Goal: Task Accomplishment & Management: Use online tool/utility

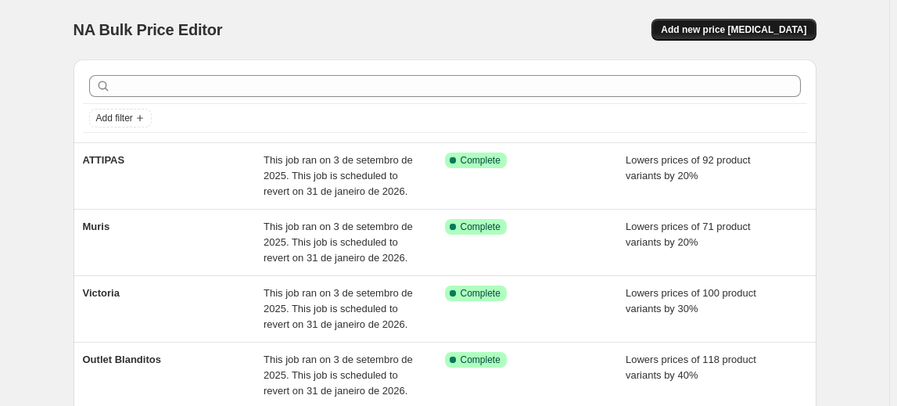
click at [754, 34] on span "Add new price [MEDICAL_DATA]" at bounding box center [733, 29] width 145 height 13
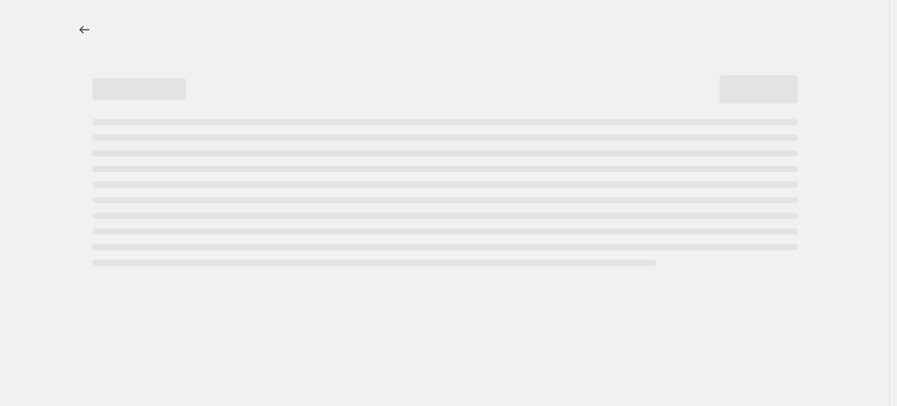
select select "percentage"
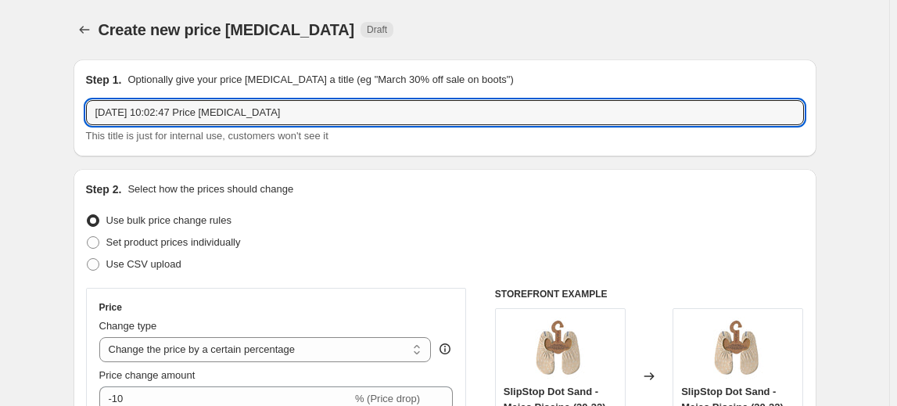
drag, startPoint x: 313, startPoint y: 104, endPoint x: -188, endPoint y: 95, distance: 500.4
click at [0, 95] on html "Home Settings Plans Skip to content Create new price [MEDICAL_DATA]. This page …" at bounding box center [448, 203] width 897 height 406
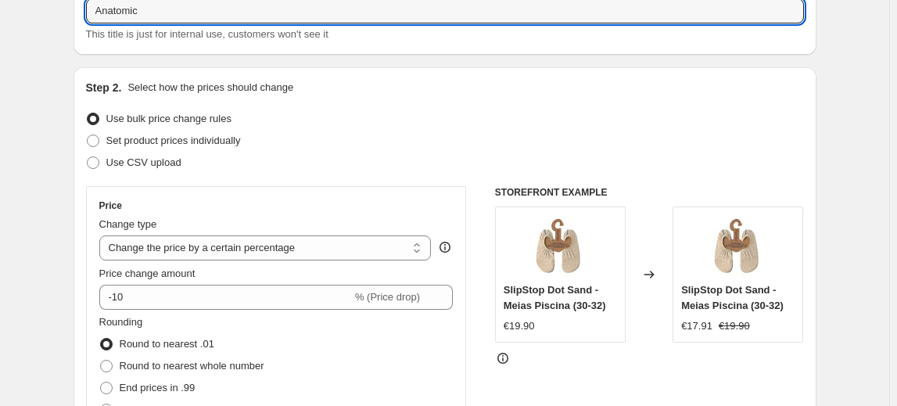
scroll to position [213, 0]
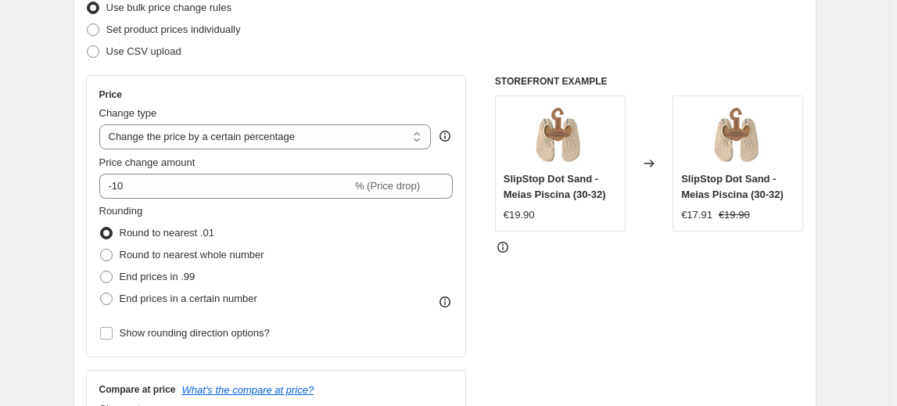
type input "Anatomic"
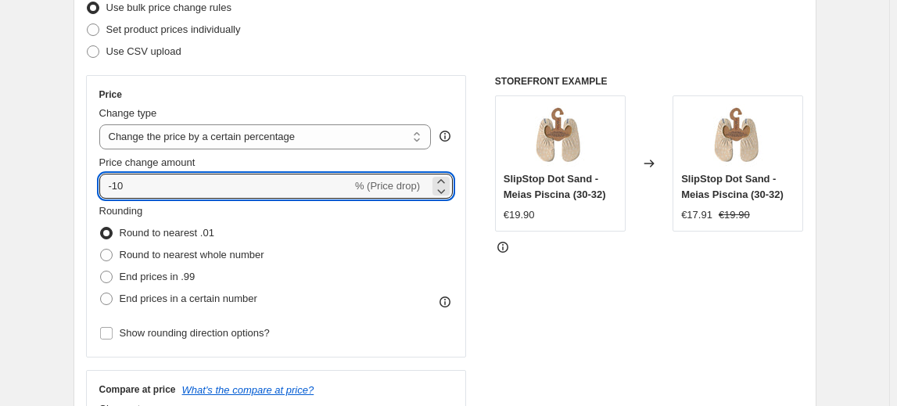
click at [177, 198] on div "Price Change type Change the price to a certain amount Change the price by a ce…" at bounding box center [276, 216] width 354 height 256
type input "-1"
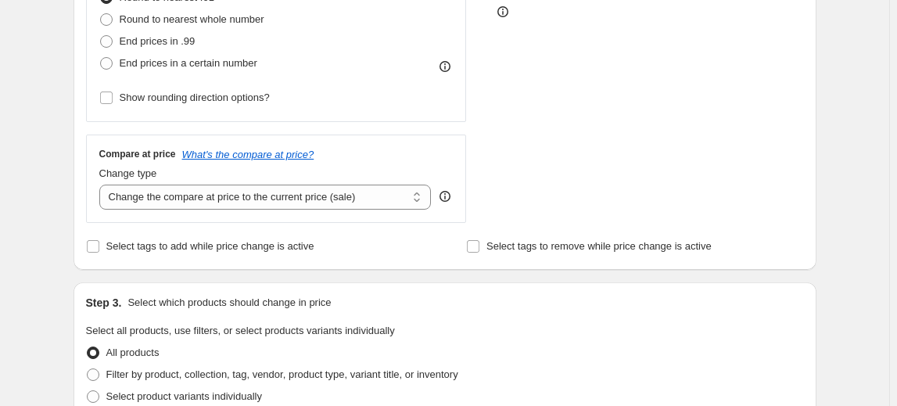
scroll to position [497, 0]
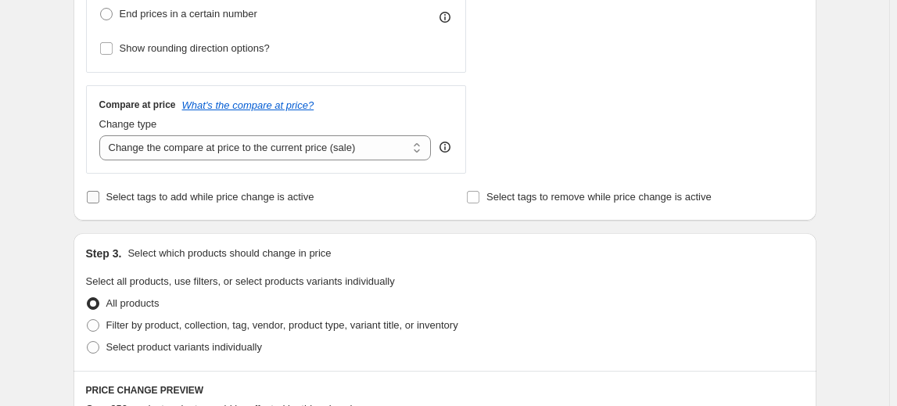
type input "-30"
click at [227, 206] on label "Select tags to add while price change is active" at bounding box center [200, 197] width 228 height 22
click at [99, 203] on input "Select tags to add while price change is active" at bounding box center [93, 197] width 13 height 13
checkbox input "true"
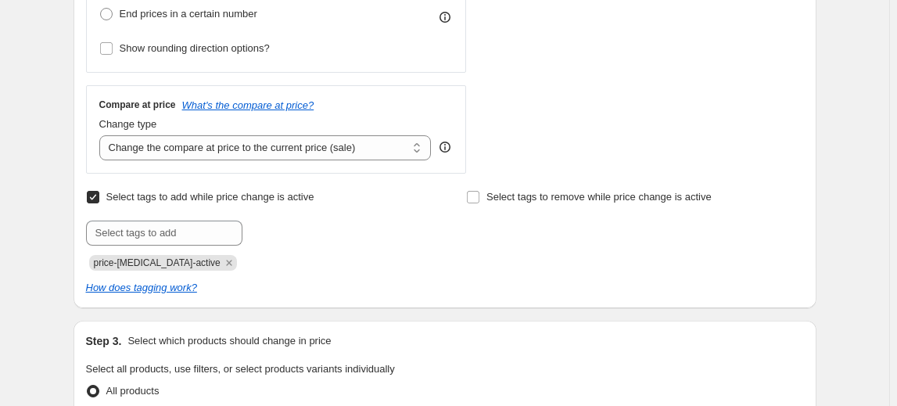
click at [222, 258] on icon "Remove price-change-job-active" at bounding box center [229, 263] width 14 height 14
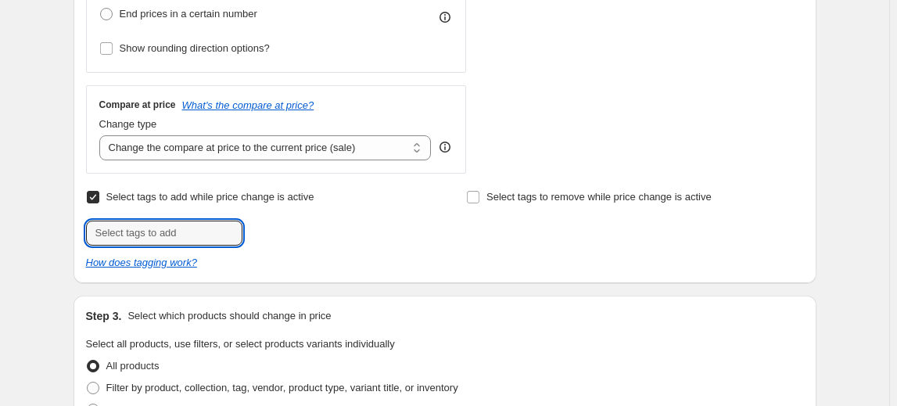
drag, startPoint x: 206, startPoint y: 233, endPoint x: 152, endPoint y: 211, distance: 58.2
click at [206, 233] on input "text" at bounding box center [164, 232] width 156 height 25
type input "30%nabulk"
click at [267, 222] on button "Add 30%nabulk" at bounding box center [290, 231] width 88 height 22
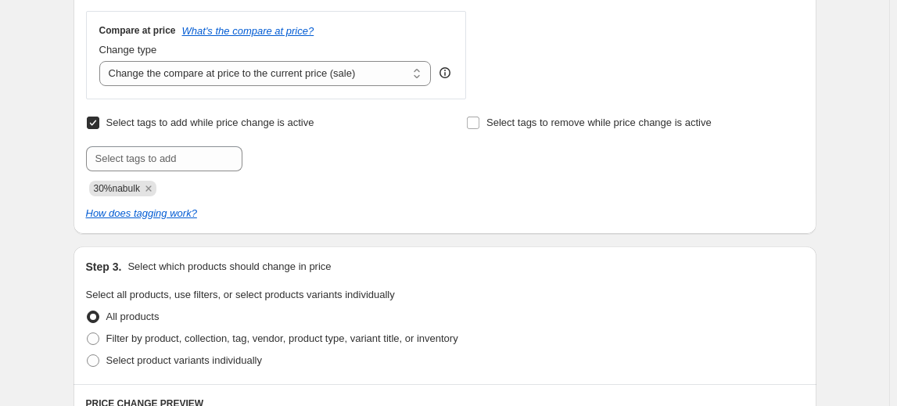
scroll to position [711, 0]
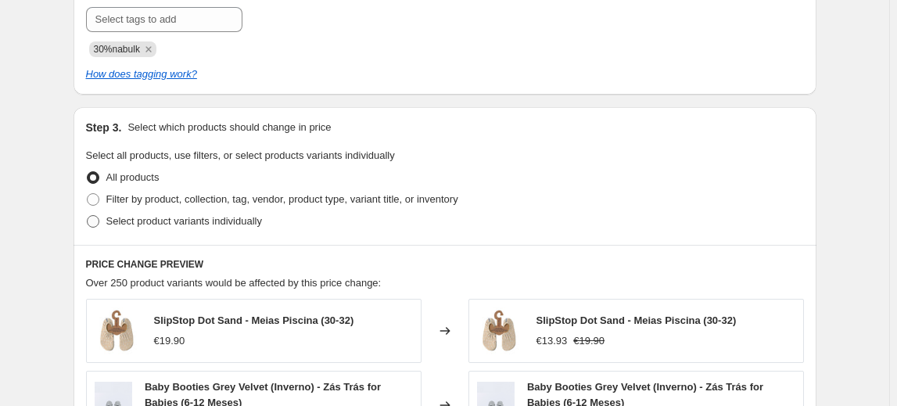
click at [248, 228] on label "Select product variants individually" at bounding box center [174, 221] width 176 height 22
click at [88, 216] on input "Select product variants individually" at bounding box center [87, 215] width 1 height 1
radio input "true"
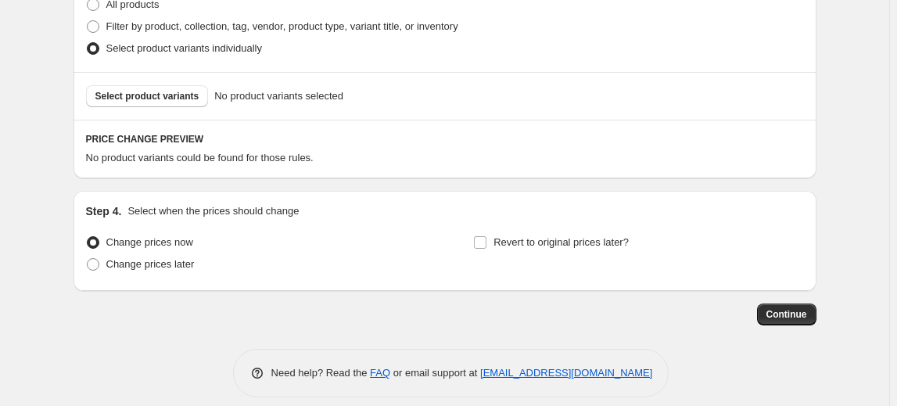
scroll to position [896, 0]
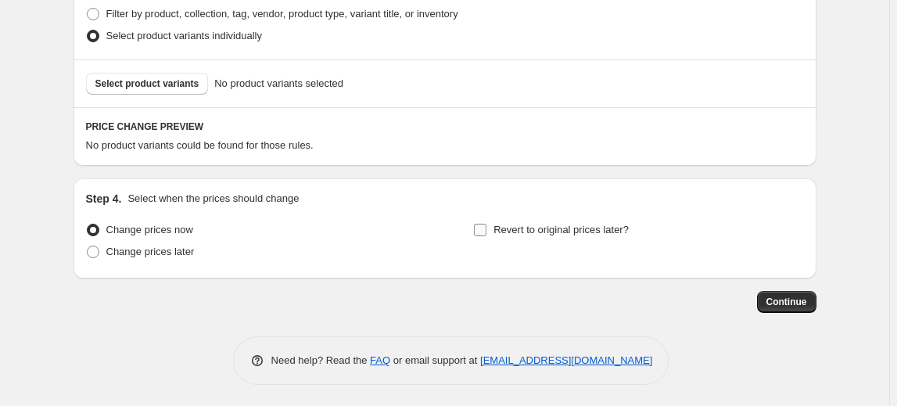
click at [485, 226] on input "Revert to original prices later?" at bounding box center [480, 230] width 13 height 13
checkbox input "true"
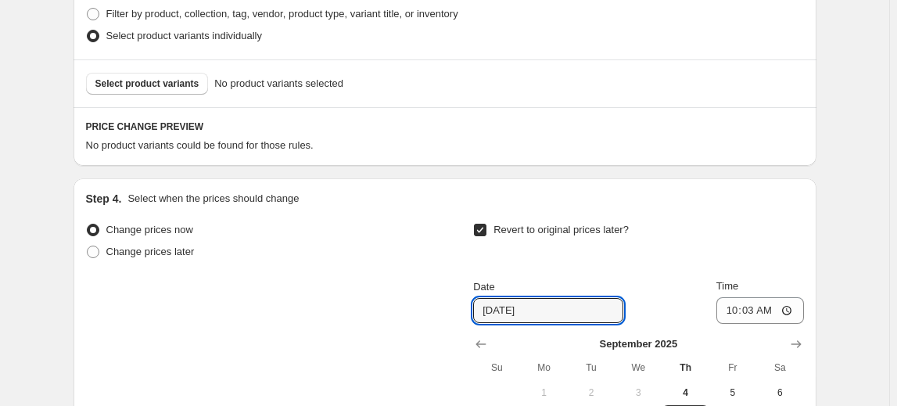
click at [536, 321] on div "Date 9/11/2025 Time 10:03 September 2025 Su Mo Tu We Th Fr Sa 1 2 3 4 5 6 7 8 9…" at bounding box center [638, 391] width 330 height 227
click at [802, 339] on icon "Show next month, October 2025" at bounding box center [796, 344] width 16 height 16
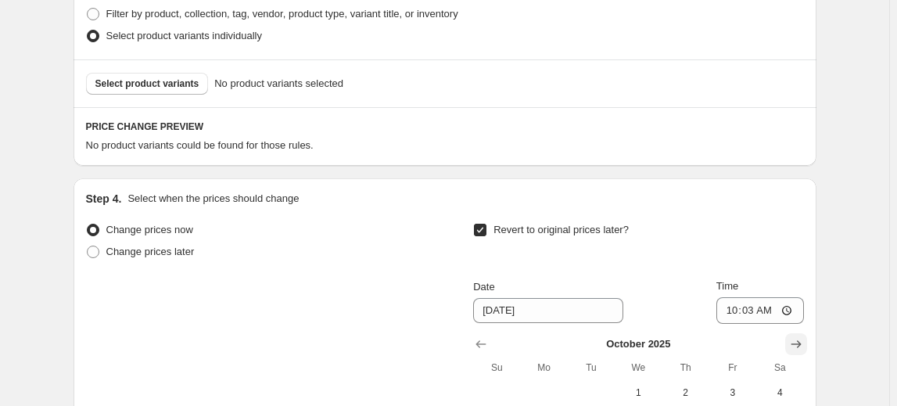
click at [802, 339] on icon "Show next month, November 2025" at bounding box center [796, 344] width 16 height 16
click at [802, 339] on icon "Show next month, December 2025" at bounding box center [796, 344] width 16 height 16
click at [802, 339] on icon "Show next month, January 2026" at bounding box center [796, 344] width 16 height 16
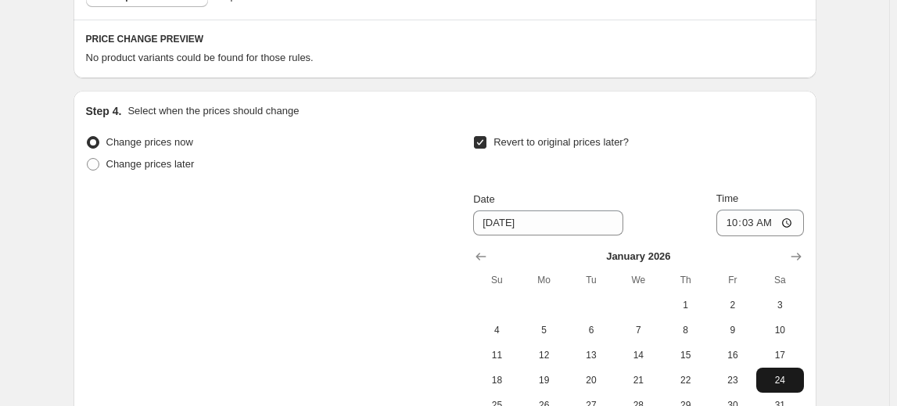
scroll to position [1038, 0]
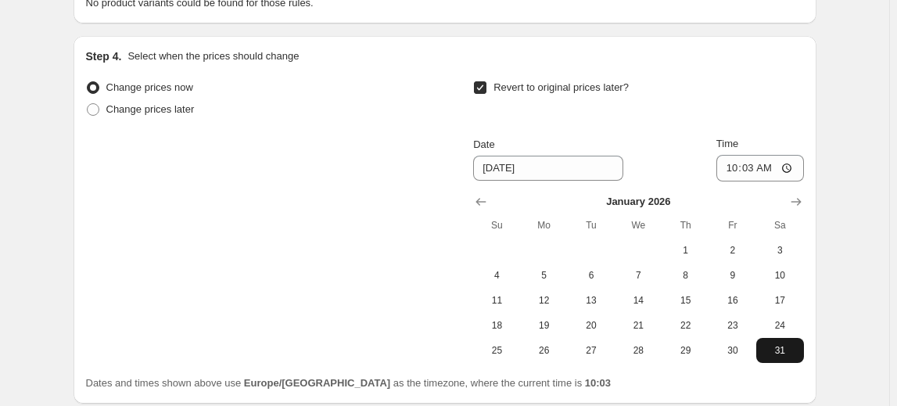
click at [788, 347] on span "31" at bounding box center [779, 350] width 34 height 13
type input "1/31/2026"
click at [752, 168] on input "10:03" at bounding box center [760, 168] width 88 height 27
type input "23:59"
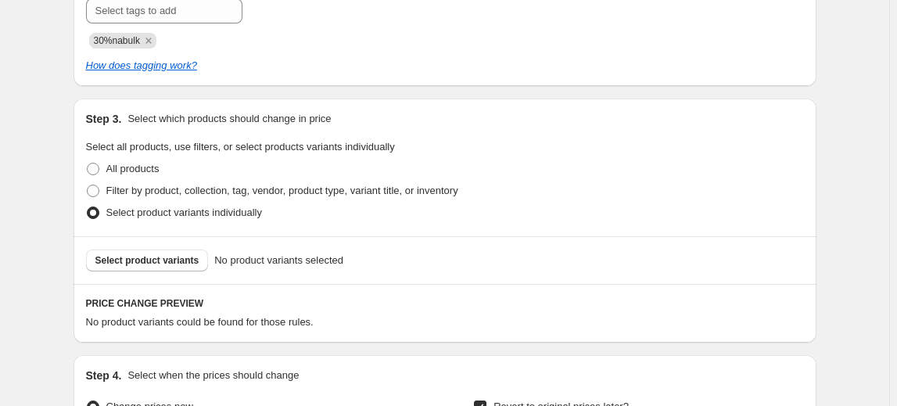
scroll to position [612, 0]
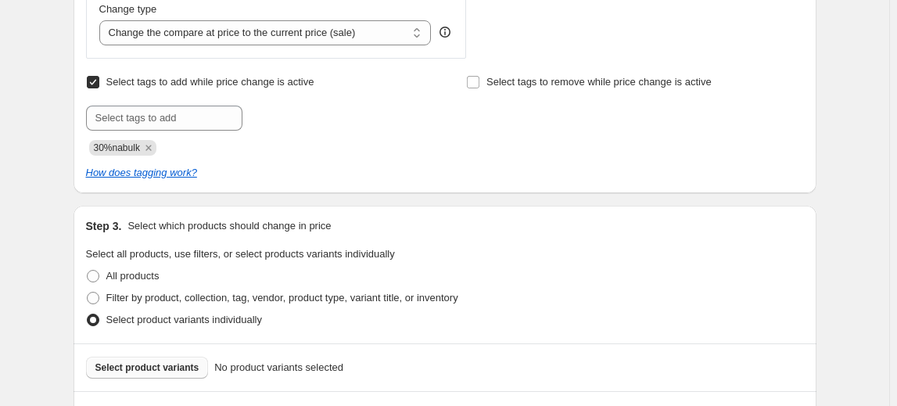
click at [179, 373] on button "Select product variants" at bounding box center [147, 367] width 123 height 22
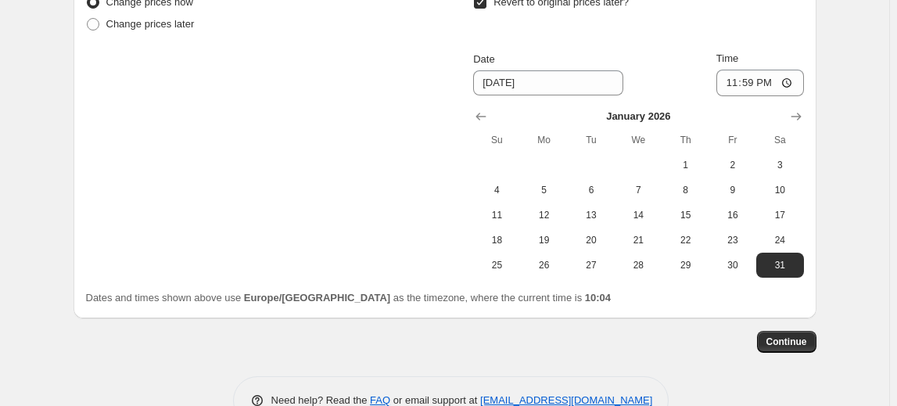
scroll to position [1556, 0]
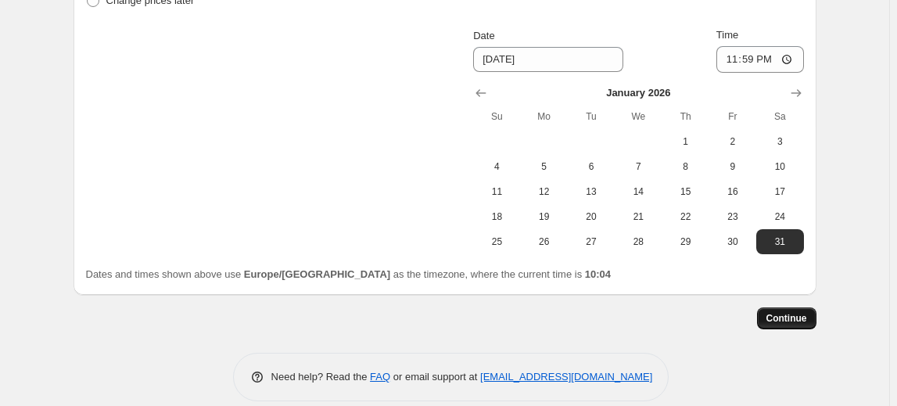
click at [815, 307] on button "Continue" at bounding box center [786, 318] width 59 height 22
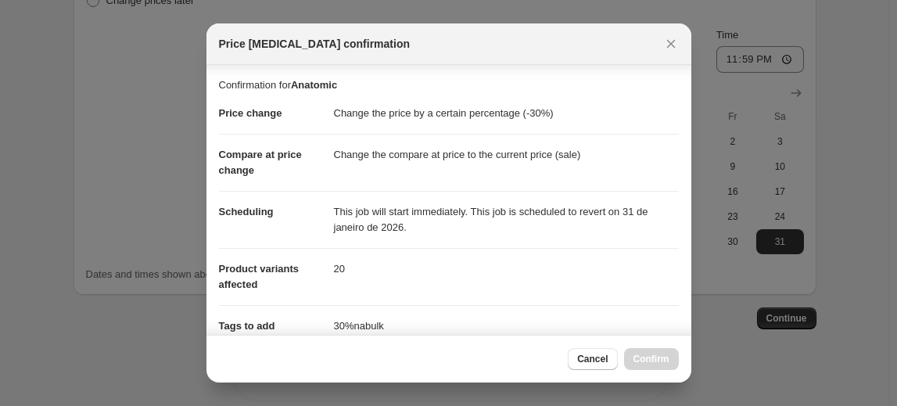
scroll to position [306, 0]
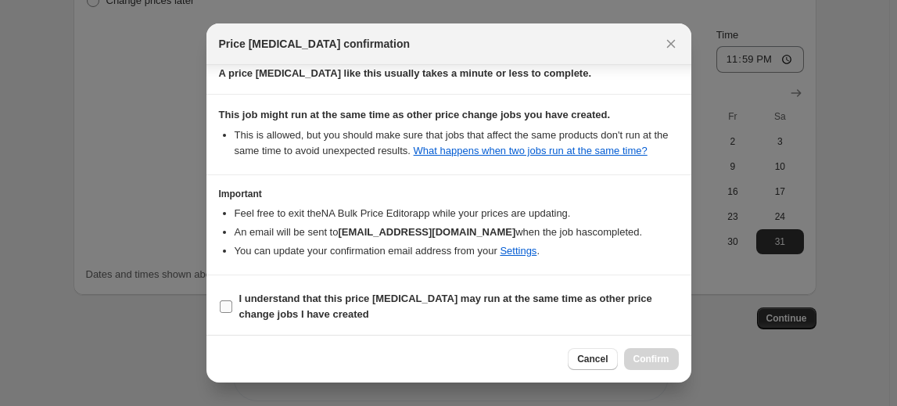
drag, startPoint x: 250, startPoint y: 299, endPoint x: 282, endPoint y: 306, distance: 32.7
click at [250, 300] on b "I understand that this price change job may run at the same time as other price…" at bounding box center [445, 305] width 413 height 27
click at [232, 300] on input "I understand that this price change job may run at the same time as other price…" at bounding box center [226, 306] width 13 height 13
checkbox input "true"
click at [673, 354] on button "Confirm" at bounding box center [651, 359] width 55 height 22
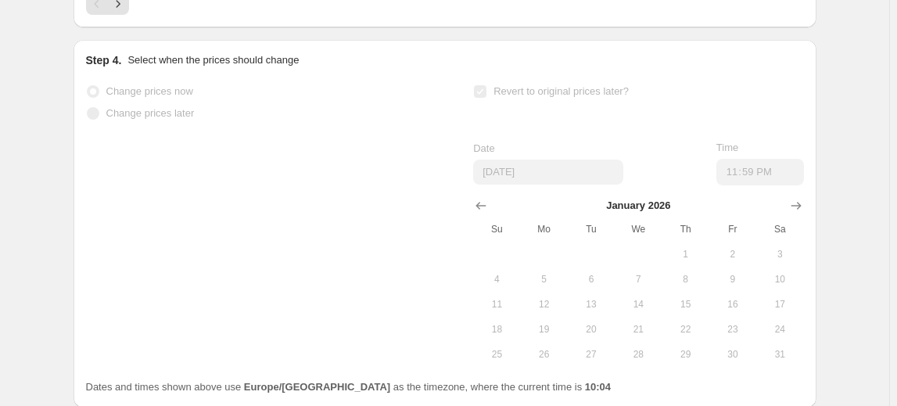
scroll to position [1596, 0]
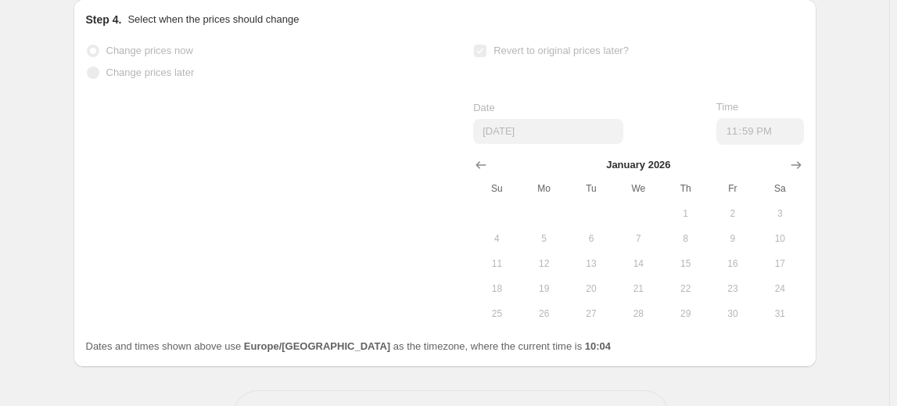
select select "percentage"
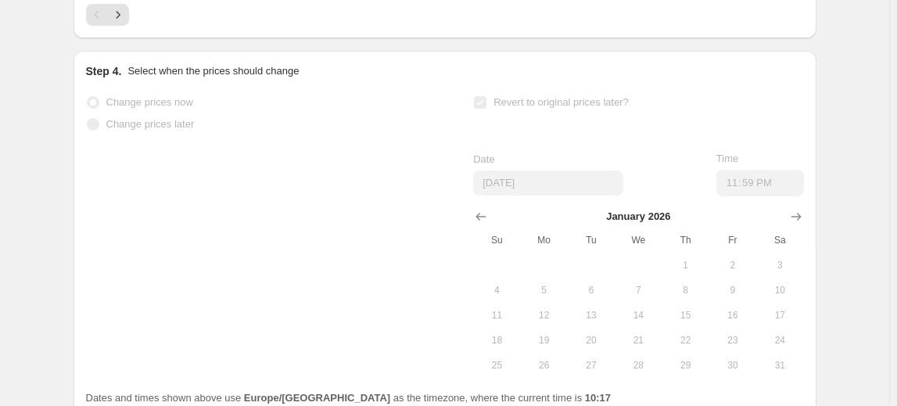
scroll to position [0, 0]
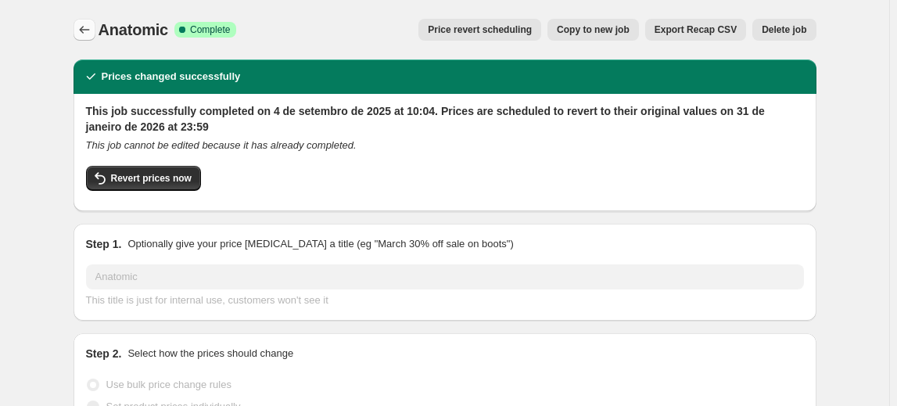
click at [79, 39] on button "Price change jobs" at bounding box center [84, 30] width 22 height 22
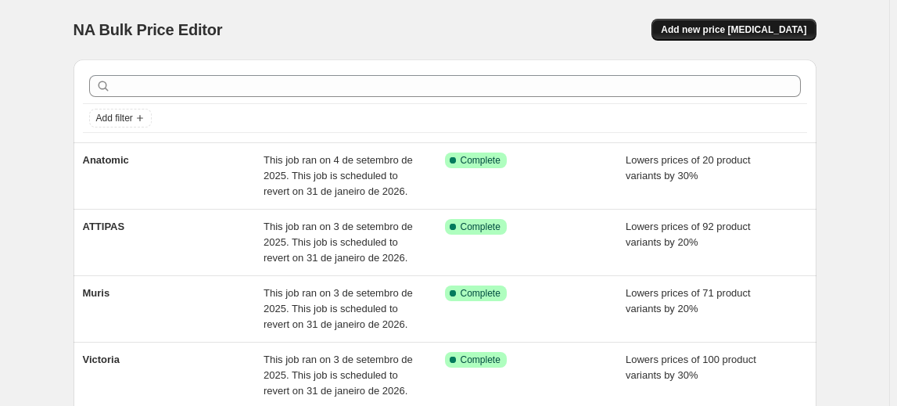
click at [767, 23] on button "Add new price [MEDICAL_DATA]" at bounding box center [733, 30] width 164 height 22
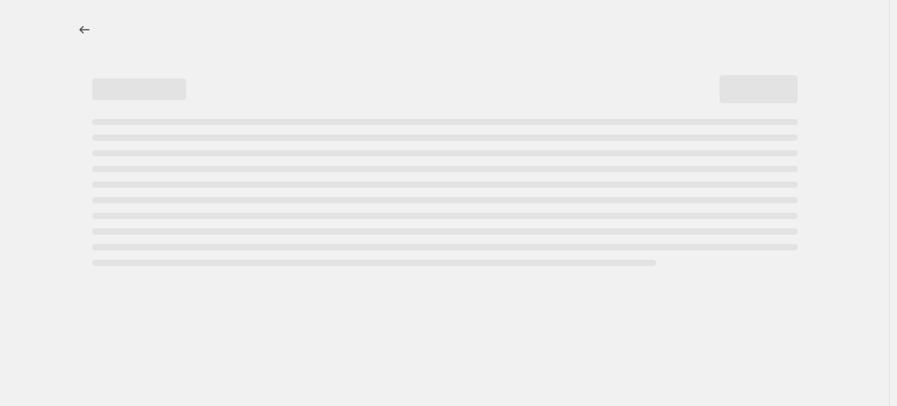
select select "percentage"
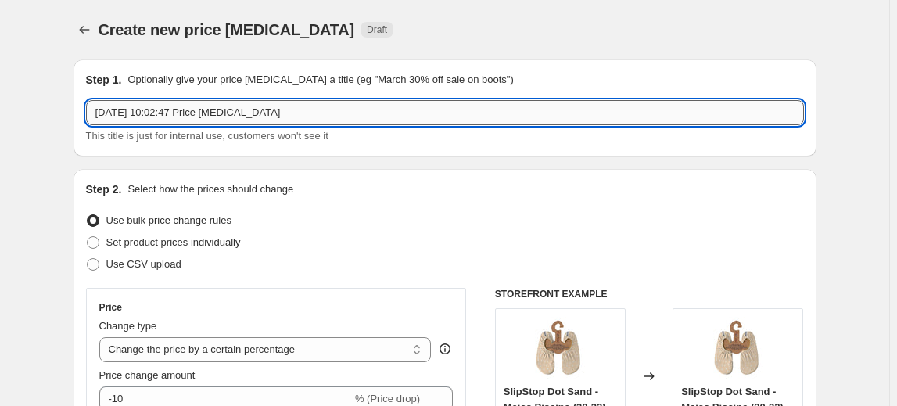
click at [233, 106] on input "4/09/2025, 10:02:47 Price change job" at bounding box center [445, 112] width 718 height 25
drag, startPoint x: 329, startPoint y: 113, endPoint x: 31, endPoint y: 81, distance: 299.6
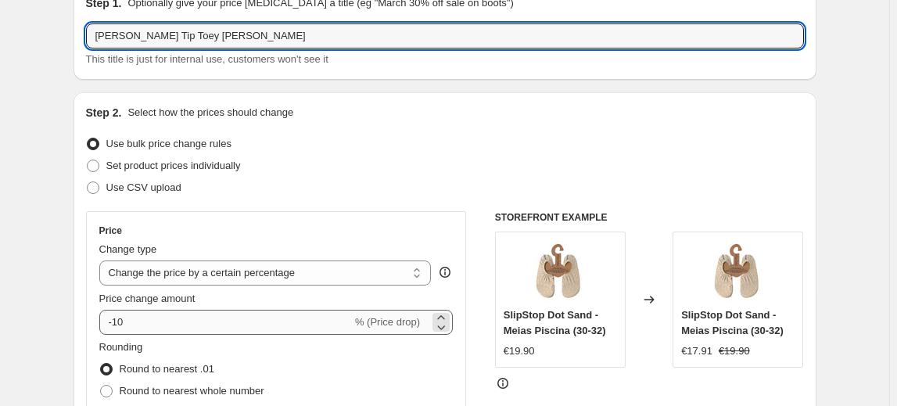
scroll to position [141, 0]
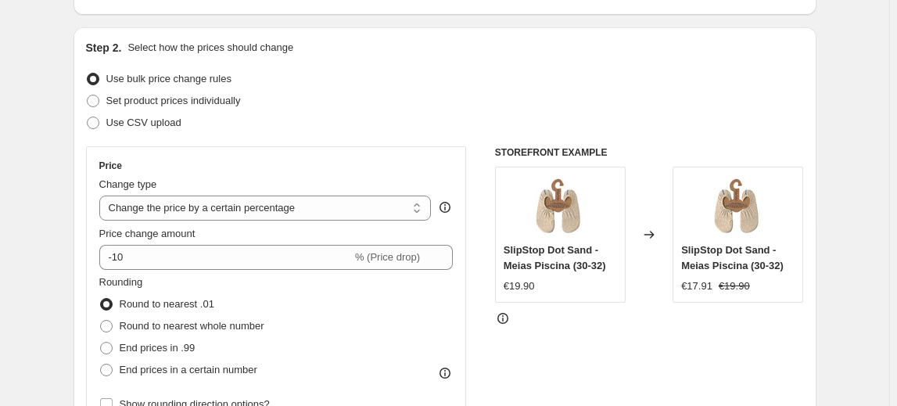
type input "[PERSON_NAME] Tip Toey [PERSON_NAME]"
click at [160, 270] on div "Price Change type Change the price to a certain amount Change the price by a ce…" at bounding box center [276, 287] width 354 height 256
click at [158, 271] on div "Price Change type Change the price to a certain amount Change the price by a ce…" at bounding box center [276, 287] width 354 height 256
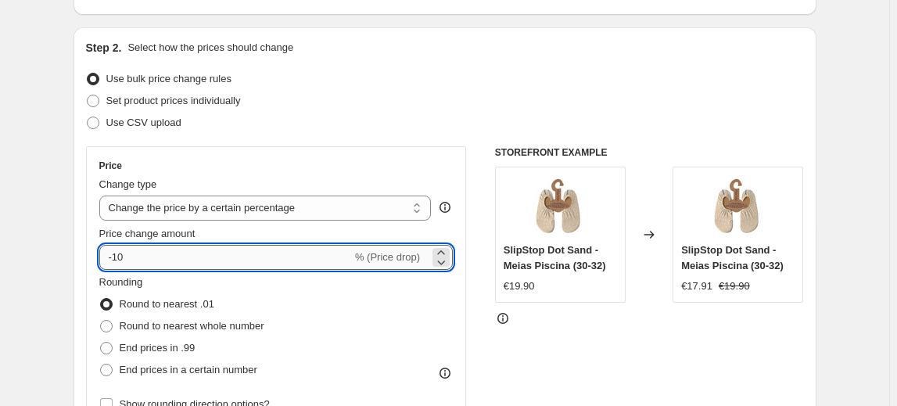
click at [156, 259] on input "-10" at bounding box center [225, 257] width 253 height 25
type input "-1"
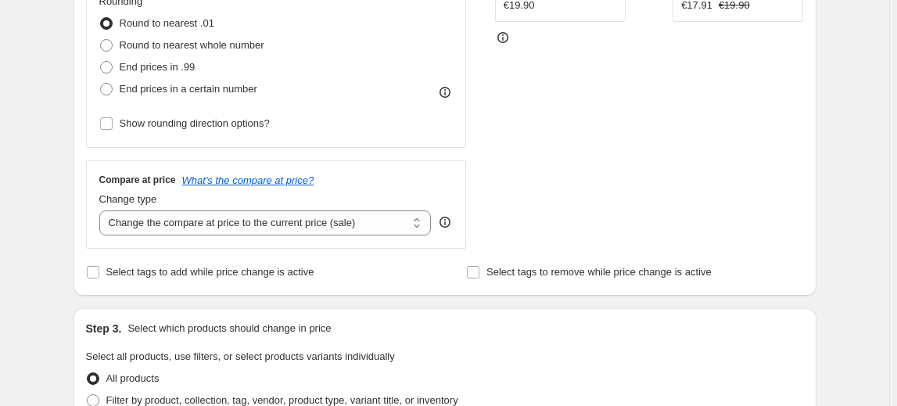
scroll to position [426, 0]
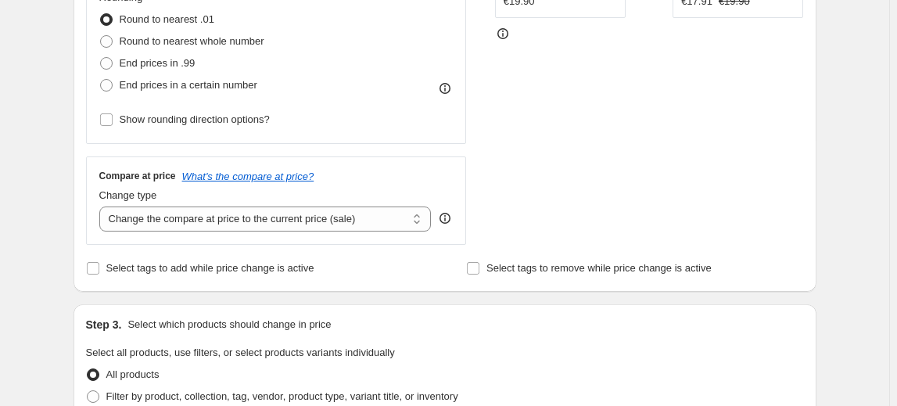
type input "-20"
click at [131, 250] on div "Step 2. Select how the prices should change Use bulk price change rules Set pro…" at bounding box center [445, 17] width 718 height 524
click at [132, 259] on label "Select tags to add while price change is active" at bounding box center [200, 268] width 228 height 22
click at [99, 262] on input "Select tags to add while price change is active" at bounding box center [93, 268] width 13 height 13
checkbox input "true"
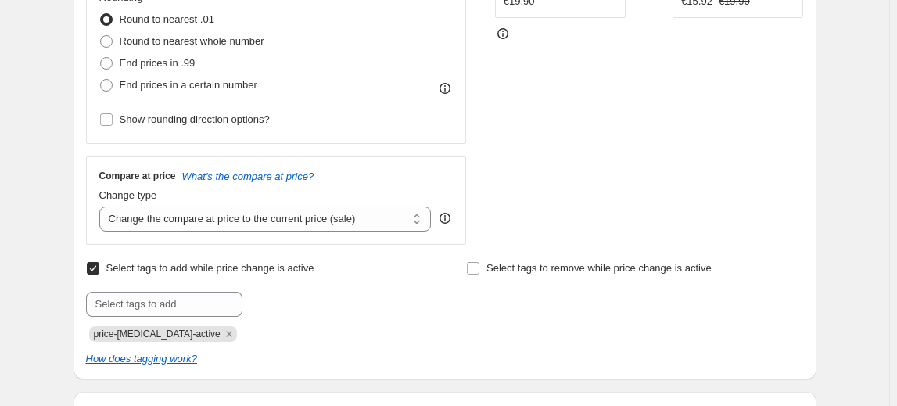
click at [216, 335] on div "price-change-job-active" at bounding box center [254, 332] width 337 height 19
click at [222, 338] on icon "Remove price-change-job-active" at bounding box center [229, 334] width 14 height 14
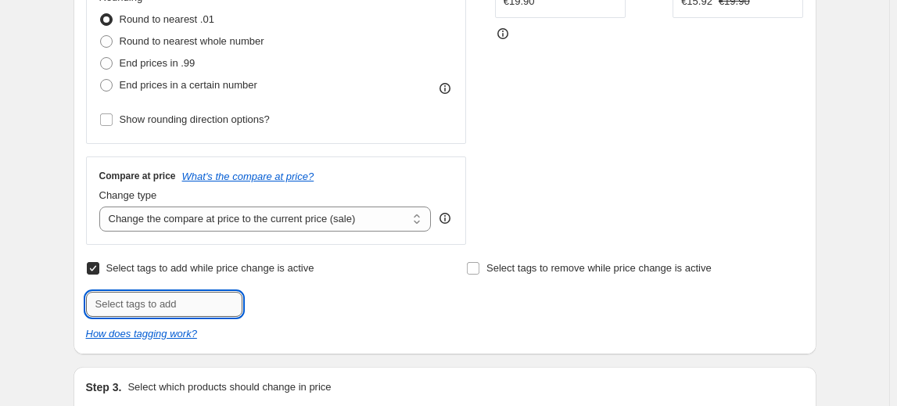
click at [193, 310] on input "text" at bounding box center [164, 304] width 156 height 25
type input "20%nabulk"
click at [302, 306] on span "20%nabulk" at bounding box center [300, 302] width 49 height 11
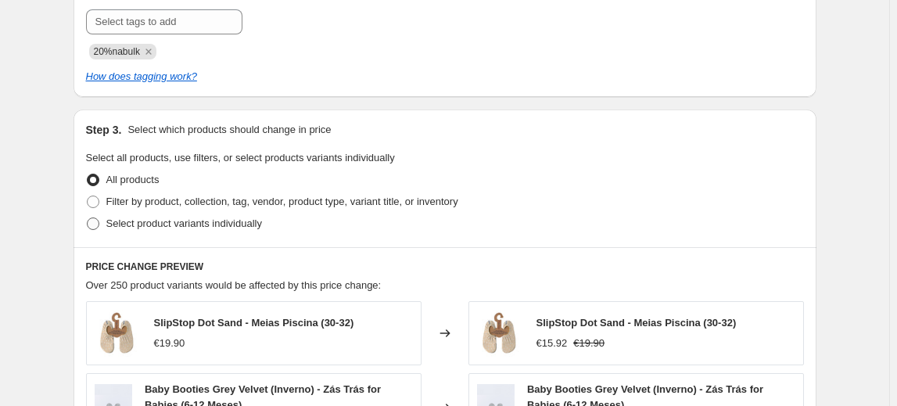
scroll to position [711, 0]
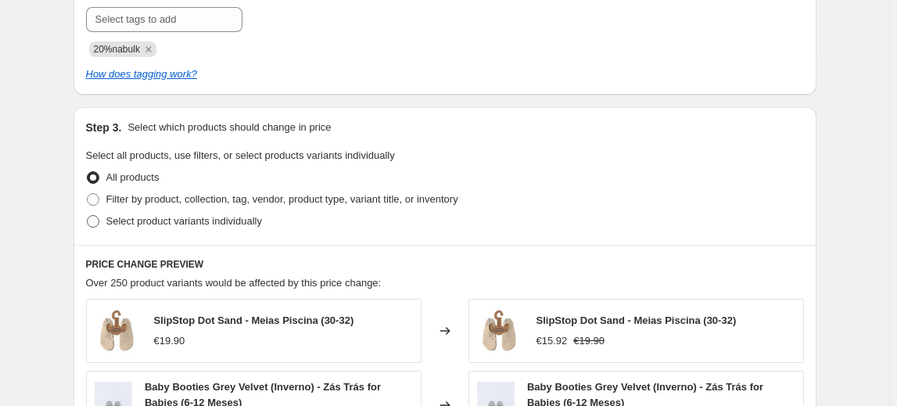
click at [155, 228] on label "Select product variants individually" at bounding box center [174, 221] width 176 height 22
click at [88, 216] on input "Select product variants individually" at bounding box center [87, 215] width 1 height 1
radio input "true"
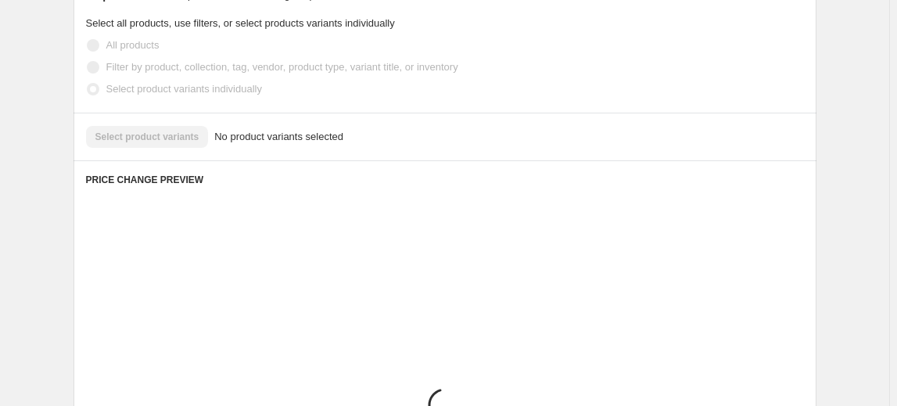
scroll to position [852, 0]
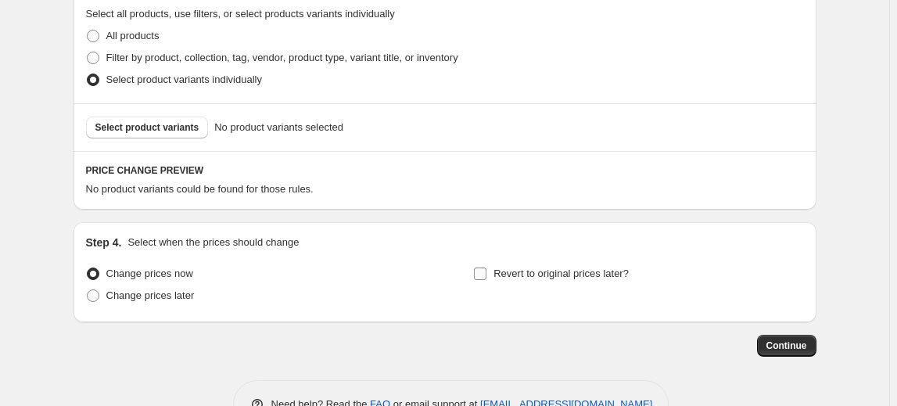
click at [604, 263] on label "Revert to original prices later?" at bounding box center [551, 274] width 156 height 22
click at [486, 267] on input "Revert to original prices later?" at bounding box center [480, 273] width 13 height 13
checkbox input "true"
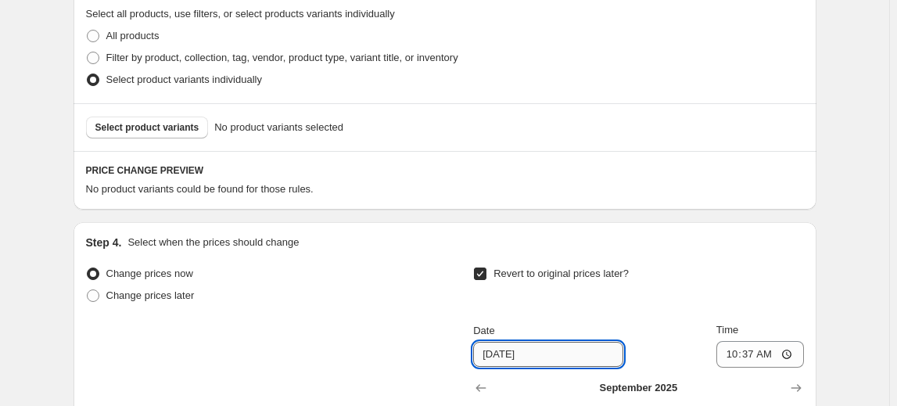
click at [554, 348] on input "9/11/2025" at bounding box center [548, 354] width 150 height 25
type input "9"
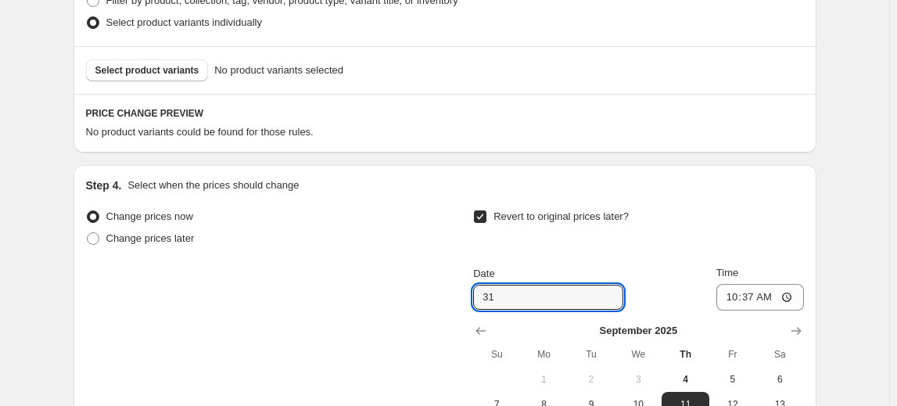
scroll to position [994, 0]
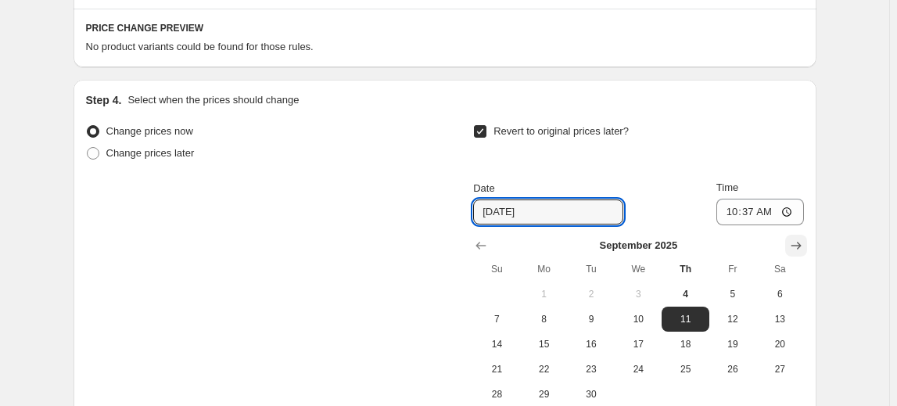
click at [804, 249] on icon "Show next month, October 2025" at bounding box center [796, 246] width 16 height 16
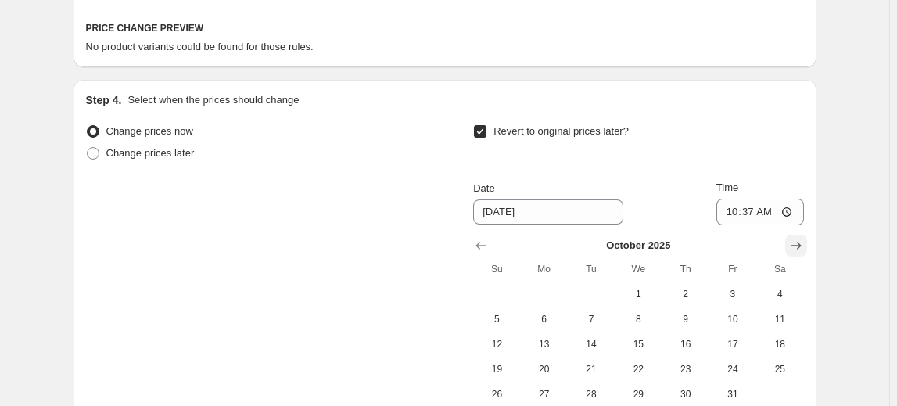
click at [804, 252] on button "Show next month, November 2025" at bounding box center [796, 246] width 22 height 22
click at [804, 252] on icon "Show next month, December 2025" at bounding box center [796, 246] width 16 height 16
click at [650, 393] on span "31" at bounding box center [638, 394] width 34 height 13
type input "12/31/2025"
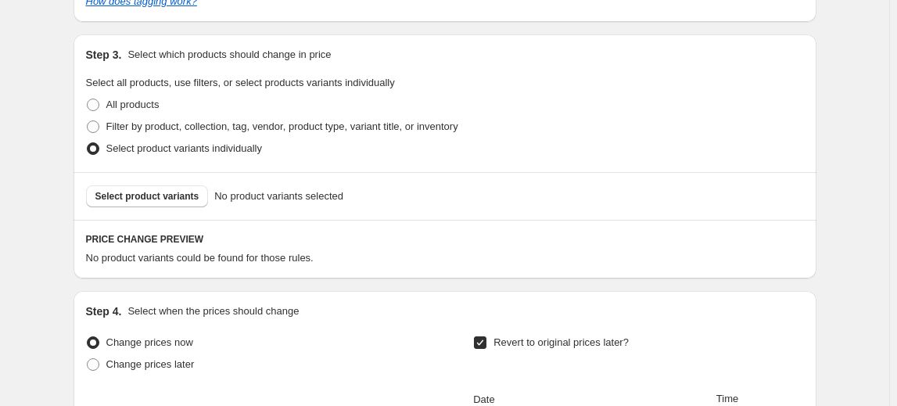
scroll to position [667, 0]
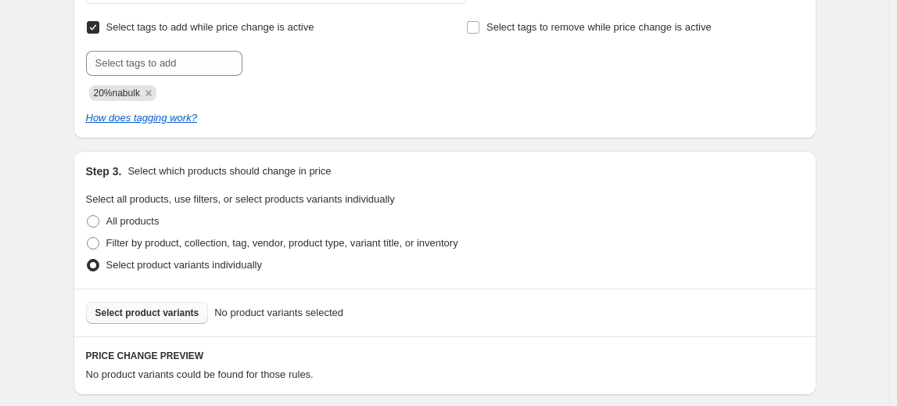
click at [188, 310] on span "Select product variants" at bounding box center [147, 312] width 104 height 13
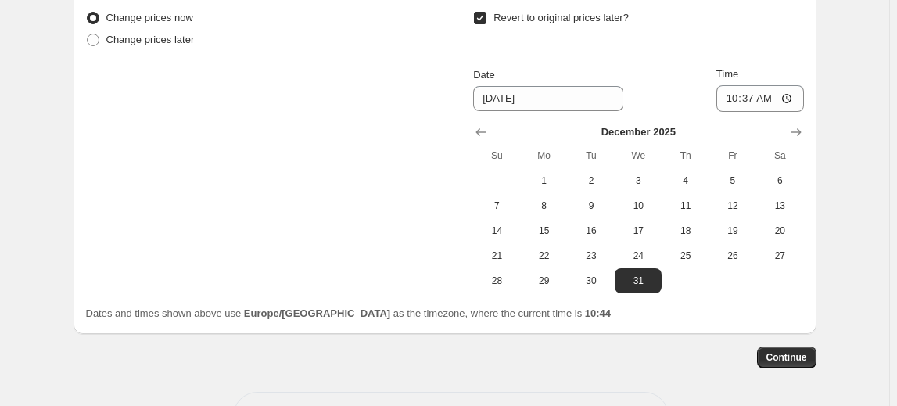
scroll to position [1556, 0]
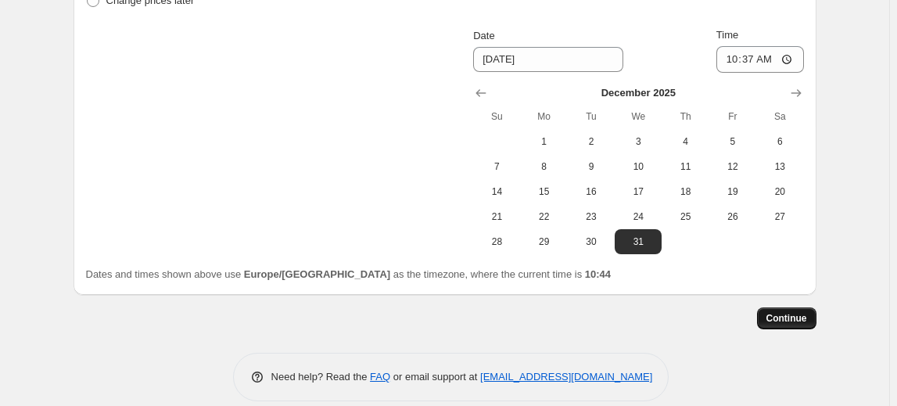
click at [776, 312] on span "Continue" at bounding box center [786, 318] width 41 height 13
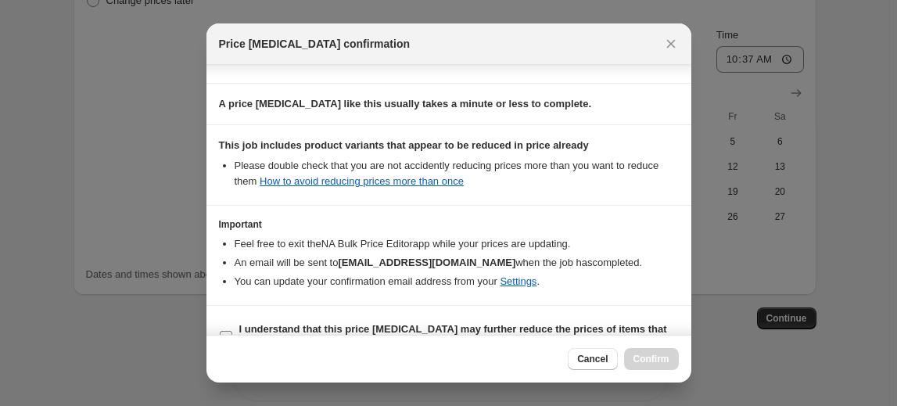
scroll to position [306, 0]
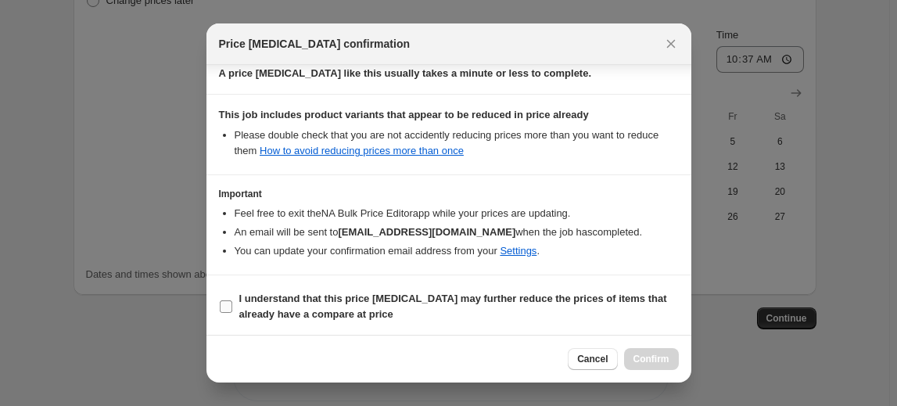
click at [290, 312] on b "I understand that this price change job may further reduce the prices of items …" at bounding box center [453, 305] width 428 height 27
click at [232, 312] on input "I understand that this price change job may further reduce the prices of items …" at bounding box center [226, 306] width 13 height 13
checkbox input "true"
click at [653, 355] on span "Confirm" at bounding box center [651, 359] width 36 height 13
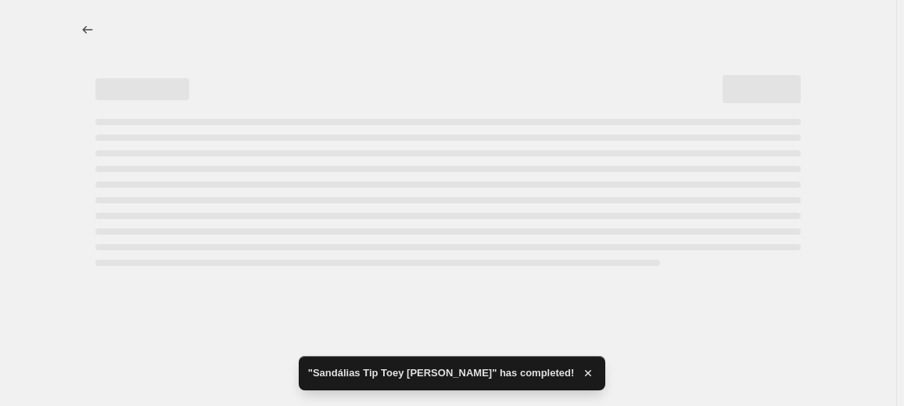
select select "percentage"
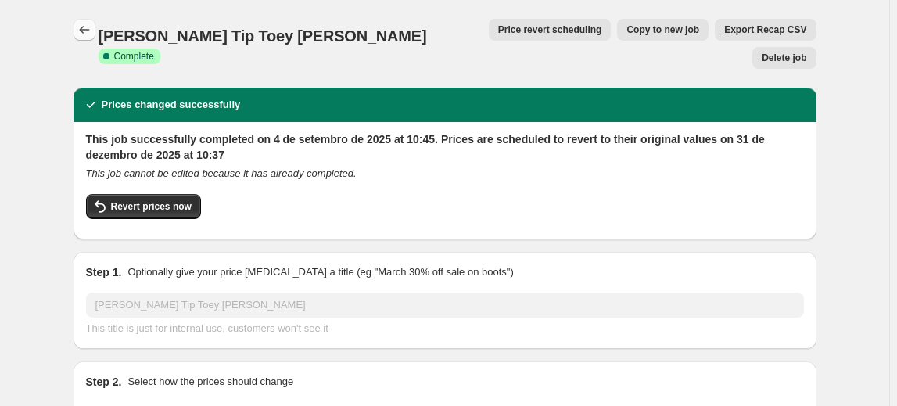
click at [84, 27] on icon "Price change jobs" at bounding box center [85, 30] width 16 height 16
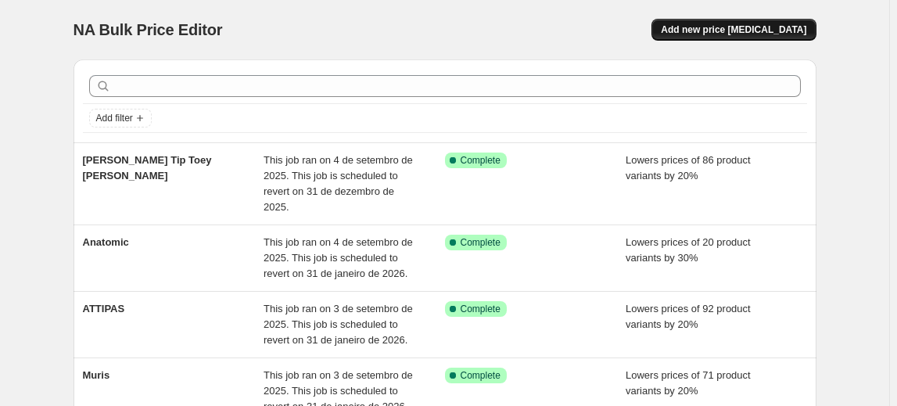
click at [758, 30] on span "Add new price [MEDICAL_DATA]" at bounding box center [733, 29] width 145 height 13
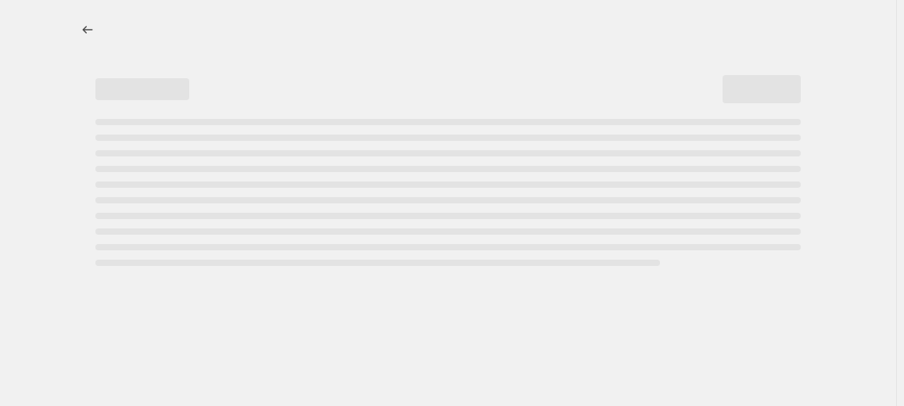
select select "percentage"
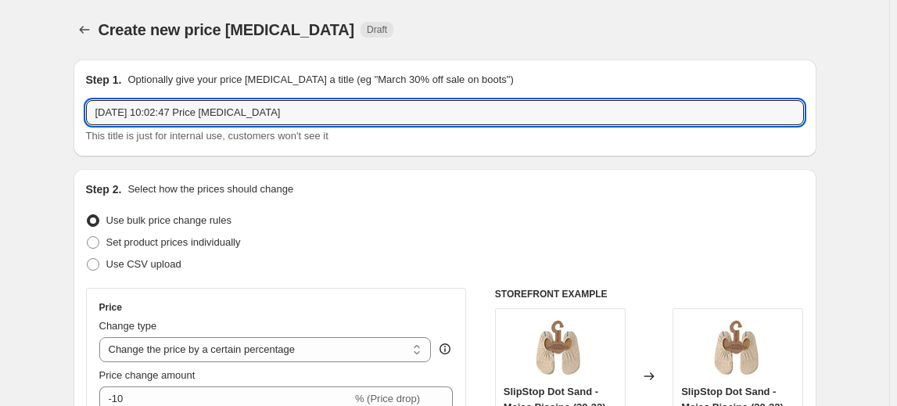
drag, startPoint x: 271, startPoint y: 118, endPoint x: -81, endPoint y: 73, distance: 355.5
click at [0, 73] on html "Home Settings Plans Skip to content Create new price change job. This page is r…" at bounding box center [448, 203] width 897 height 406
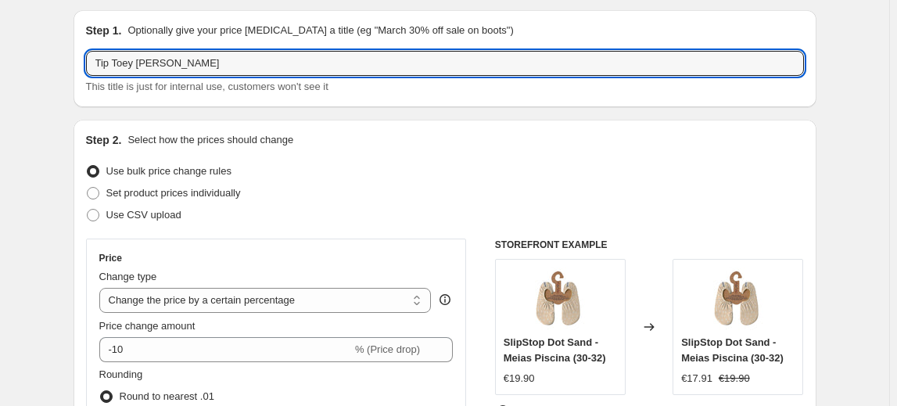
scroll to position [141, 0]
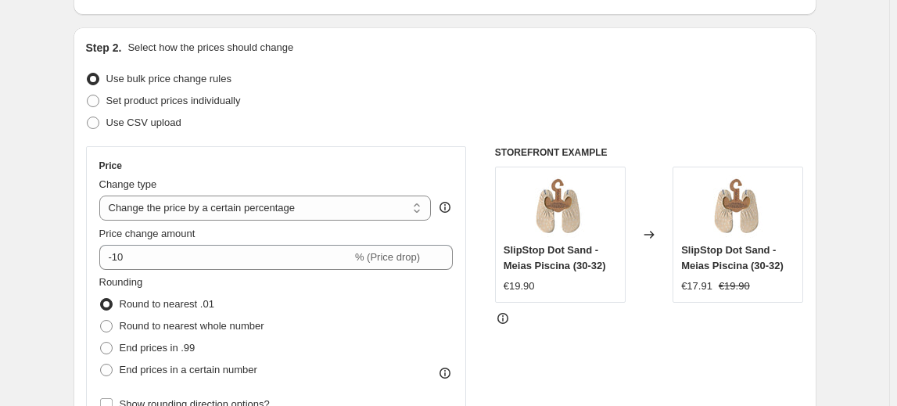
type input "Tip Toey Joey"
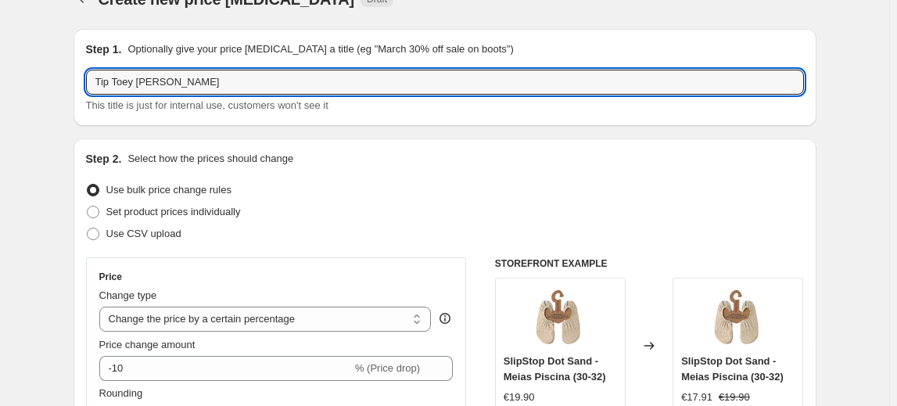
scroll to position [0, 0]
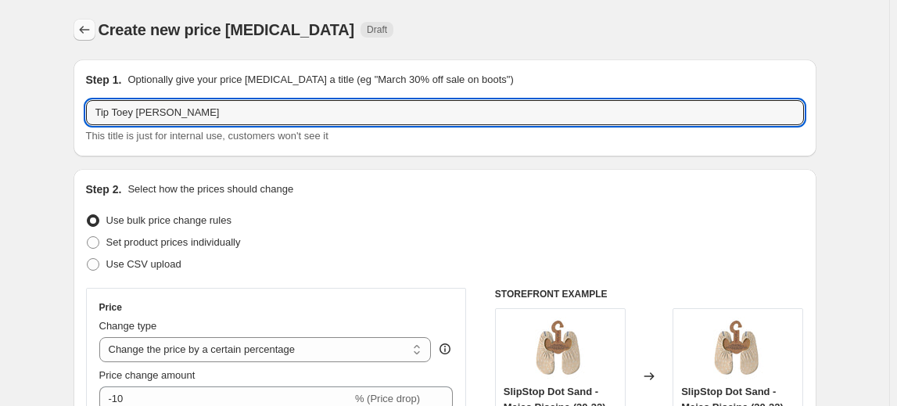
click at [91, 33] on icon "Price change jobs" at bounding box center [85, 30] width 16 height 16
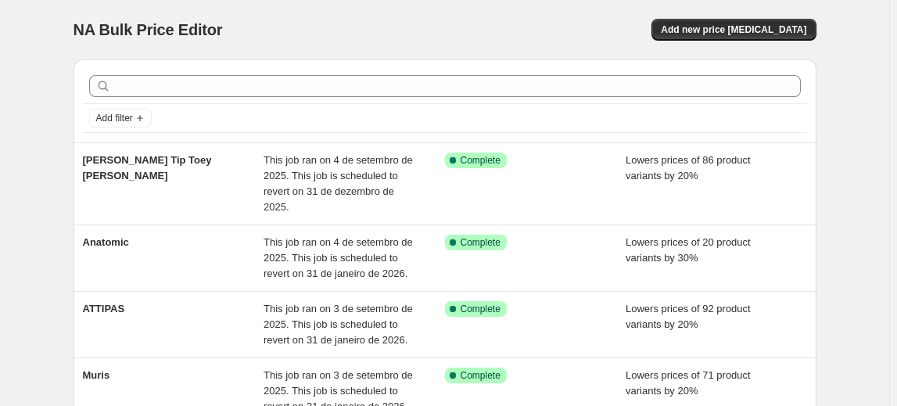
click at [160, 98] on div at bounding box center [445, 86] width 724 height 34
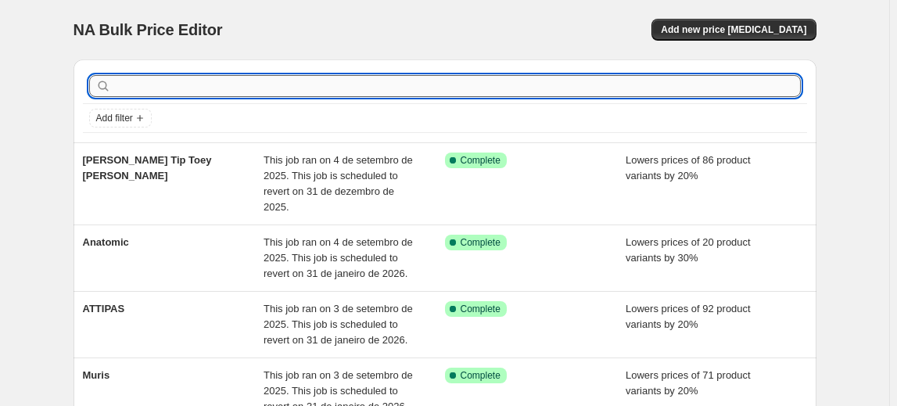
click at [163, 90] on input "text" at bounding box center [457, 86] width 686 height 22
type input "tip toey"
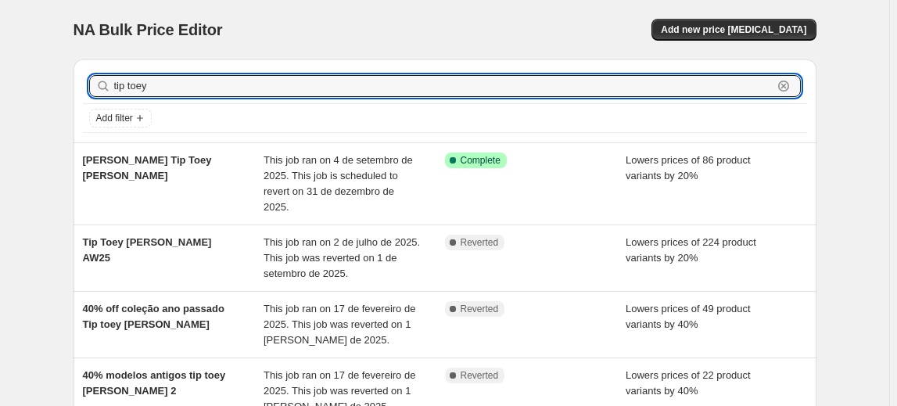
drag, startPoint x: 249, startPoint y: 81, endPoint x: -40, endPoint y: 39, distance: 292.2
click at [0, 39] on html "Home Settings Plans Skip to content NA Bulk Price Editor. This page is ready NA…" at bounding box center [448, 203] width 897 height 406
type input "blanditos"
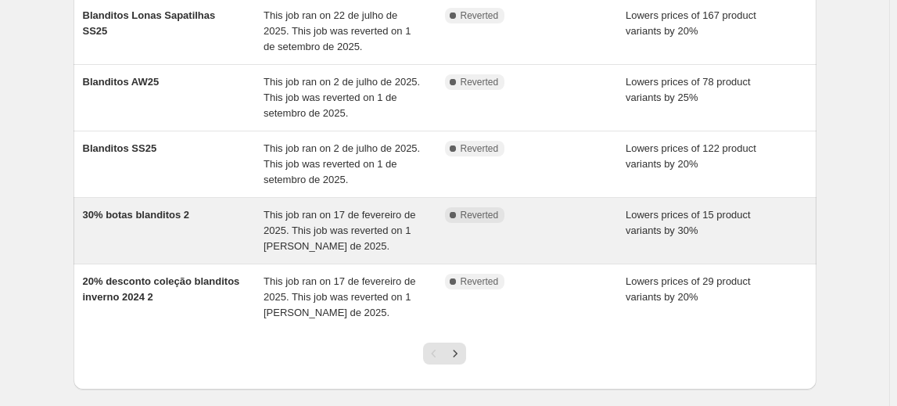
scroll to position [497, 0]
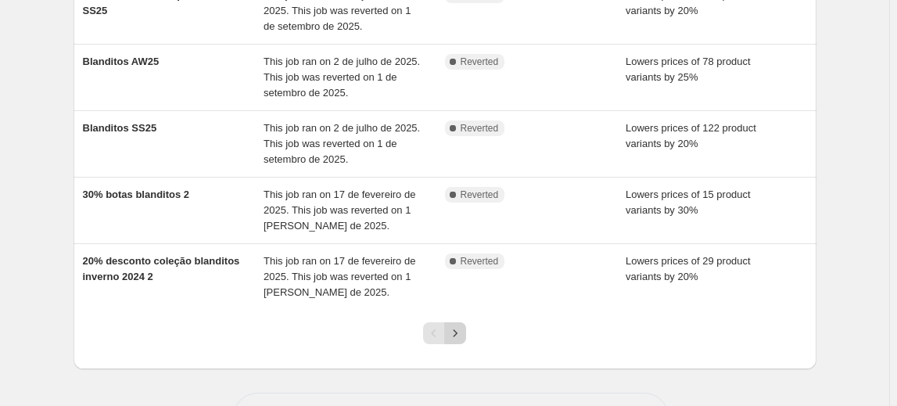
click at [452, 325] on icon "Next" at bounding box center [455, 333] width 16 height 16
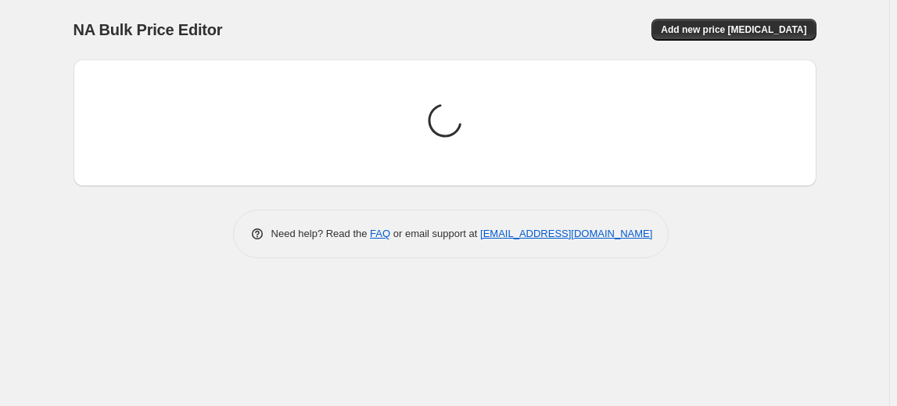
scroll to position [0, 0]
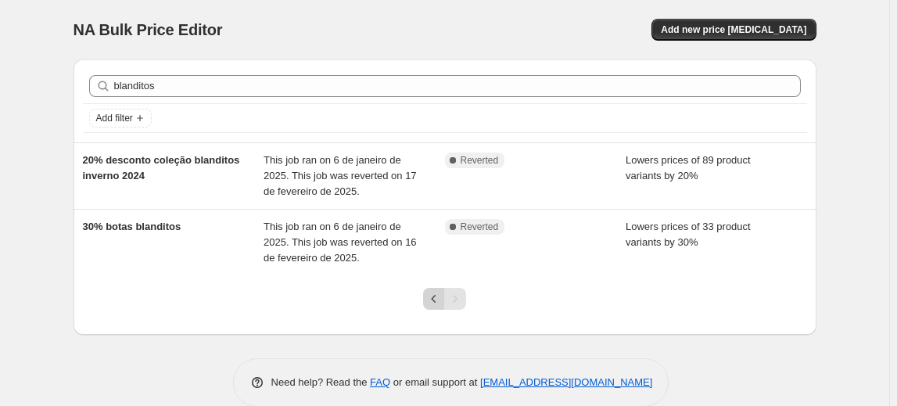
click at [442, 292] on icon "Previous" at bounding box center [434, 299] width 16 height 16
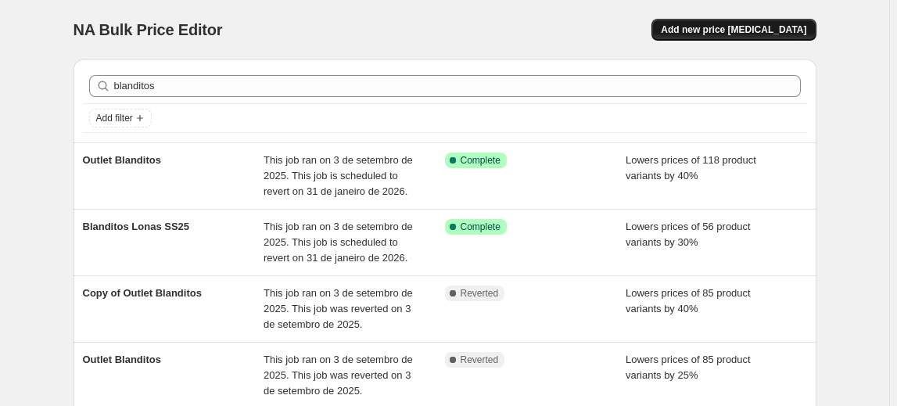
click at [758, 29] on span "Add new price [MEDICAL_DATA]" at bounding box center [733, 29] width 145 height 13
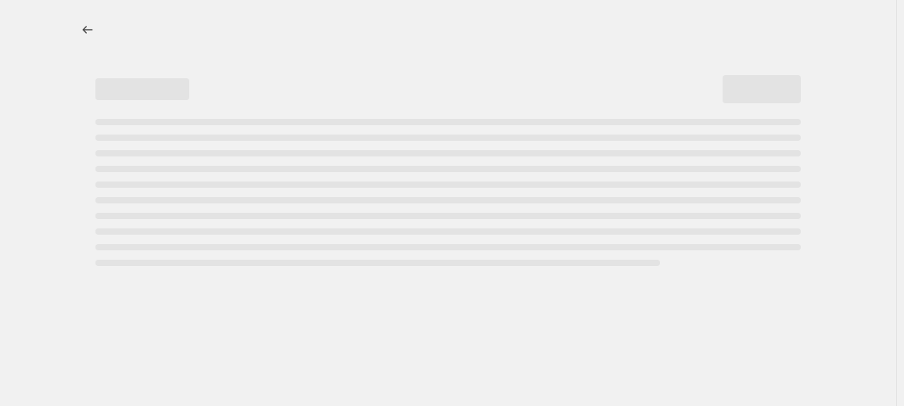
select select "percentage"
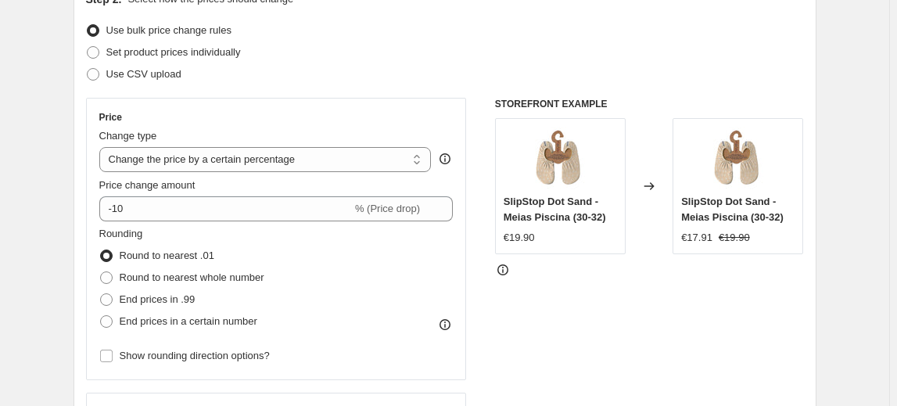
scroll to position [213, 0]
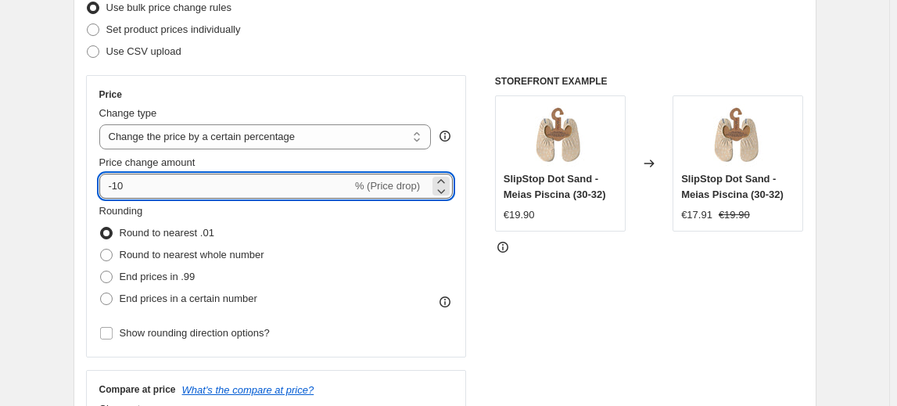
click at [238, 190] on input "-10" at bounding box center [225, 186] width 253 height 25
type input "-1"
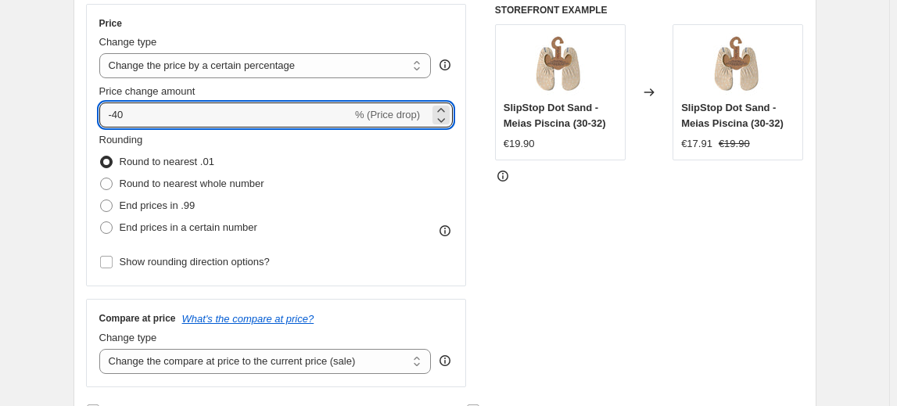
scroll to position [497, 0]
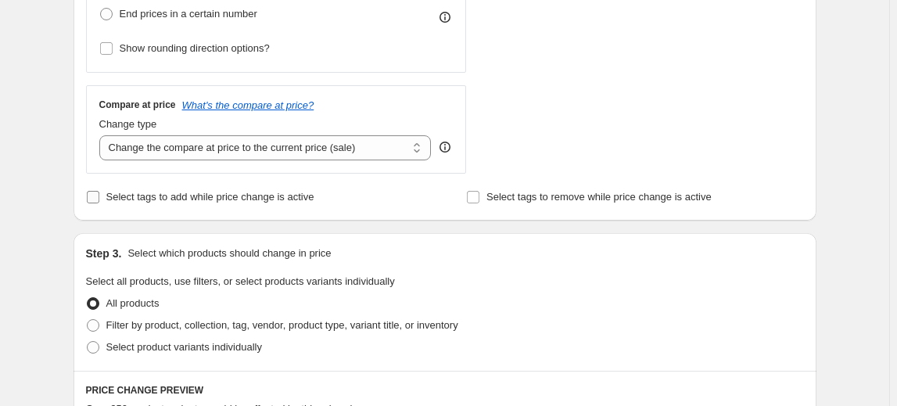
type input "-40"
click at [210, 200] on span "Select tags to add while price change is active" at bounding box center [210, 197] width 208 height 12
click at [99, 200] on input "Select tags to add while price change is active" at bounding box center [93, 197] width 13 height 13
checkbox input "true"
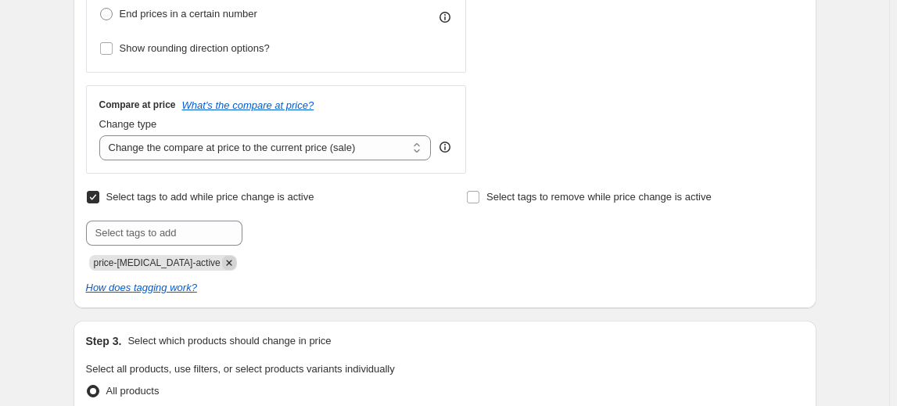
click at [222, 264] on icon "Remove price-change-job-active" at bounding box center [229, 263] width 14 height 14
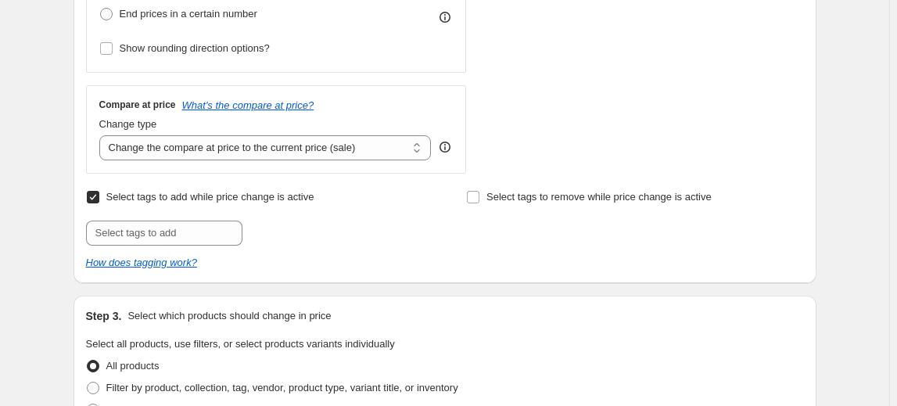
click at [204, 218] on div "Select tags to add while price change is active Submit" at bounding box center [254, 215] width 337 height 59
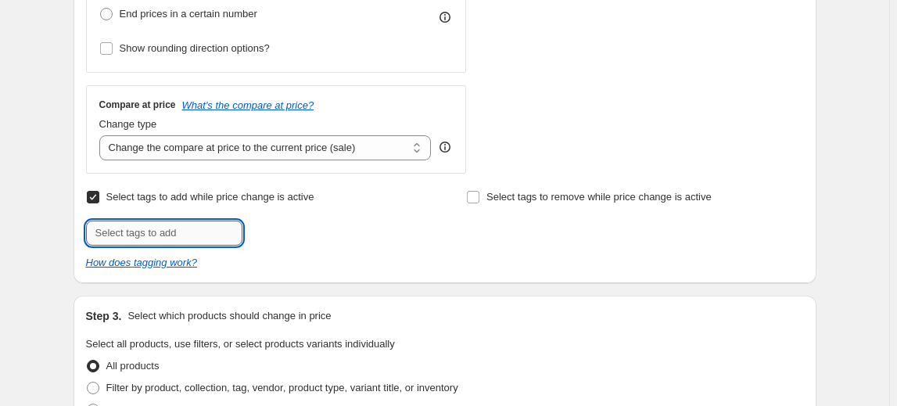
click at [213, 222] on input "text" at bounding box center [164, 232] width 156 height 25
type input "20%nabulk"
click at [288, 231] on span "20%nabulk" at bounding box center [300, 231] width 49 height 11
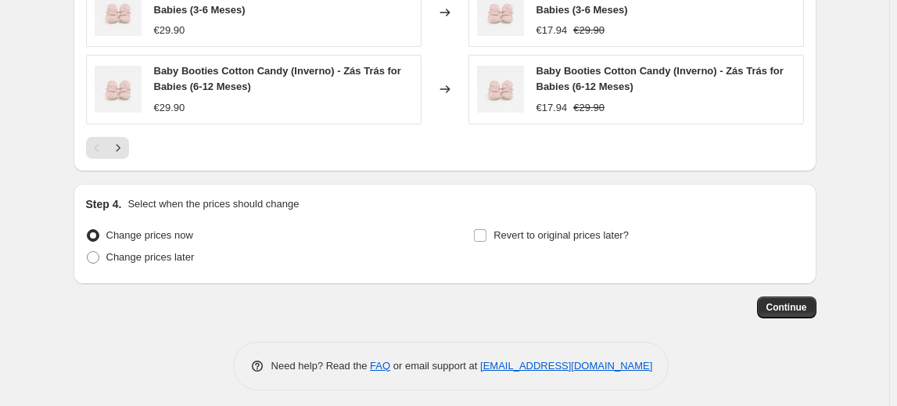
scroll to position [1261, 0]
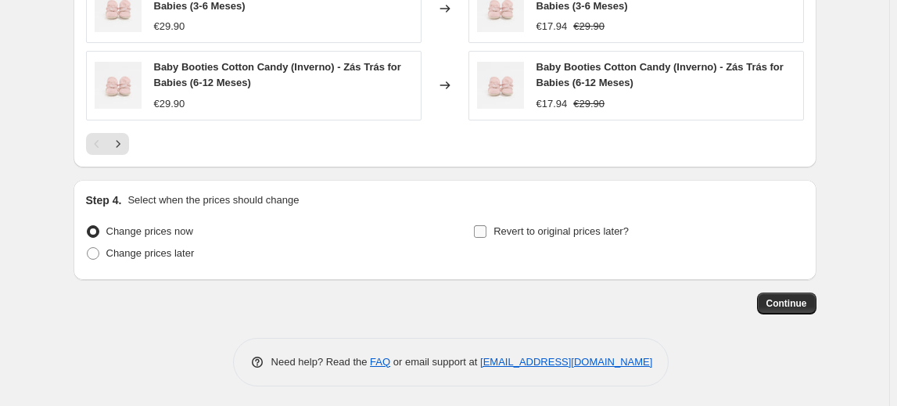
click at [550, 229] on span "Revert to original prices later?" at bounding box center [560, 231] width 135 height 12
click at [486, 229] on input "Revert to original prices later?" at bounding box center [480, 231] width 13 height 13
checkbox input "true"
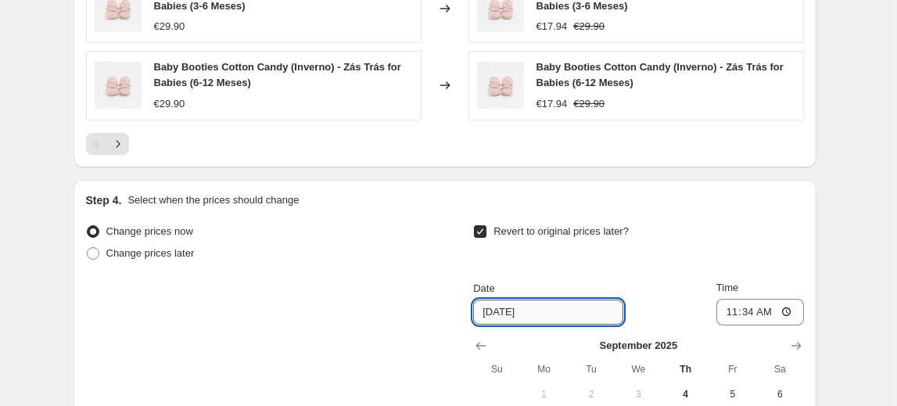
click at [589, 313] on input "9/11/2025" at bounding box center [548, 311] width 150 height 25
click at [801, 342] on icon "Show next month, October 2025" at bounding box center [795, 346] width 10 height 8
click at [801, 341] on icon "Show next month, November 2025" at bounding box center [796, 346] width 16 height 16
click at [801, 341] on icon "Show next month, December 2025" at bounding box center [796, 346] width 16 height 16
click at [801, 341] on icon "Show next month, January 2026" at bounding box center [796, 346] width 16 height 16
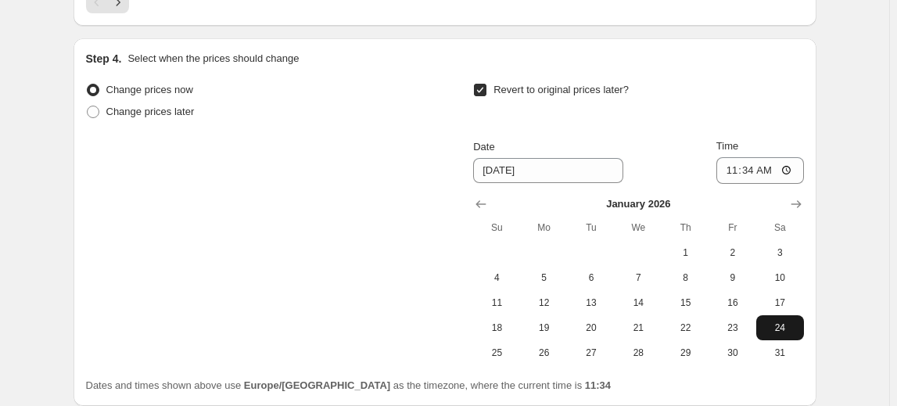
scroll to position [1402, 0]
click at [792, 207] on icon "Show next month, February 2026" at bounding box center [796, 204] width 16 height 16
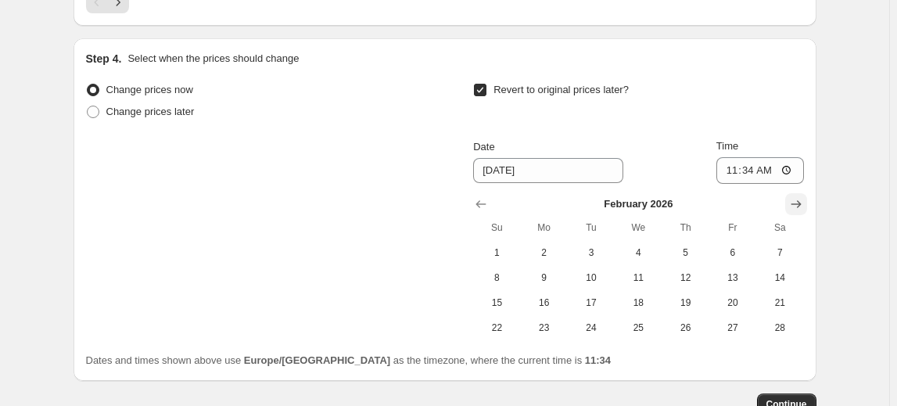
click at [792, 207] on icon "Show next month, March 2026" at bounding box center [796, 204] width 16 height 16
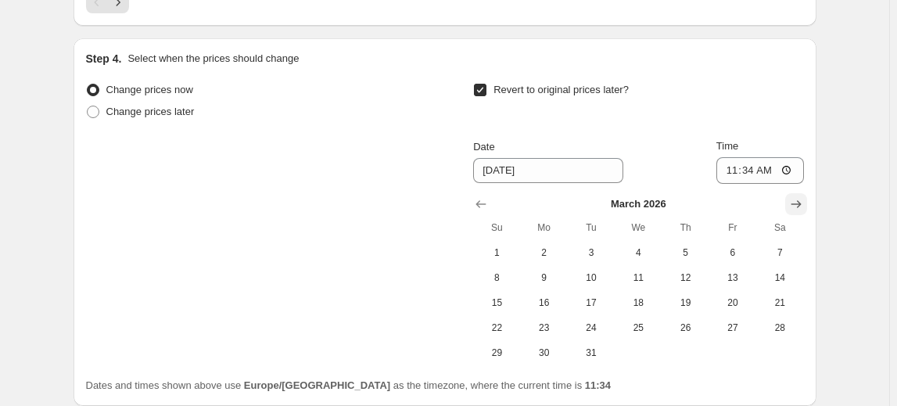
click at [792, 206] on icon "Show next month, April 2026" at bounding box center [796, 204] width 16 height 16
click at [792, 206] on icon "Show next month, May 2026" at bounding box center [796, 204] width 16 height 16
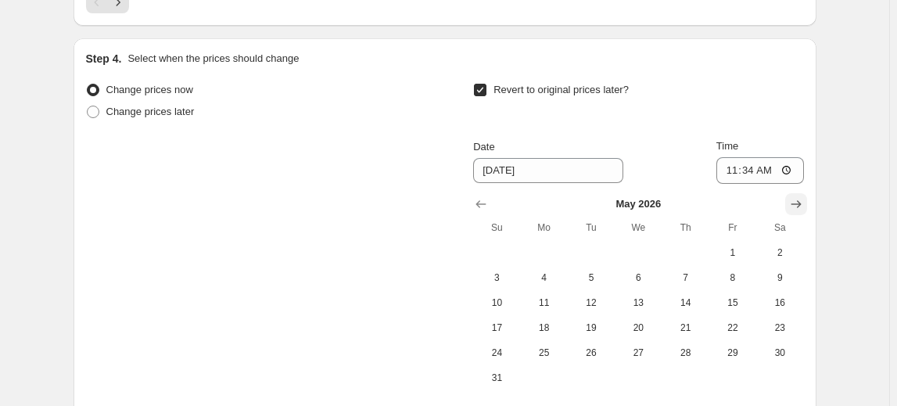
click at [792, 206] on icon "Show next month, June 2026" at bounding box center [796, 204] width 16 height 16
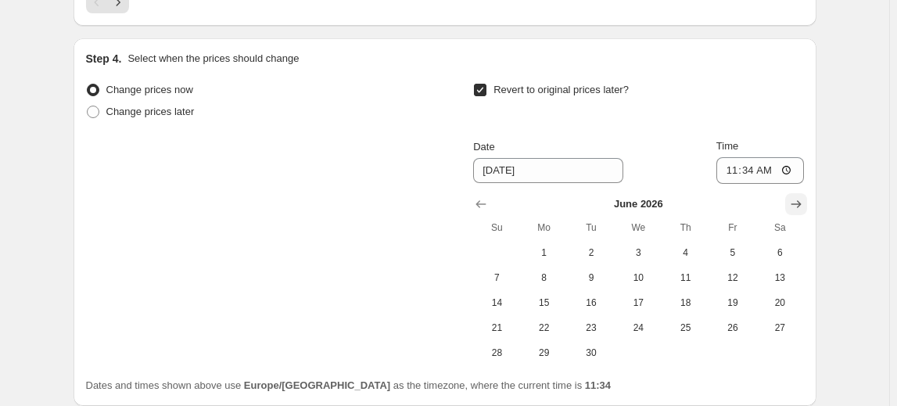
click at [792, 206] on icon "Show next month, July 2026" at bounding box center [796, 204] width 16 height 16
click at [792, 206] on icon "Show next month, August 2026" at bounding box center [796, 204] width 16 height 16
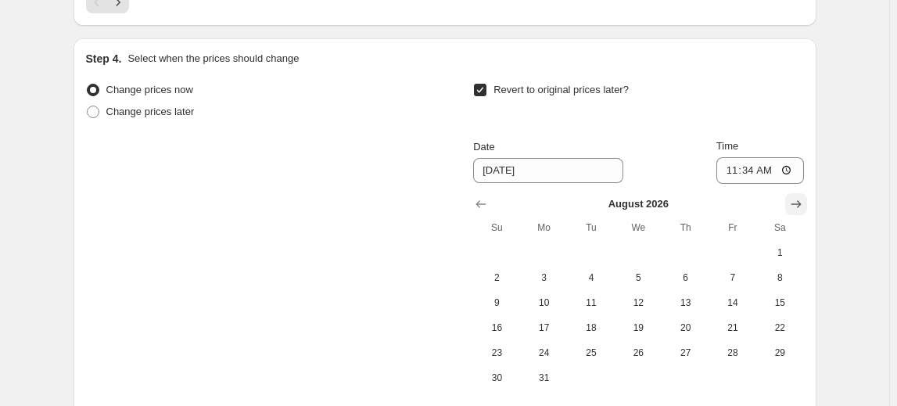
click at [792, 206] on icon "Show next month, September 2026" at bounding box center [796, 204] width 16 height 16
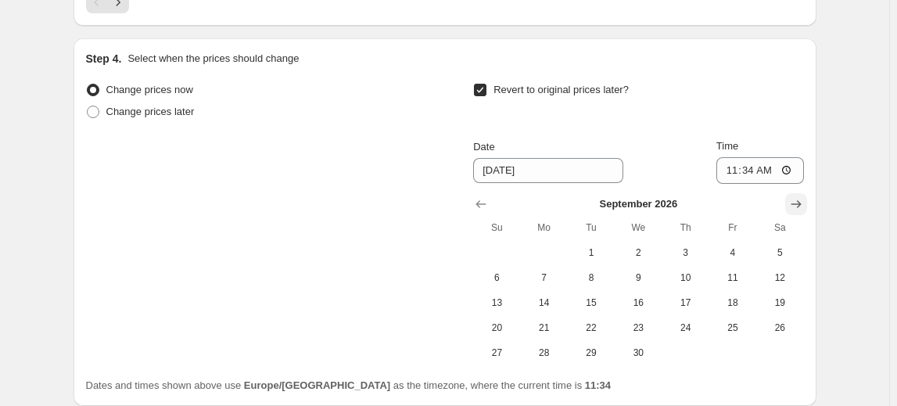
click at [792, 206] on icon "Show next month, October 2026" at bounding box center [796, 204] width 16 height 16
click at [792, 206] on icon "Show next month, November 2026" at bounding box center [796, 204] width 16 height 16
click at [792, 206] on icon "Show next month, December 2026" at bounding box center [796, 204] width 16 height 16
click at [698, 346] on span "31" at bounding box center [685, 352] width 34 height 13
type input "12/31/2026"
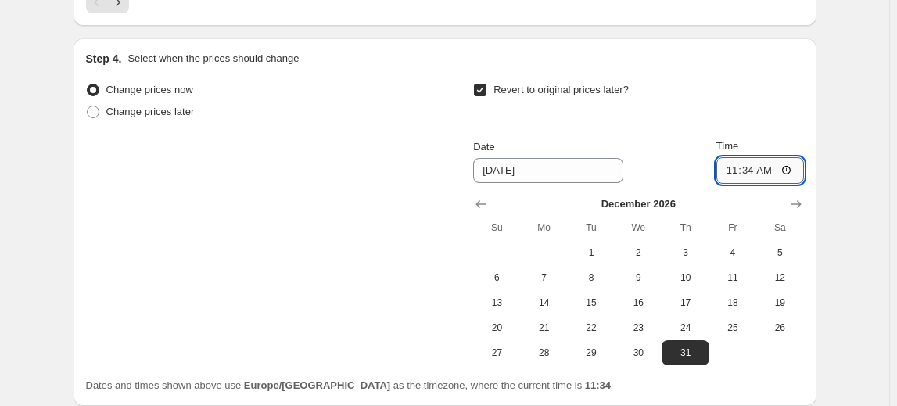
click at [751, 169] on input "11:34" at bounding box center [760, 170] width 88 height 27
type input "23:59"
click at [808, 108] on div "Step 4. Select when the prices should change Change prices now Change prices la…" at bounding box center [444, 221] width 743 height 367
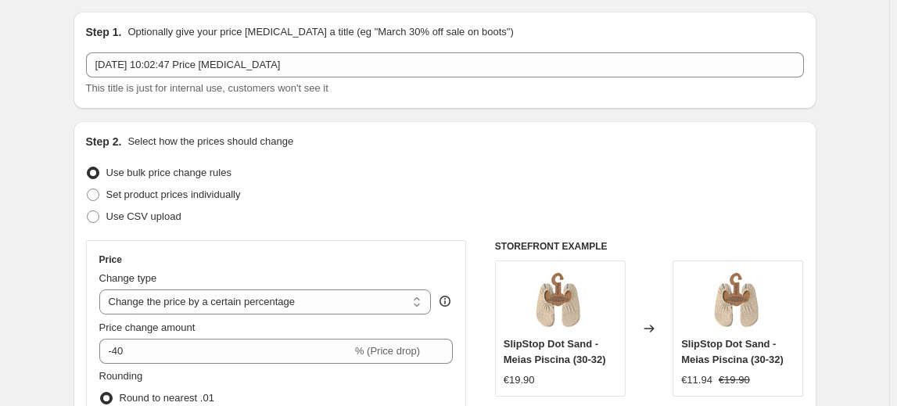
scroll to position [0, 0]
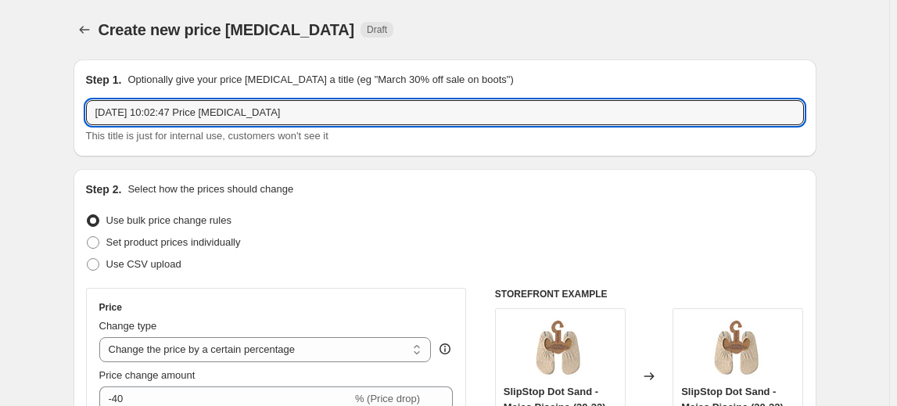
drag, startPoint x: 306, startPoint y: 114, endPoint x: -134, endPoint y: -6, distance: 455.5
click at [0, 0] on html "Home Settings Plans Skip to content Create new price change job. This page is r…" at bounding box center [448, 203] width 897 height 406
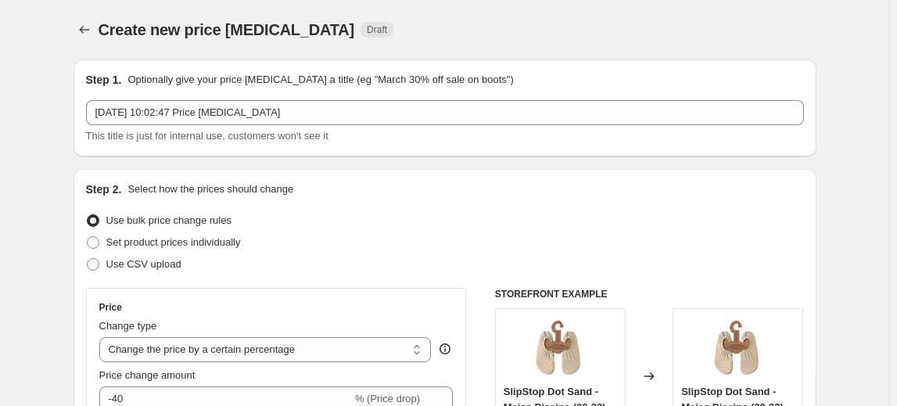
click at [306, 90] on div "Step 1. Optionally give your price change job a title (eg "March 30% off sale o…" at bounding box center [445, 108] width 718 height 72
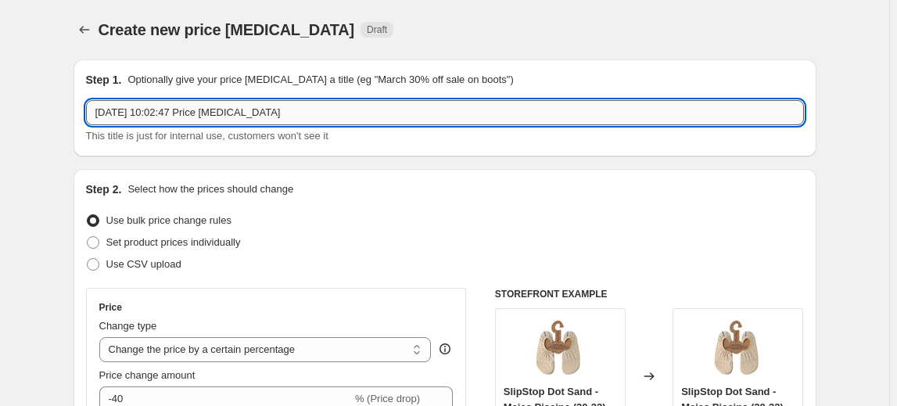
click at [300, 107] on input "4/09/2025, 10:02:47 Price change job" at bounding box center [445, 112] width 718 height 25
drag, startPoint x: 298, startPoint y: 109, endPoint x: -188, endPoint y: 58, distance: 488.2
click at [0, 58] on html "Home Settings Plans Skip to content Create new price change job. This page is r…" at bounding box center [448, 203] width 897 height 406
type input "R"
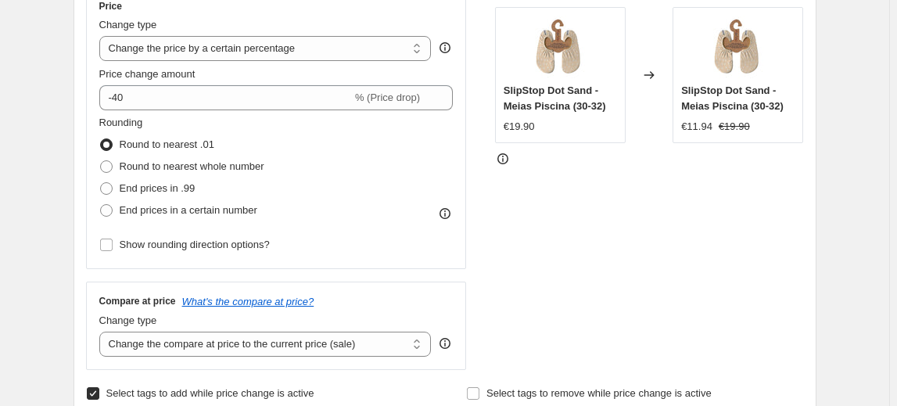
scroll to position [284, 0]
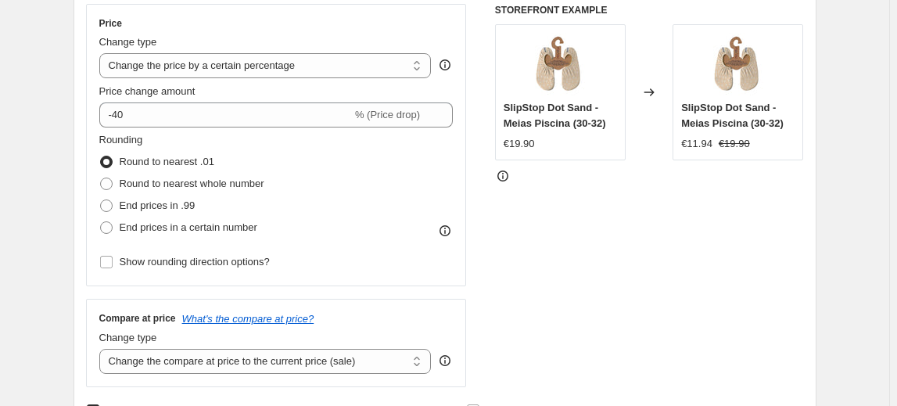
type input "Tip Toey Joey 20%"
click at [475, 188] on div "Price Change type Change the price to a certain amount Change the price by a ce…" at bounding box center [445, 195] width 718 height 383
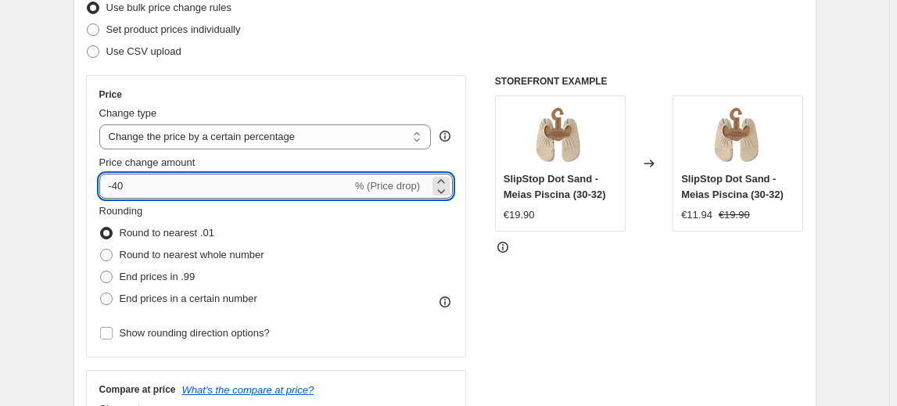
click at [297, 192] on input "-40" at bounding box center [225, 186] width 253 height 25
type input "-4"
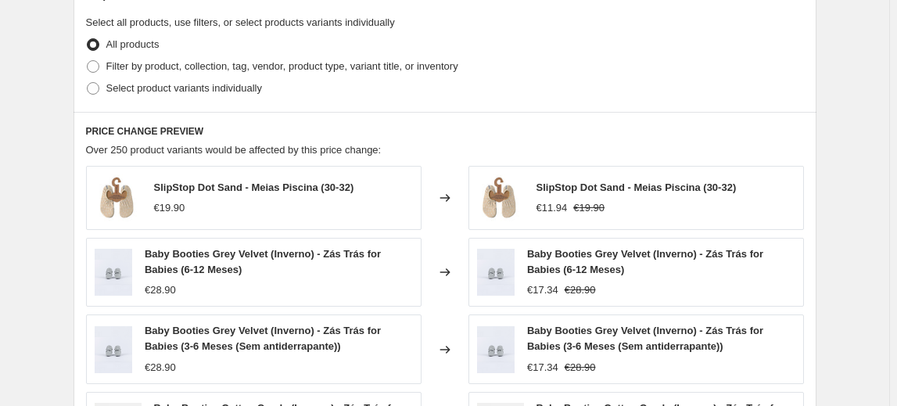
scroll to position [852, 0]
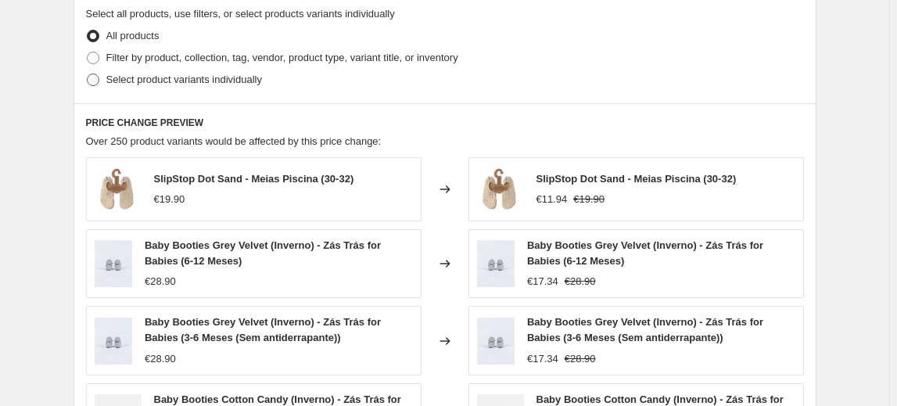
type input "-20"
click at [215, 88] on label "Select product variants individually" at bounding box center [174, 80] width 176 height 22
click at [88, 74] on input "Select product variants individually" at bounding box center [87, 73] width 1 height 1
radio input "true"
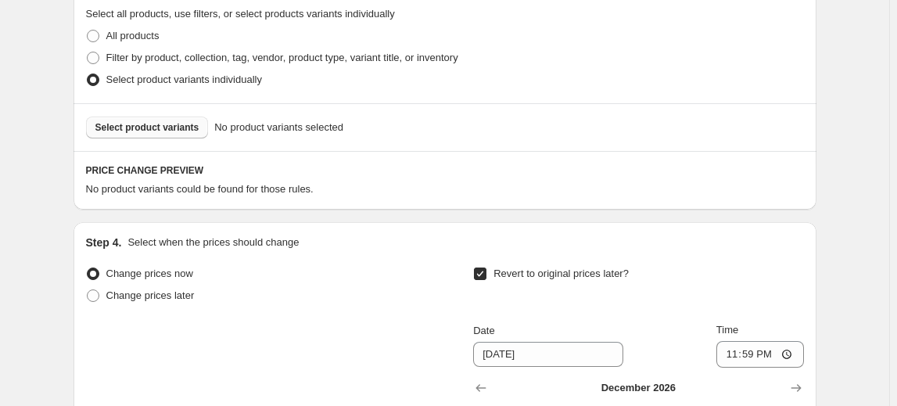
click at [192, 133] on button "Select product variants" at bounding box center [147, 127] width 123 height 22
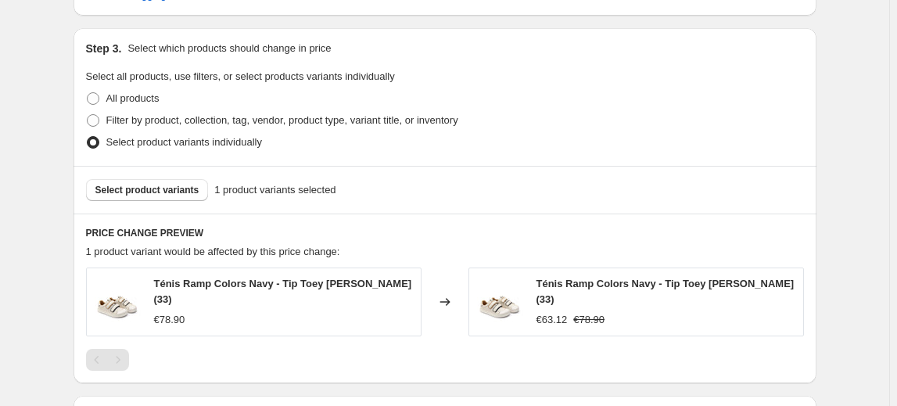
scroll to position [782, 0]
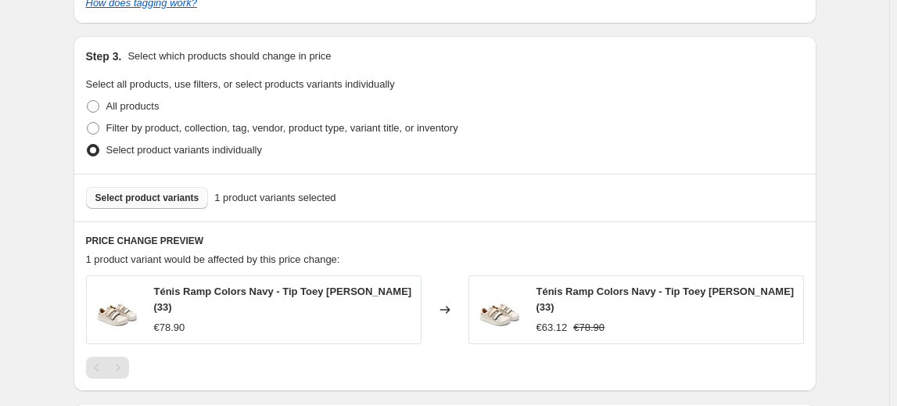
click at [158, 205] on button "Select product variants" at bounding box center [147, 198] width 123 height 22
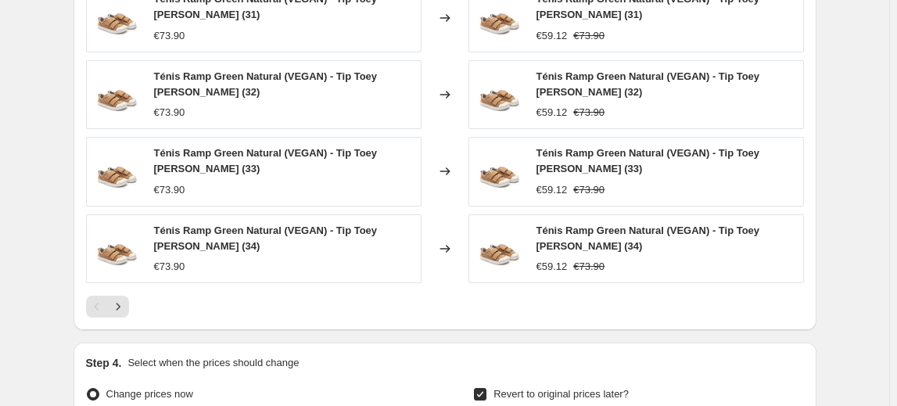
scroll to position [1208, 0]
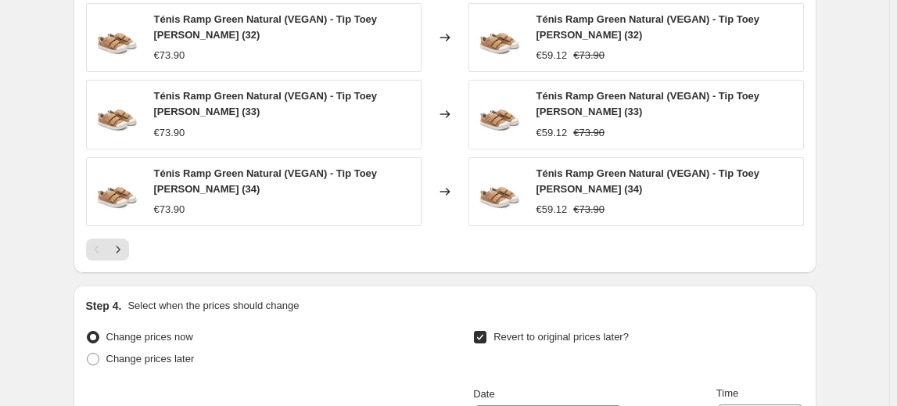
click at [120, 254] on icon "Next" at bounding box center [118, 250] width 16 height 16
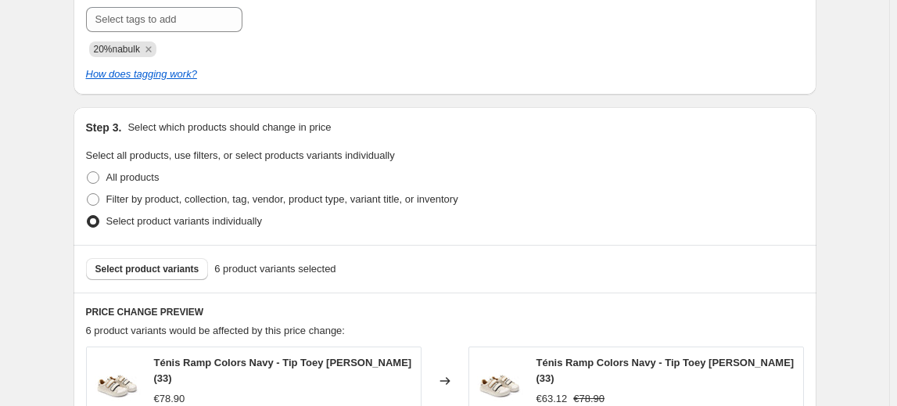
scroll to position [782, 0]
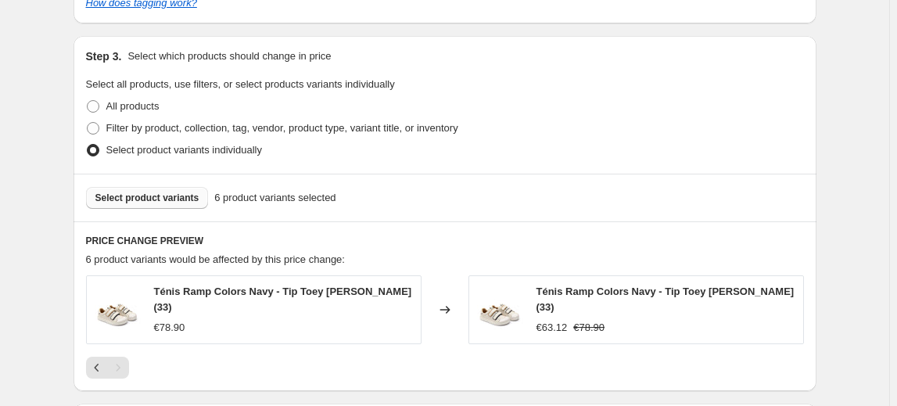
click at [148, 206] on button "Select product variants" at bounding box center [147, 198] width 123 height 22
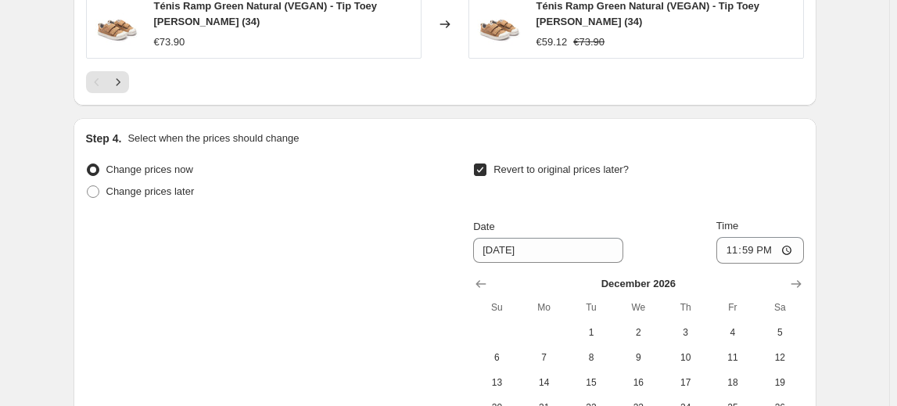
scroll to position [1421, 0]
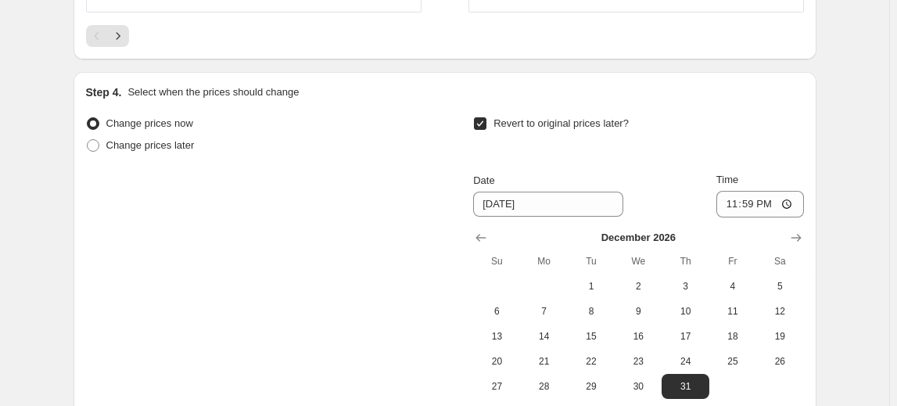
click at [116, 34] on icon "Next" at bounding box center [118, 36] width 16 height 16
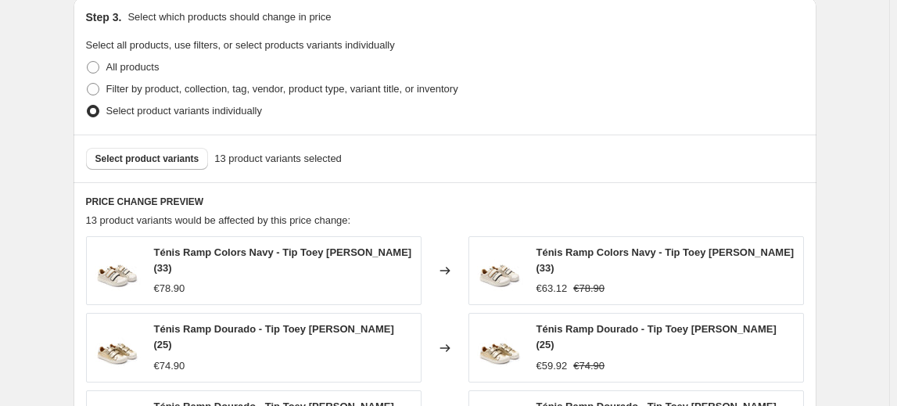
scroll to position [852, 0]
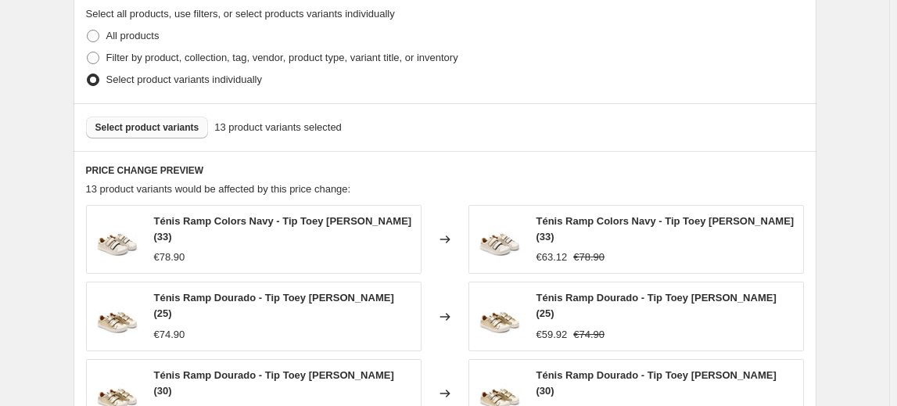
click at [175, 128] on span "Select product variants" at bounding box center [147, 127] width 104 height 13
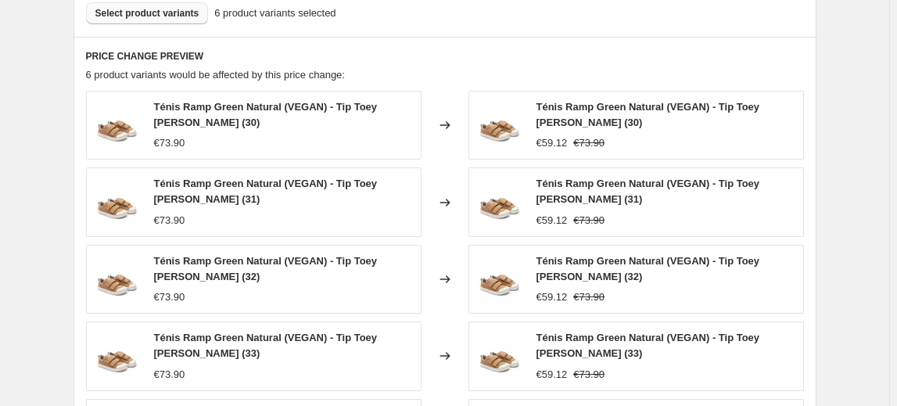
scroll to position [923, 0]
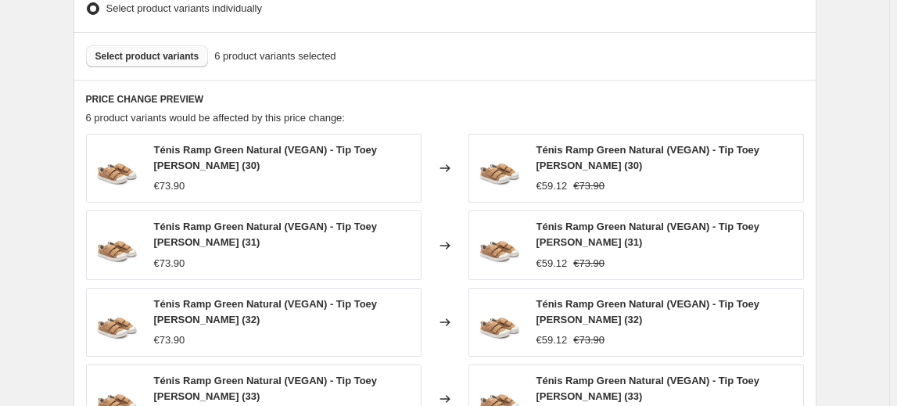
click at [158, 42] on div "Select product variants 6 product variants selected" at bounding box center [444, 56] width 743 height 48
click at [157, 45] on button "Select product variants" at bounding box center [147, 56] width 123 height 22
click at [139, 63] on button "Select product variants" at bounding box center [147, 56] width 123 height 22
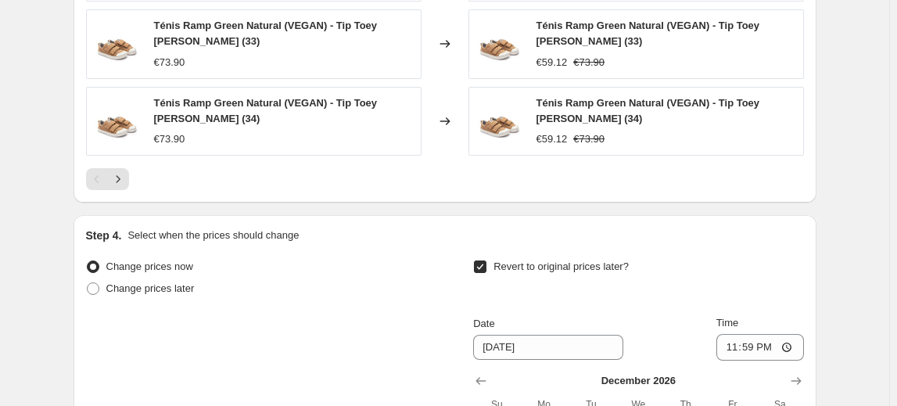
scroll to position [1279, 0]
click at [129, 177] on button "Next" at bounding box center [118, 178] width 22 height 22
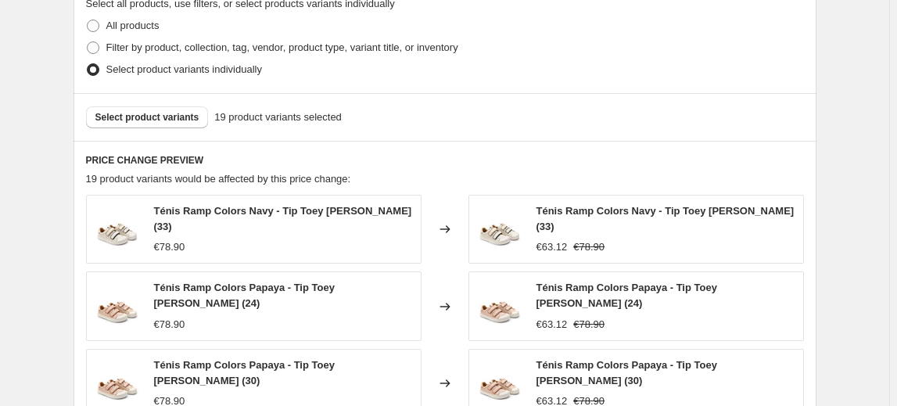
scroll to position [852, 0]
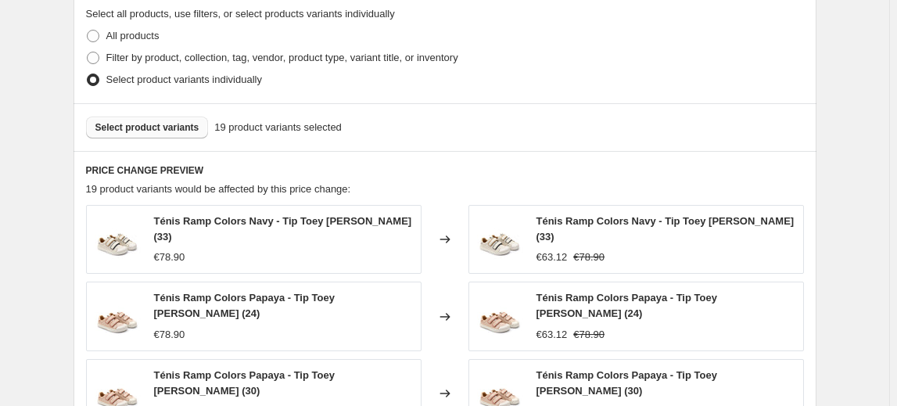
click at [186, 127] on span "Select product variants" at bounding box center [147, 127] width 104 height 13
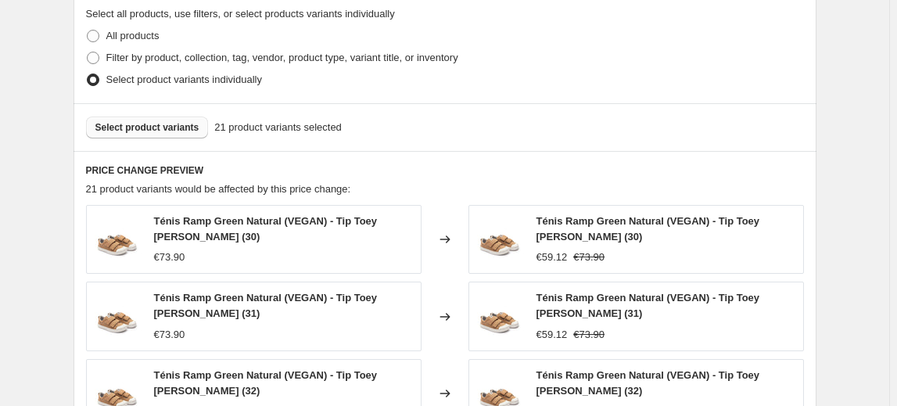
click at [127, 131] on span "Select product variants" at bounding box center [147, 127] width 104 height 13
click at [170, 122] on span "Select product variants" at bounding box center [147, 127] width 104 height 13
click at [168, 134] on button "Select product variants" at bounding box center [147, 127] width 123 height 22
click at [195, 131] on button "Select product variants" at bounding box center [147, 127] width 123 height 22
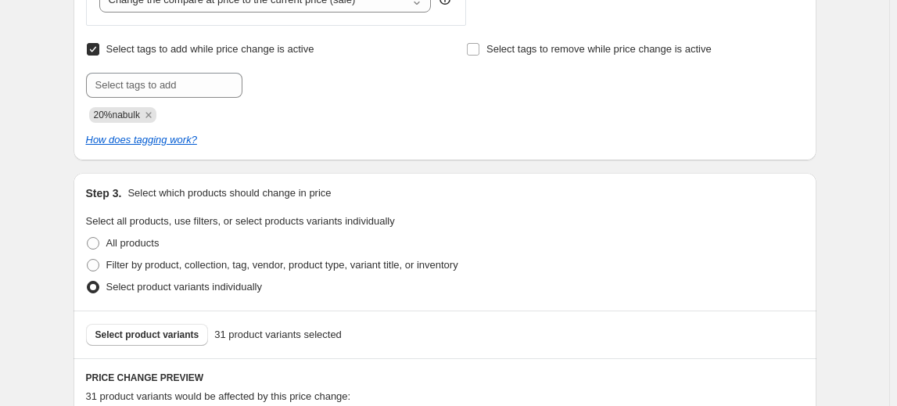
scroll to position [639, 0]
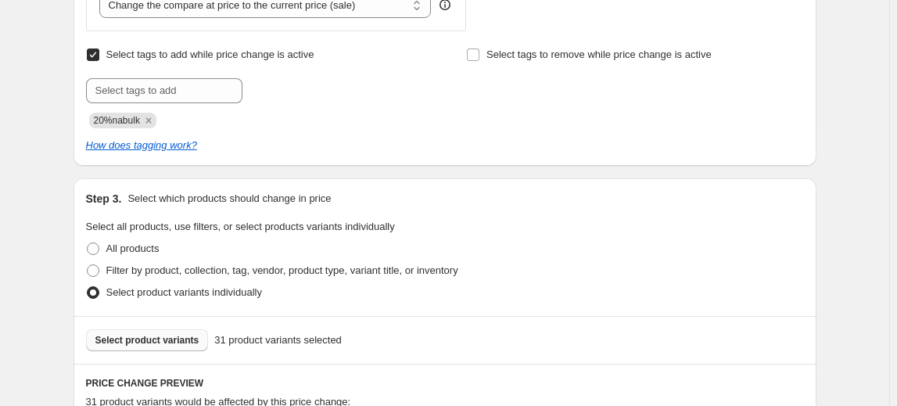
click at [153, 336] on span "Select product variants" at bounding box center [147, 340] width 104 height 13
click at [178, 341] on span "Select product variants" at bounding box center [147, 340] width 104 height 13
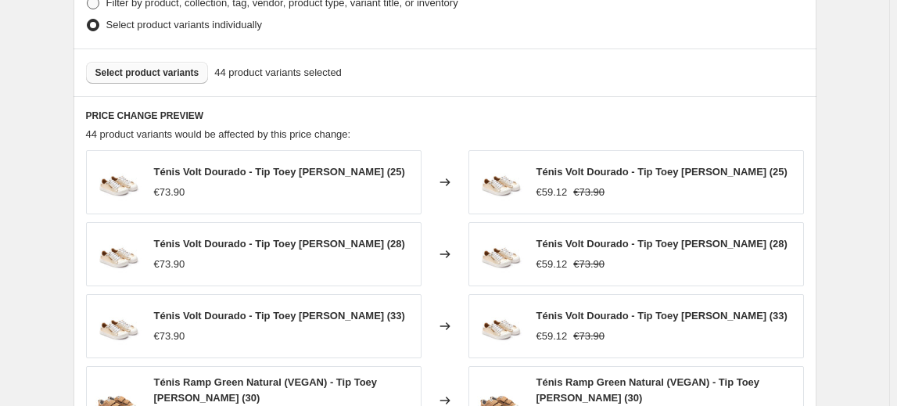
scroll to position [852, 0]
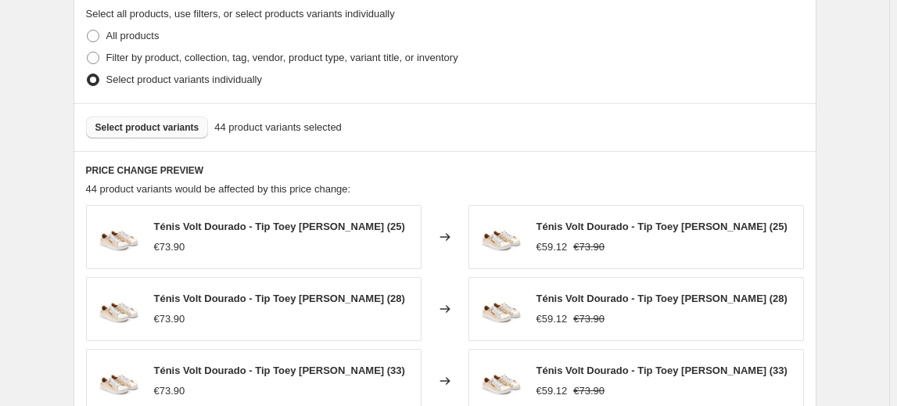
click at [160, 121] on span "Select product variants" at bounding box center [147, 127] width 104 height 13
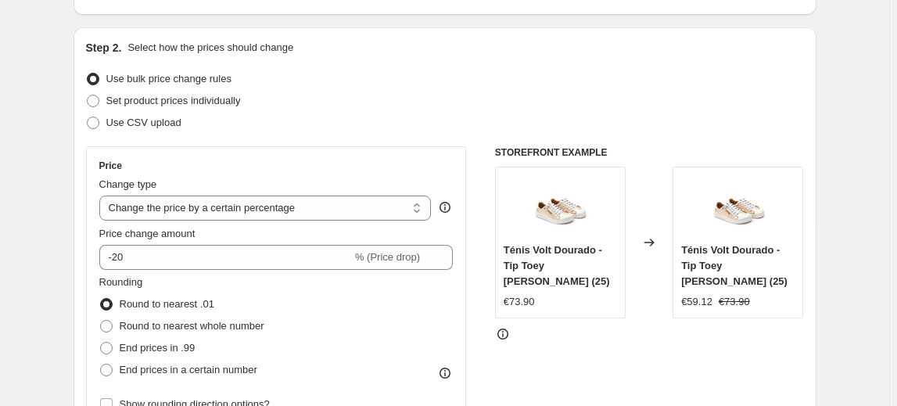
scroll to position [0, 0]
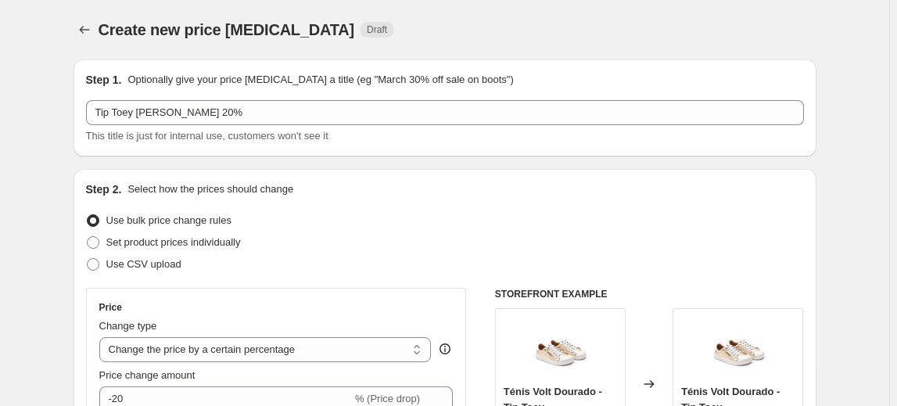
click at [86, 32] on icon "Price change jobs" at bounding box center [85, 30] width 16 height 16
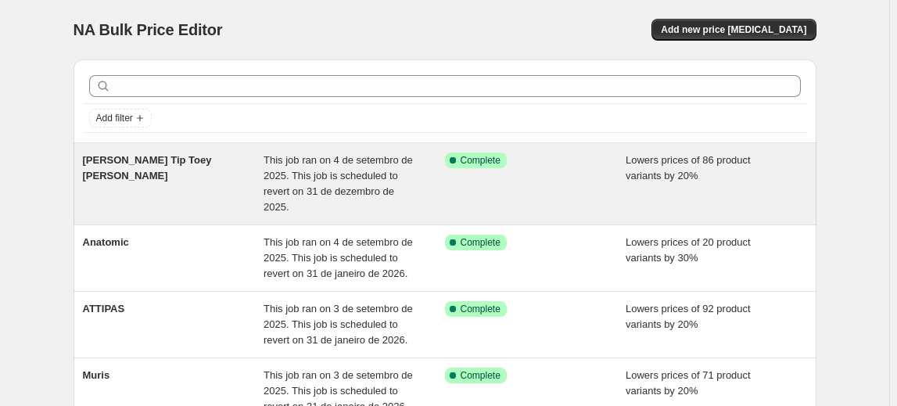
click at [174, 165] on span "[PERSON_NAME] Tip Toey [PERSON_NAME]" at bounding box center [147, 167] width 129 height 27
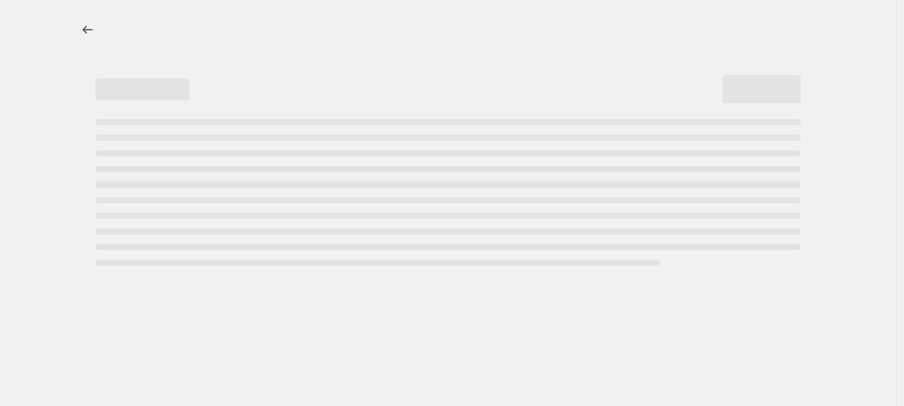
select select "percentage"
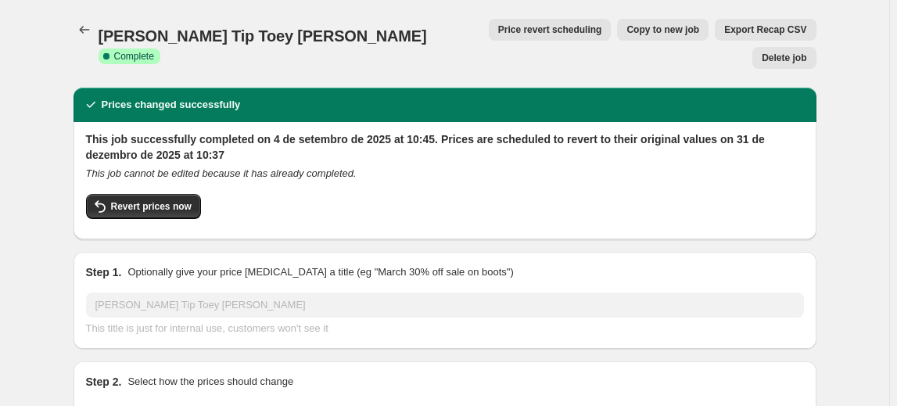
click at [204, 93] on div "Prices changed successfully This job successfully completed on 4 de setembro de…" at bounding box center [444, 164] width 743 height 152
click at [206, 88] on div "Prices changed successfully" at bounding box center [444, 105] width 743 height 34
click at [83, 30] on icon "Price change jobs" at bounding box center [85, 30] width 16 height 16
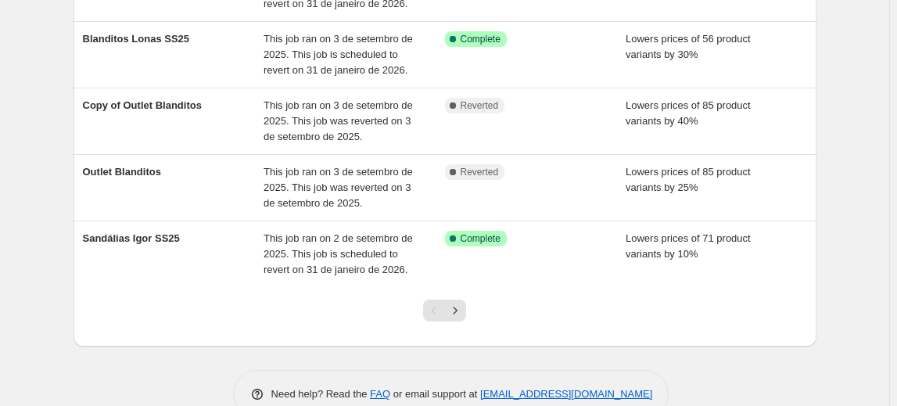
scroll to position [552, 0]
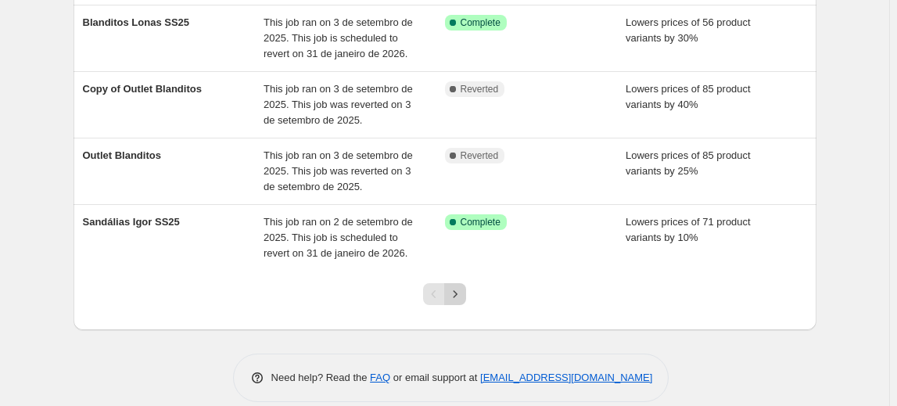
click at [460, 286] on icon "Next" at bounding box center [455, 294] width 16 height 16
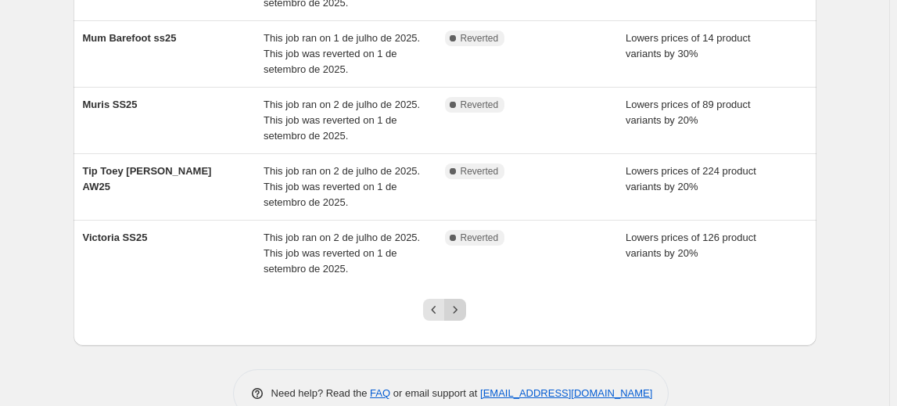
click at [466, 299] on button "Next" at bounding box center [455, 310] width 22 height 22
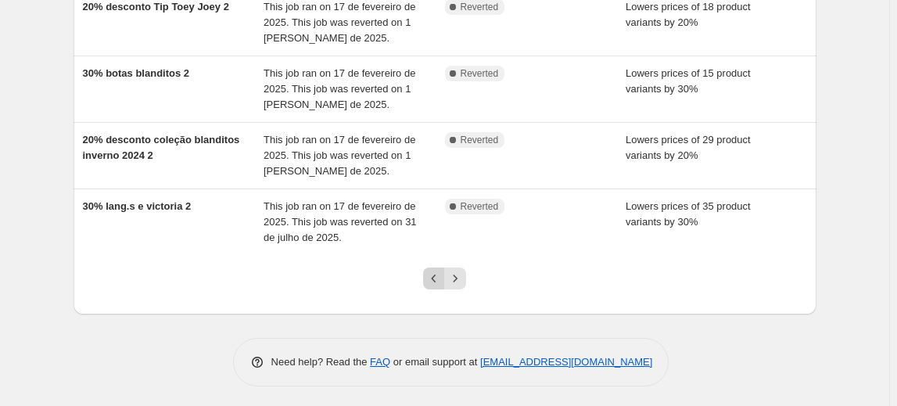
click at [435, 277] on icon "Previous" at bounding box center [434, 278] width 16 height 16
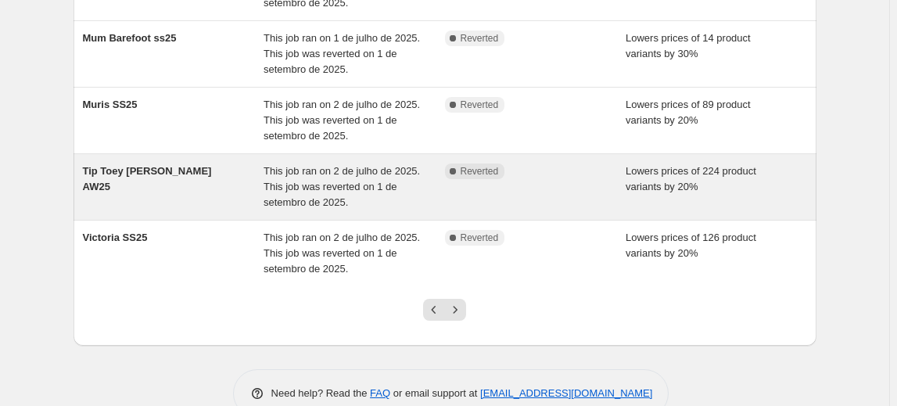
click at [220, 163] on div "Tip Toey Joey AW25" at bounding box center [173, 186] width 181 height 47
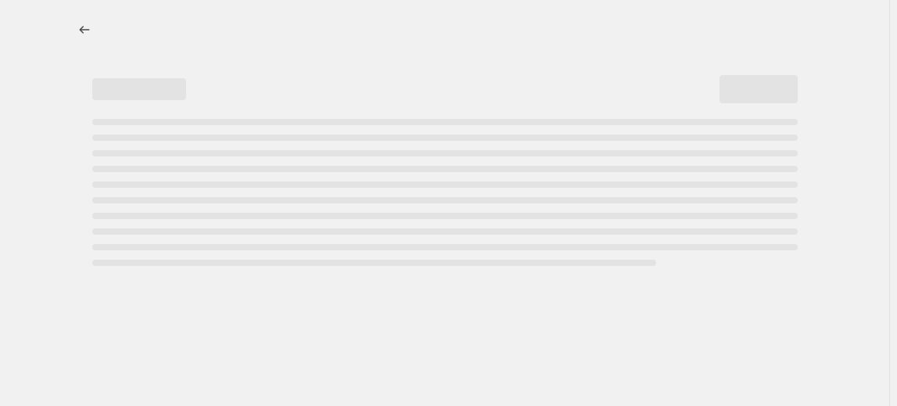
select select "percentage"
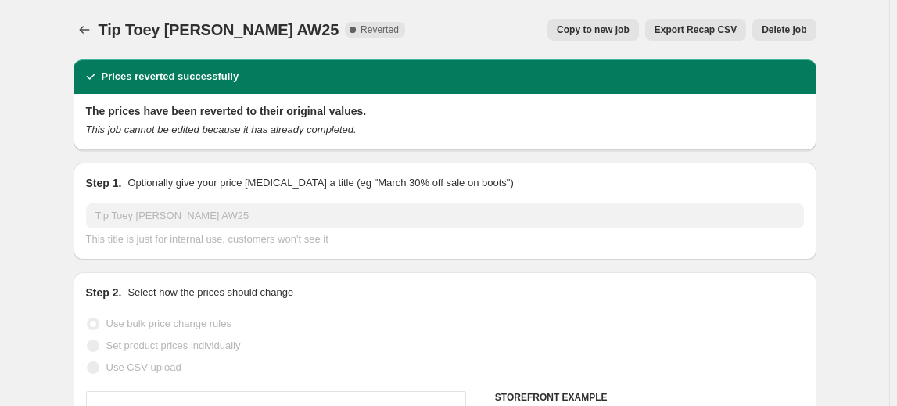
click at [634, 22] on button "Copy to new job" at bounding box center [592, 30] width 91 height 22
select select "percentage"
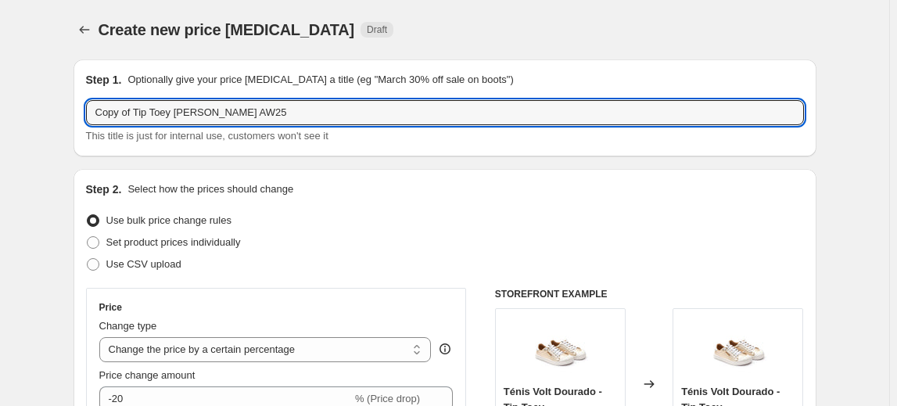
drag, startPoint x: 138, startPoint y: 109, endPoint x: 31, endPoint y: 115, distance: 106.5
click at [195, 113] on input "Tip Toey Joey AW25" at bounding box center [445, 112] width 718 height 25
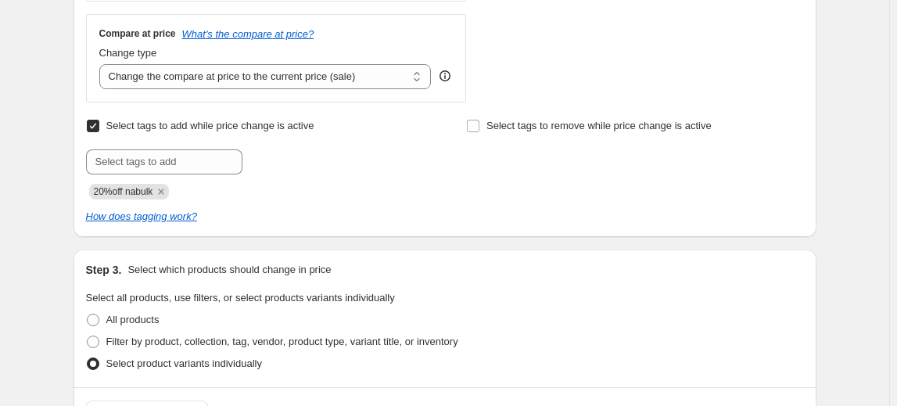
scroll to position [711, 0]
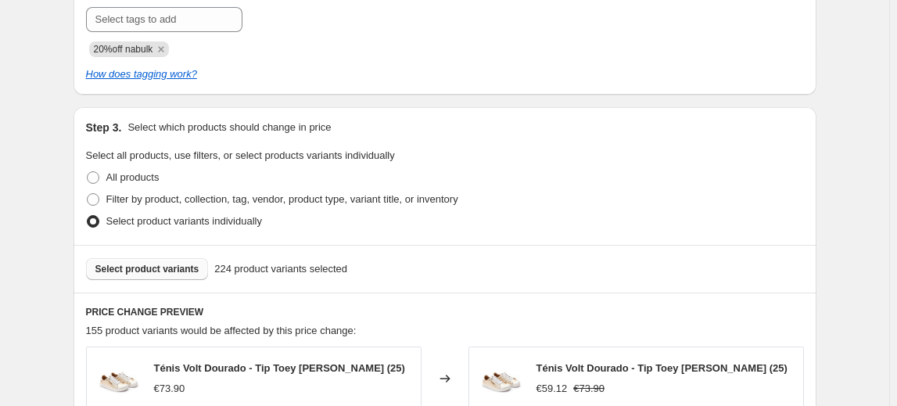
click at [176, 270] on span "Select product variants" at bounding box center [147, 269] width 104 height 13
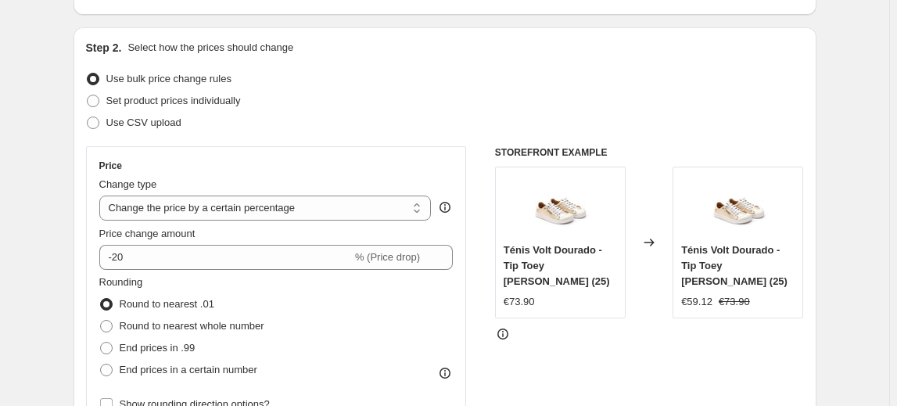
scroll to position [0, 0]
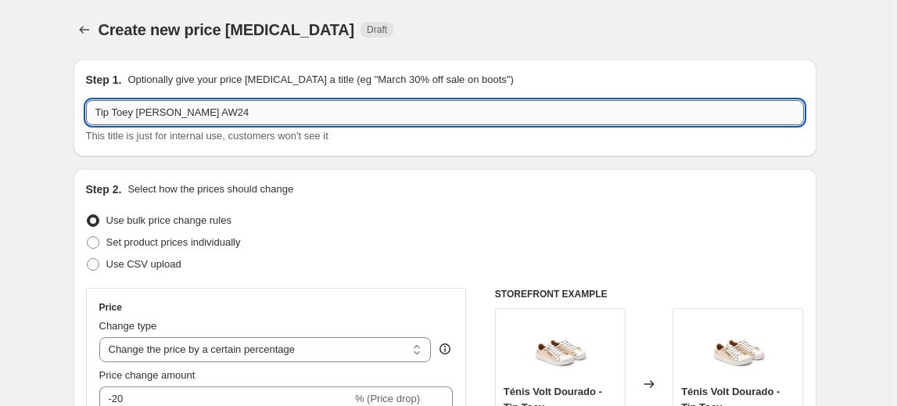
click at [99, 113] on input "Tip Toey Joey AW24" at bounding box center [445, 112] width 718 height 25
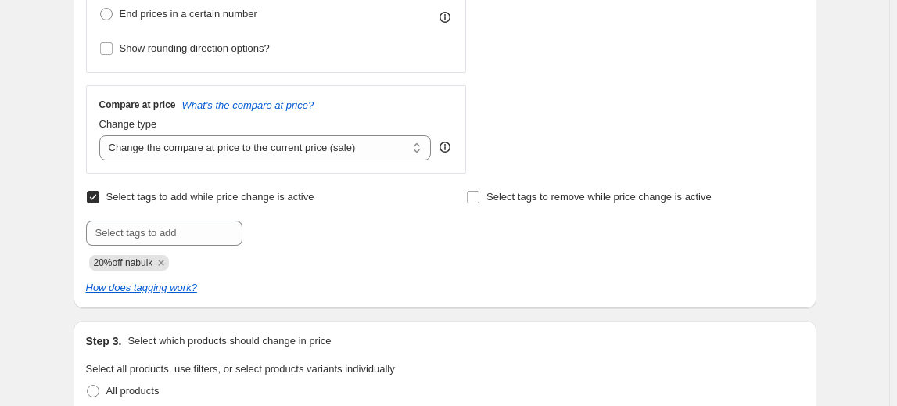
scroll to position [852, 0]
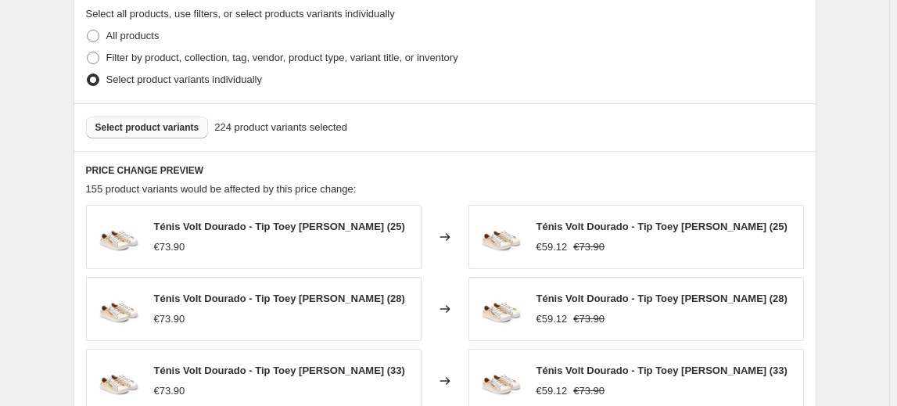
type input "Sapatilhas Tip Toey Joey AW24"
click at [173, 126] on span "Select product variants" at bounding box center [147, 127] width 104 height 13
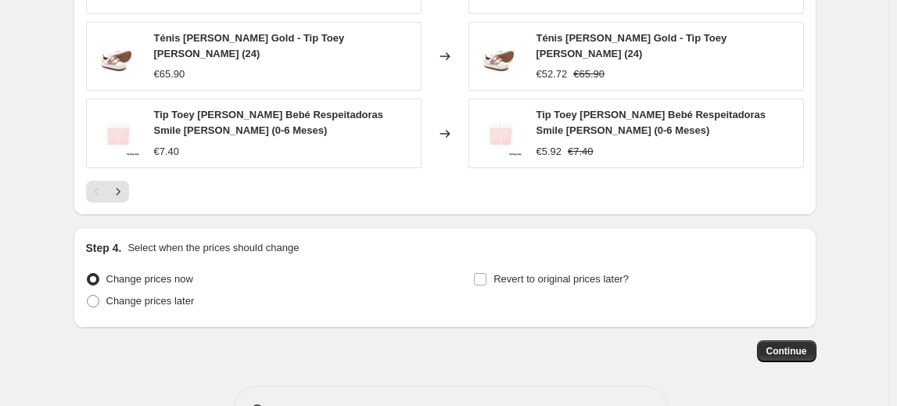
scroll to position [1294, 0]
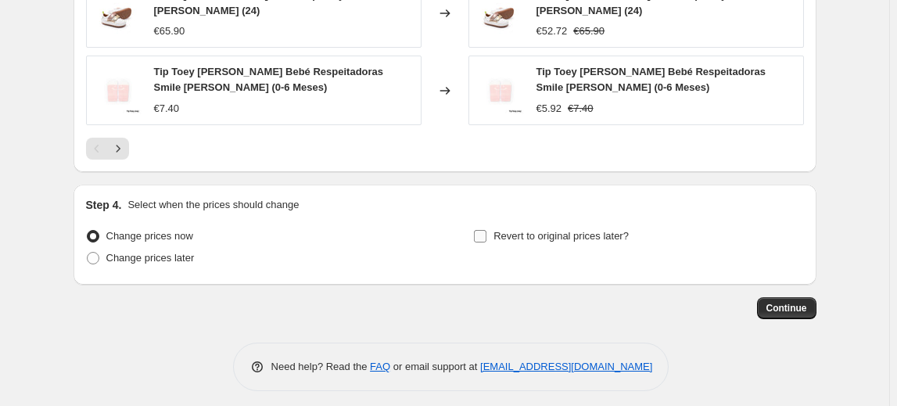
click at [484, 230] on input "Revert to original prices later?" at bounding box center [480, 236] width 13 height 13
checkbox input "true"
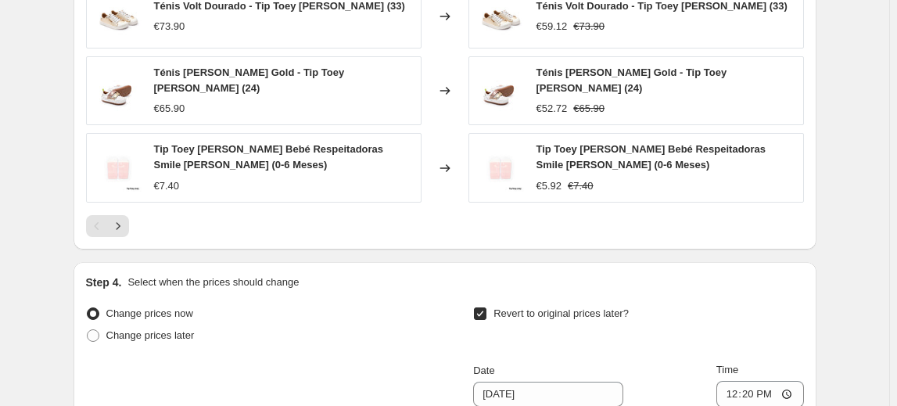
scroll to position [1424, 0]
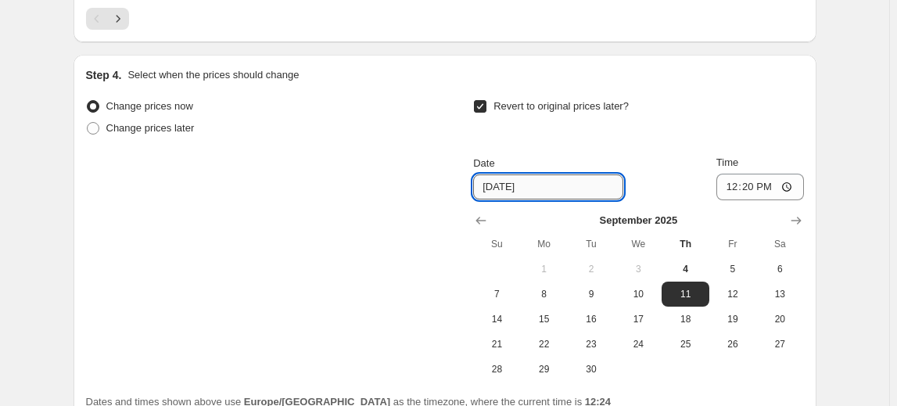
click at [546, 184] on input "9/11/2025" at bounding box center [548, 186] width 150 height 25
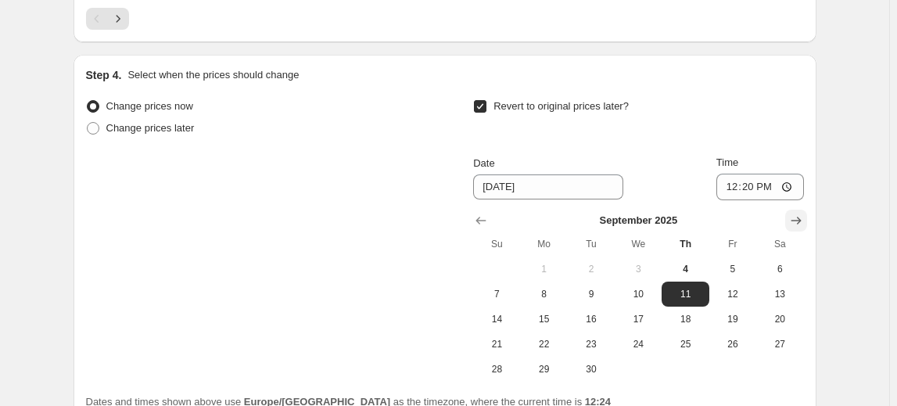
click at [797, 217] on icon "Show next month, October 2025" at bounding box center [795, 221] width 10 height 8
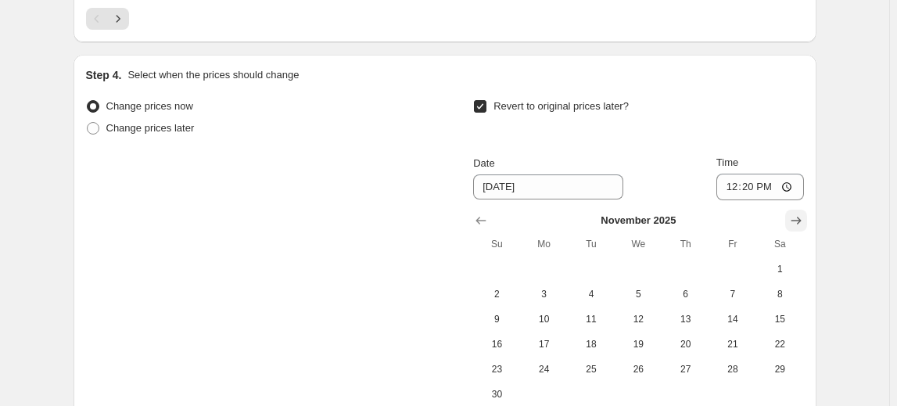
click at [797, 217] on icon "Show next month, December 2025" at bounding box center [795, 221] width 10 height 8
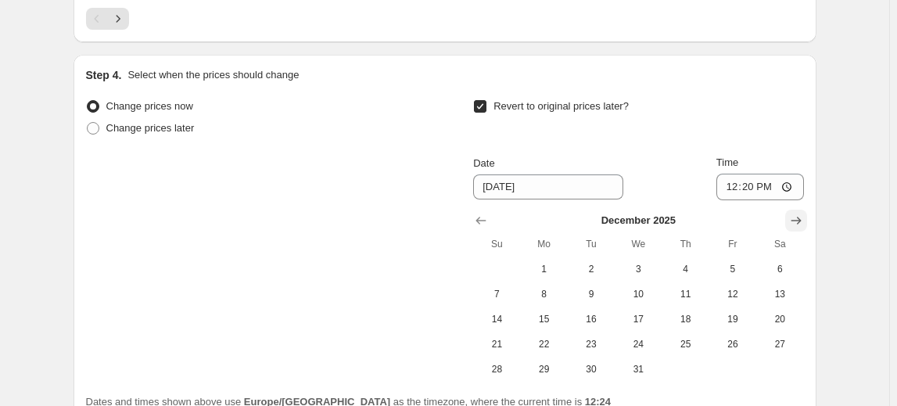
click at [797, 217] on icon "Show next month, January 2026" at bounding box center [795, 221] width 10 height 8
click at [797, 217] on icon "Show next month, February 2026" at bounding box center [795, 221] width 10 height 8
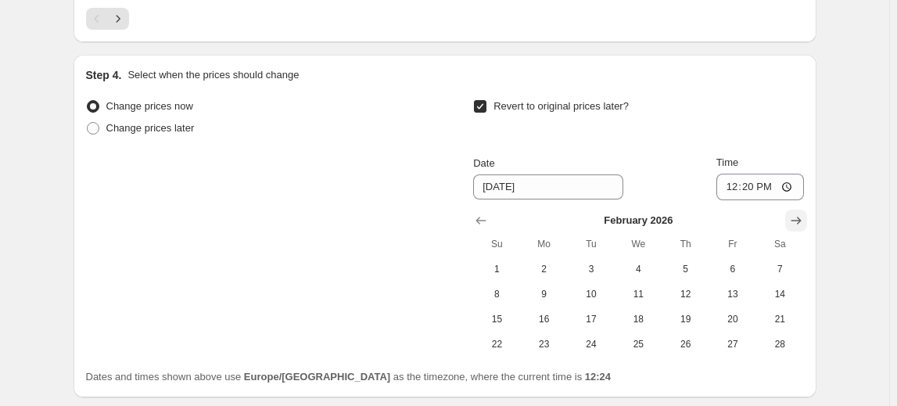
click at [797, 217] on icon "Show next month, March 2026" at bounding box center [795, 221] width 10 height 8
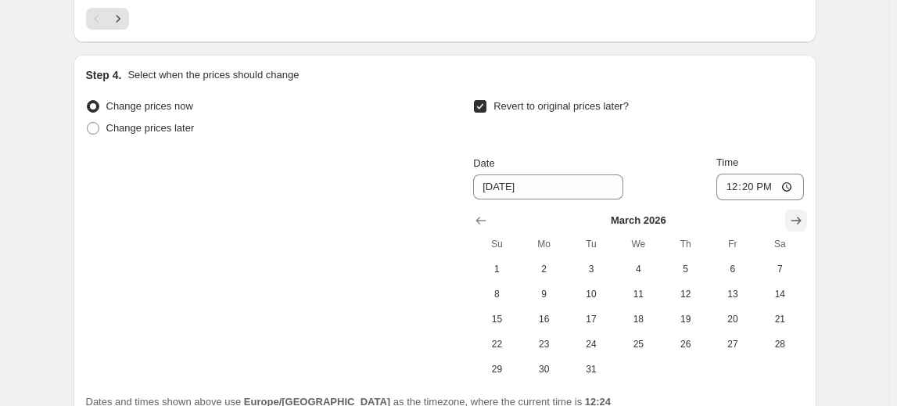
click at [797, 217] on icon "Show next month, April 2026" at bounding box center [795, 221] width 10 height 8
click at [797, 217] on icon "Show next month, May 2026" at bounding box center [795, 221] width 10 height 8
click at [797, 217] on icon "Show next month, July 2026" at bounding box center [795, 221] width 10 height 8
click at [797, 217] on icon "Show next month, August 2026" at bounding box center [795, 221] width 10 height 8
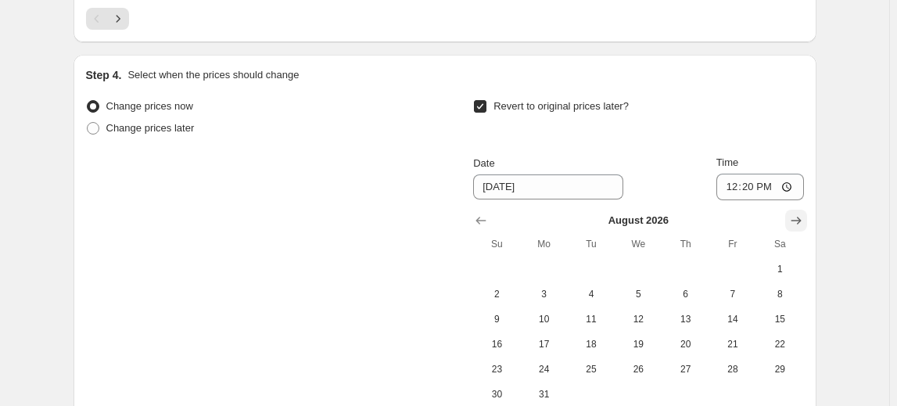
click at [797, 217] on icon "Show next month, September 2026" at bounding box center [795, 221] width 10 height 8
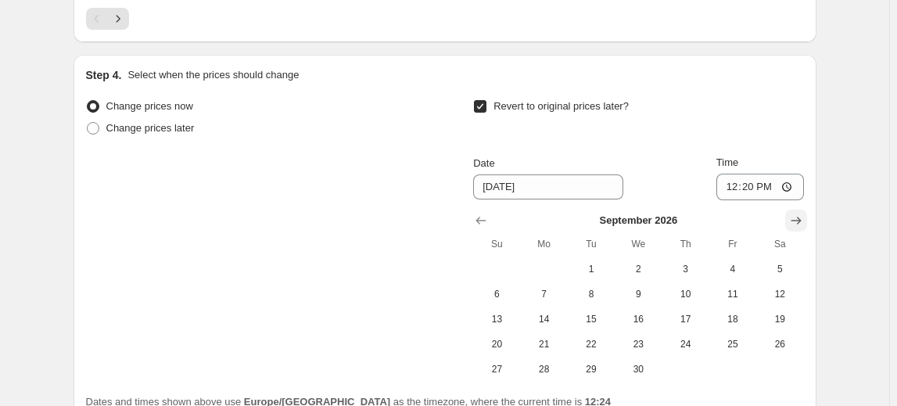
click at [797, 217] on icon "Show next month, October 2026" at bounding box center [795, 221] width 10 height 8
click at [797, 217] on icon "Show next month, November 2026" at bounding box center [795, 221] width 10 height 8
click at [797, 217] on icon "Show next month, December 2026" at bounding box center [795, 221] width 10 height 8
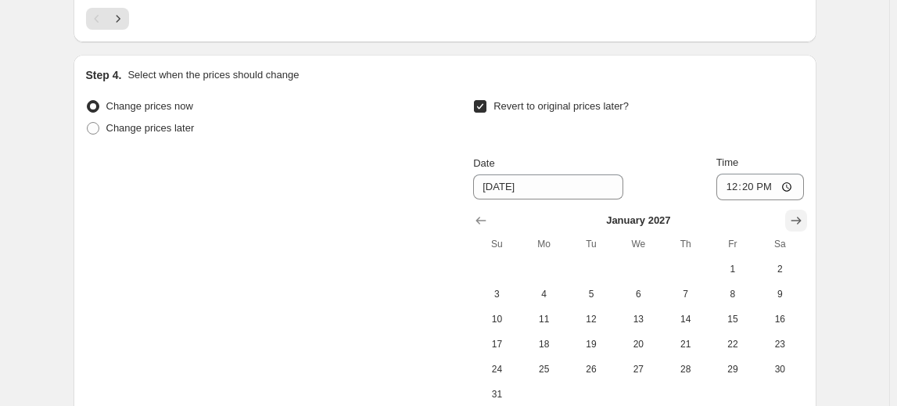
click at [797, 217] on icon "Show next month, February 2027" at bounding box center [795, 221] width 10 height 8
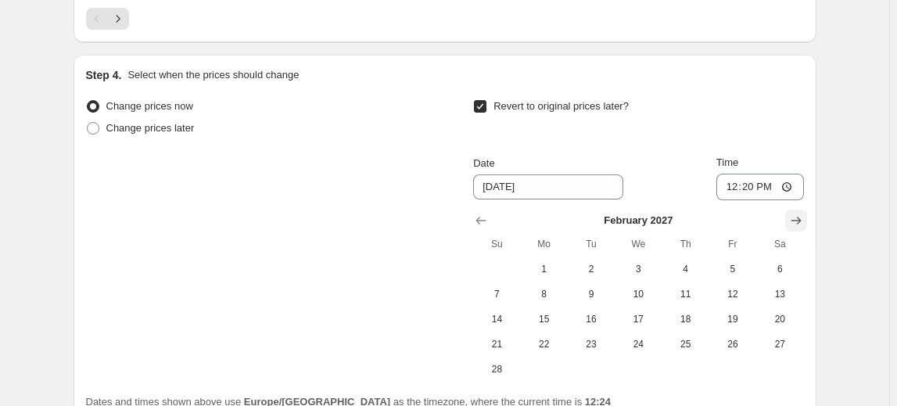
click at [797, 217] on icon "Show next month, March 2027" at bounding box center [795, 221] width 10 height 8
click at [797, 217] on icon "Show next month, May 2027" at bounding box center [795, 221] width 10 height 8
click at [797, 217] on icon "Show next month, July 2027" at bounding box center [795, 221] width 10 height 8
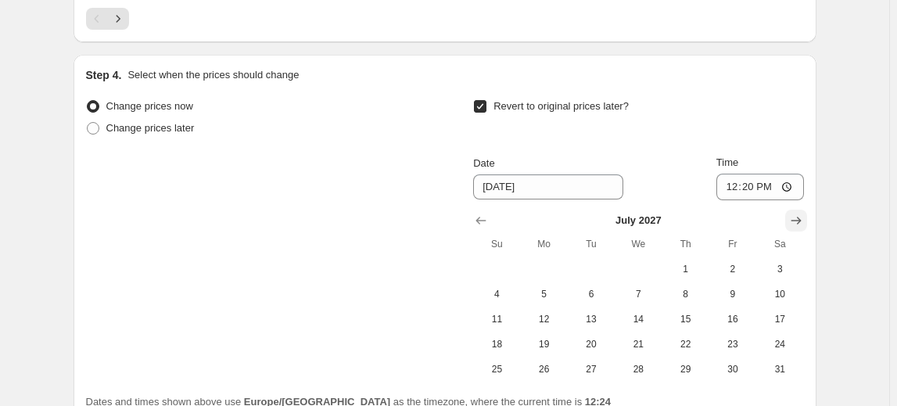
click at [797, 217] on icon "Show next month, August 2027" at bounding box center [795, 221] width 10 height 8
click at [797, 217] on icon "Show next month, September 2027" at bounding box center [795, 221] width 10 height 8
click at [797, 217] on icon "Show next month, October 2027" at bounding box center [795, 221] width 10 height 8
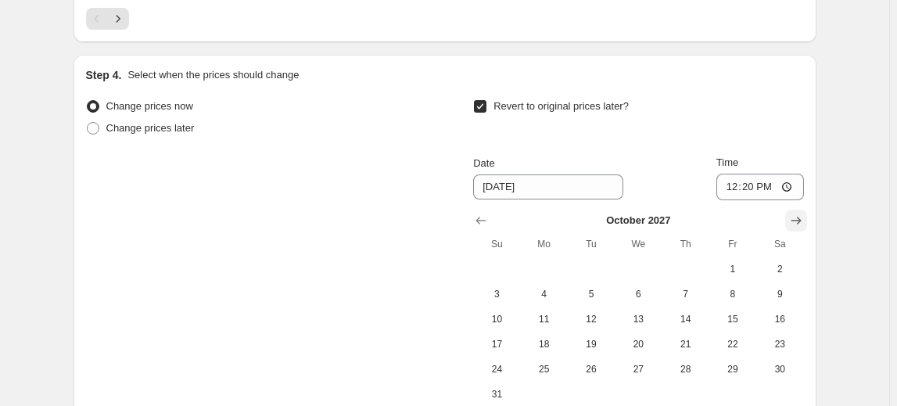
click at [797, 217] on icon "Show next month, November 2027" at bounding box center [795, 221] width 10 height 8
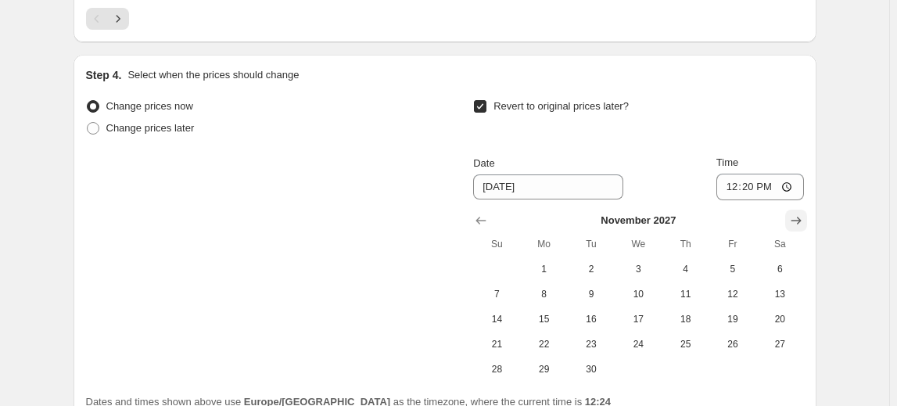
click at [797, 217] on icon "Show next month, December 2027" at bounding box center [795, 221] width 10 height 8
click at [732, 363] on span "31" at bounding box center [732, 369] width 34 height 13
type input "12/31/2027"
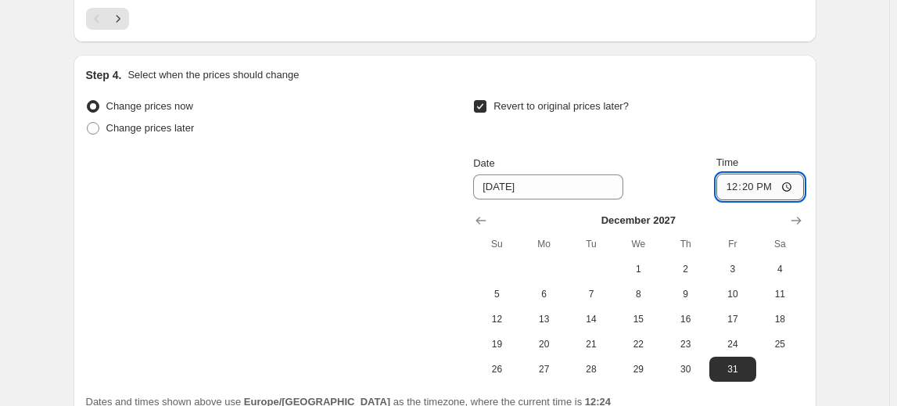
click at [752, 184] on input "12:20" at bounding box center [760, 187] width 88 height 27
type input "23:59"
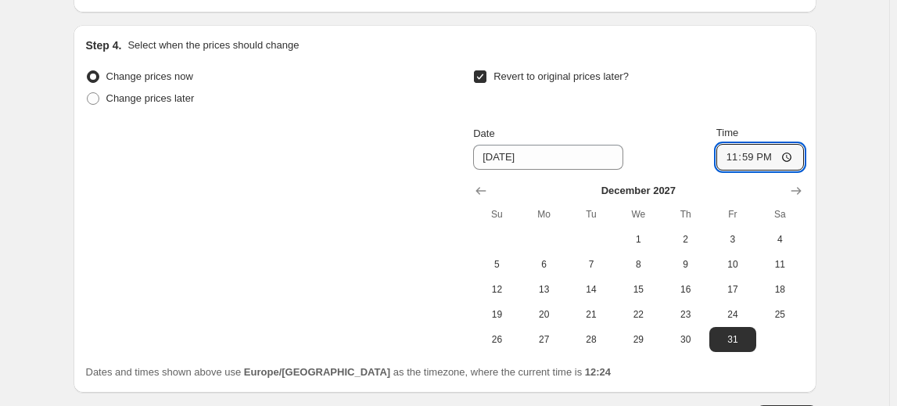
scroll to position [1561, 0]
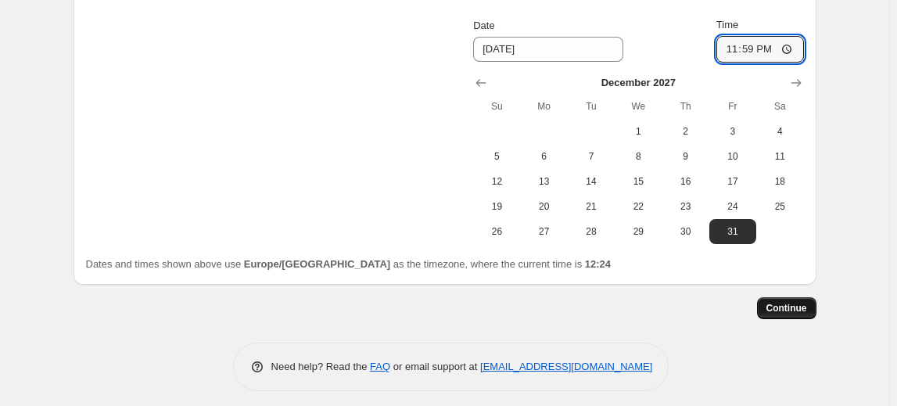
click at [798, 302] on span "Continue" at bounding box center [786, 308] width 41 height 13
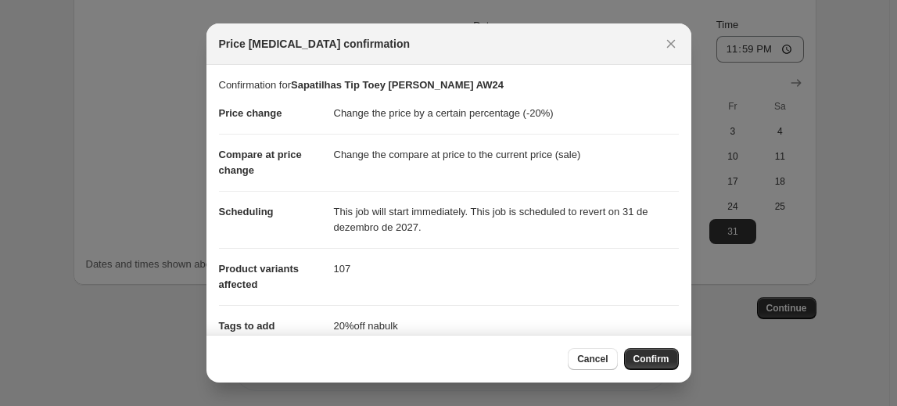
scroll to position [163, 0]
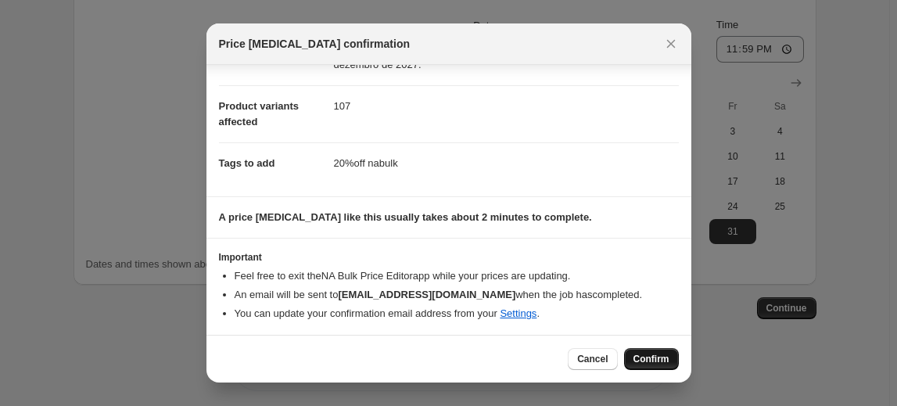
click at [657, 355] on span "Confirm" at bounding box center [651, 359] width 36 height 13
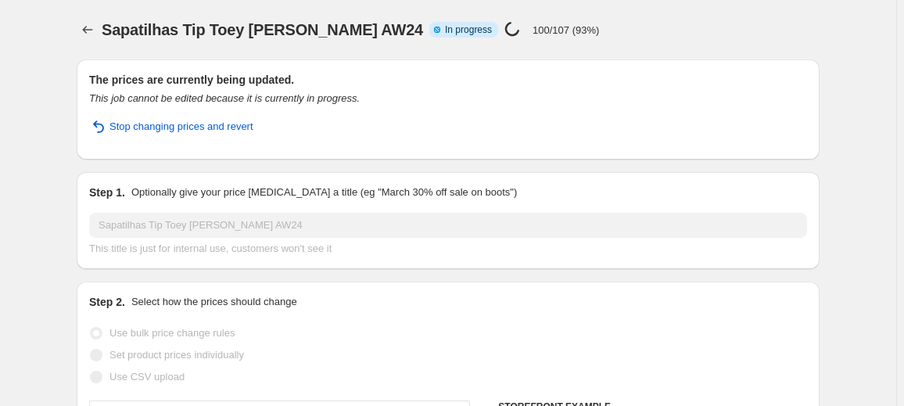
select select "percentage"
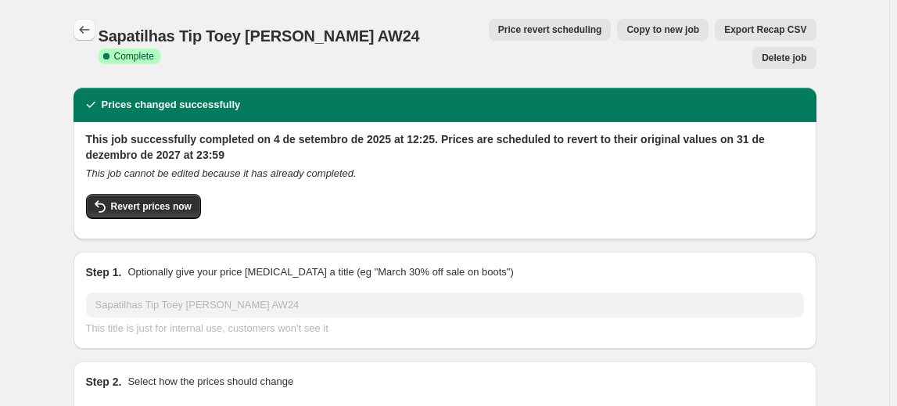
click at [89, 33] on icon "Price change jobs" at bounding box center [85, 30] width 16 height 16
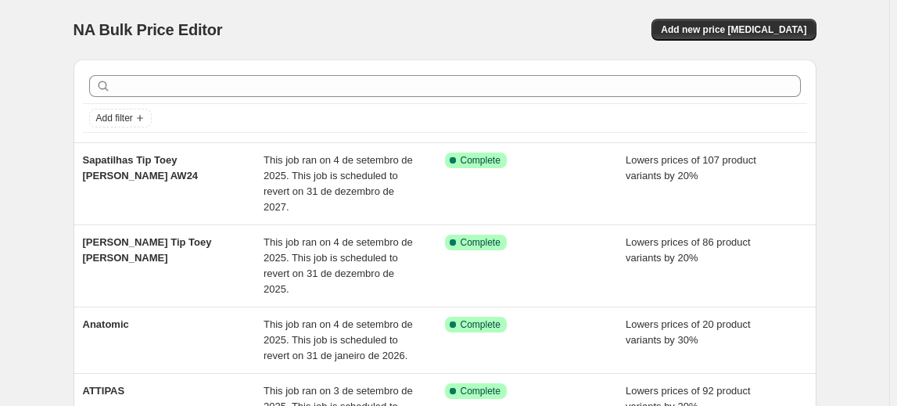
drag, startPoint x: 903, startPoint y: 133, endPoint x: 876, endPoint y: 47, distance: 90.0
drag, startPoint x: 903, startPoint y: 73, endPoint x: 873, endPoint y: 210, distance: 140.8
click at [225, 74] on div at bounding box center [445, 86] width 724 height 34
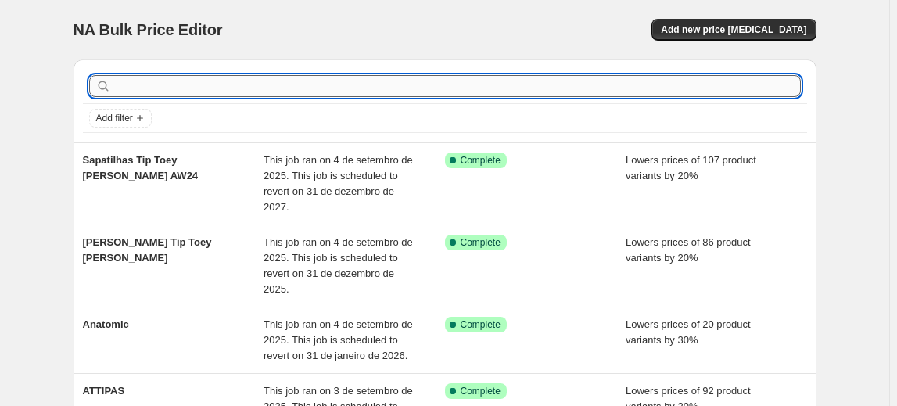
click at [222, 89] on input "text" at bounding box center [457, 86] width 686 height 22
type input "n"
type input "botas"
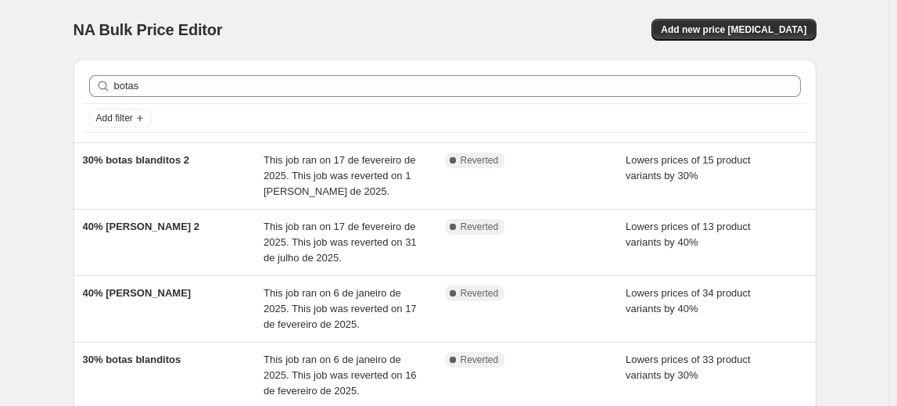
click at [210, 99] on div "botas Clear" at bounding box center [445, 86] width 724 height 34
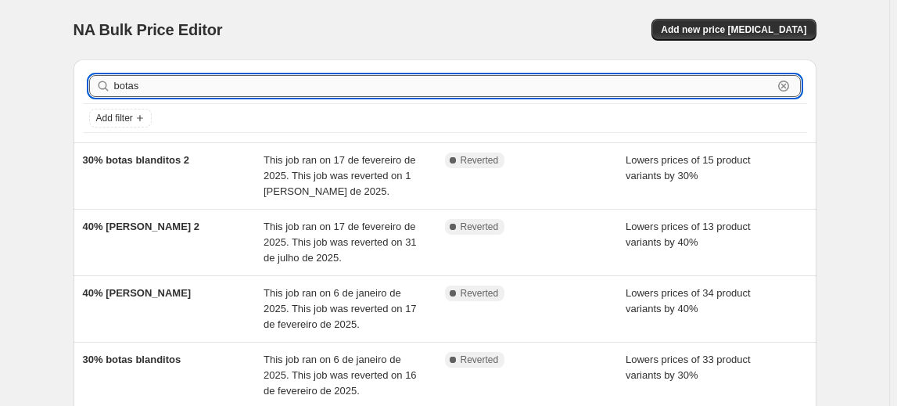
click at [192, 81] on input "botas" at bounding box center [443, 86] width 658 height 22
type input "botas tip toey"
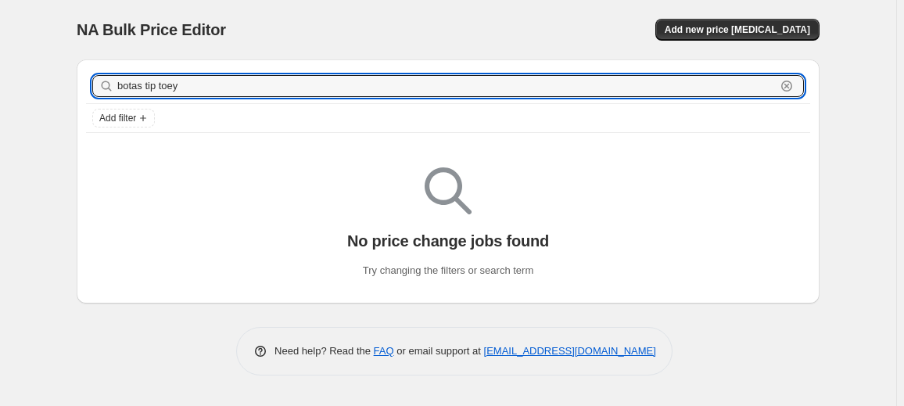
click at [192, 81] on input "botas tip toey" at bounding box center [446, 86] width 658 height 22
type input "botas"
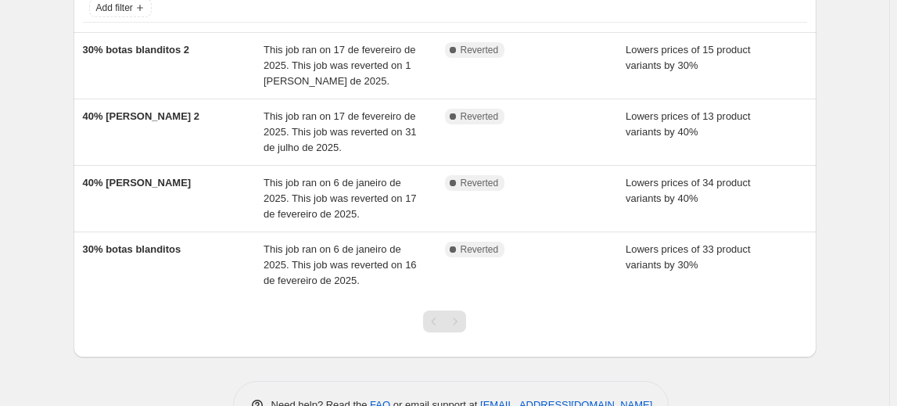
scroll to position [13, 0]
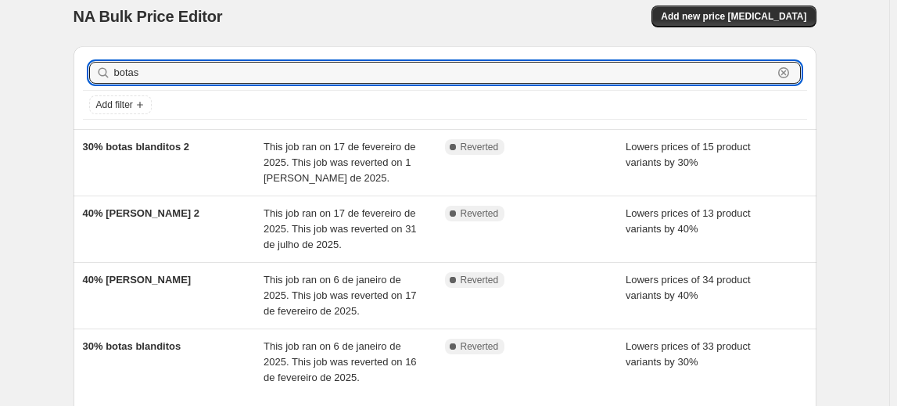
drag, startPoint x: 222, startPoint y: 82, endPoint x: 77, endPoint y: 46, distance: 149.0
click at [77, 46] on div "botas Clear Add filter 30% botas blanditos 2 This job ran on 17 de fevereiro de…" at bounding box center [444, 250] width 743 height 408
type input "tip toey joey"
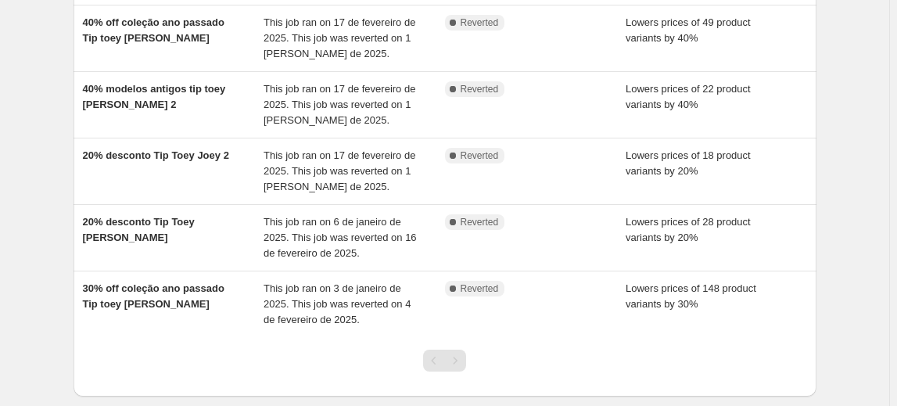
scroll to position [369, 0]
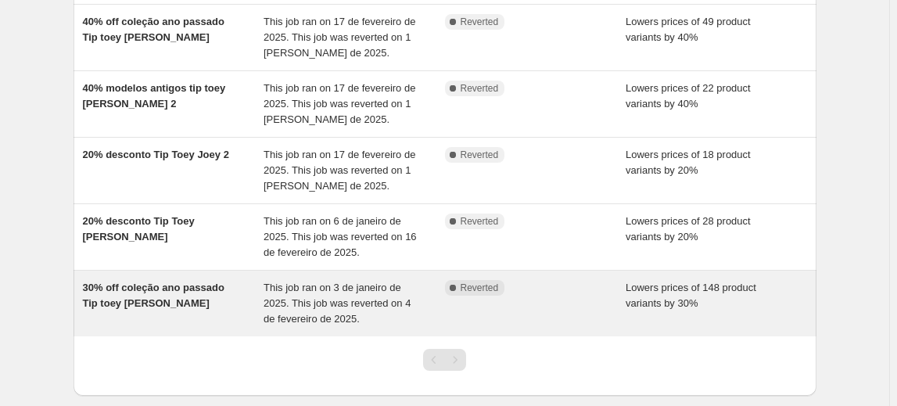
click at [193, 280] on div "30% off coleção ano passado Tip toey joey" at bounding box center [173, 303] width 181 height 47
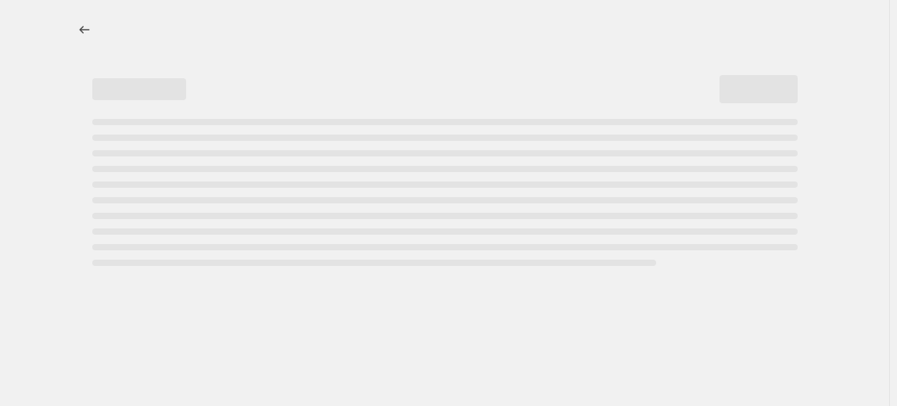
select select "percentage"
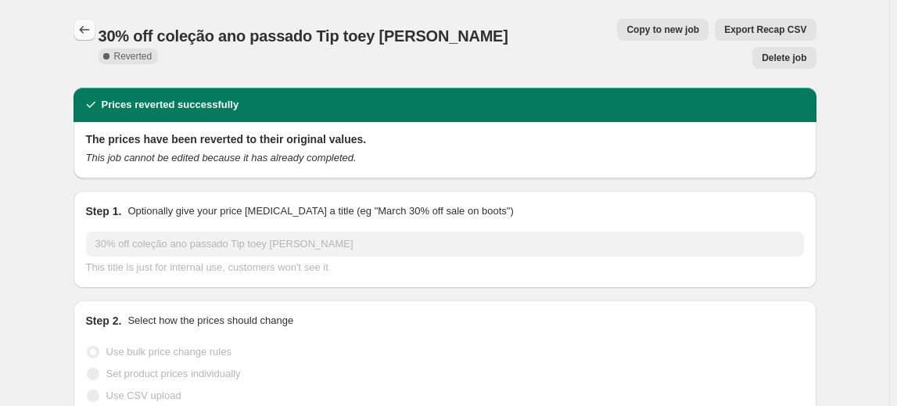
click at [91, 24] on icon "Price change jobs" at bounding box center [85, 30] width 16 height 16
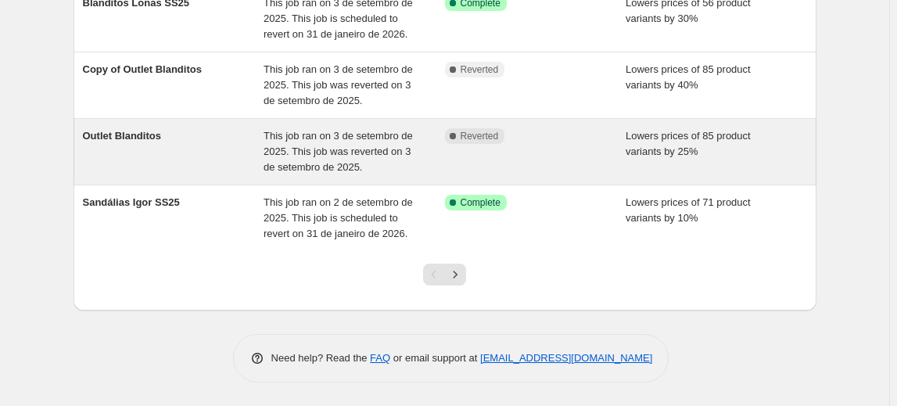
scroll to position [552, 0]
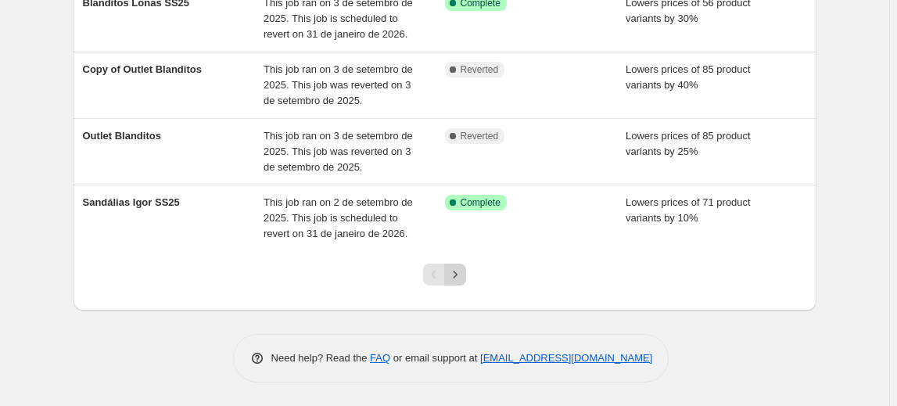
click at [466, 270] on button "Next" at bounding box center [455, 274] width 22 height 22
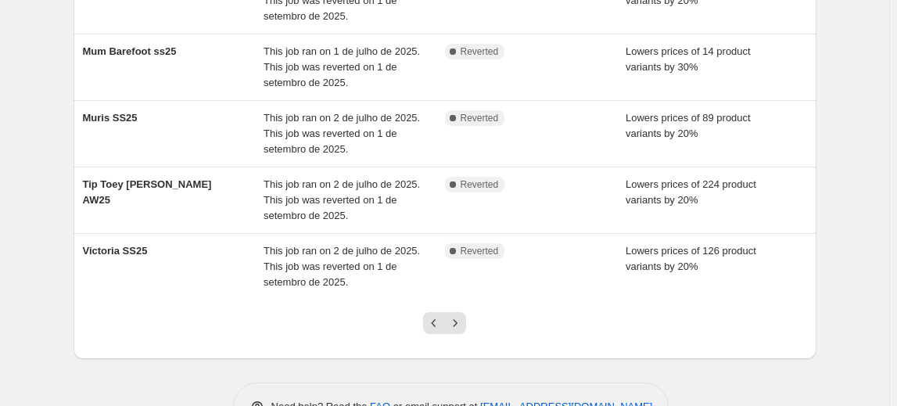
scroll to position [497, 0]
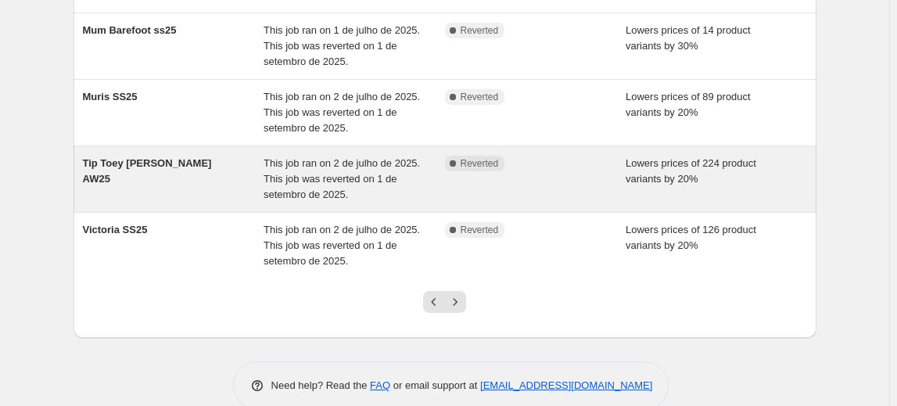
click at [264, 202] on div "Tip Toey [PERSON_NAME] AW25" at bounding box center [173, 179] width 181 height 47
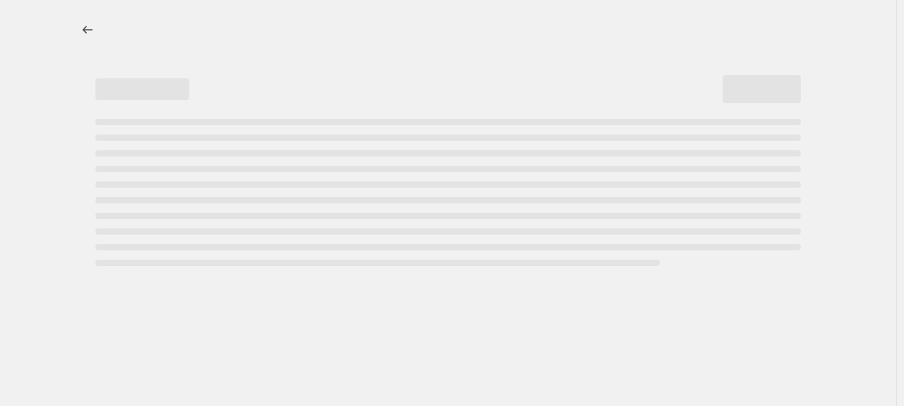
select select "percentage"
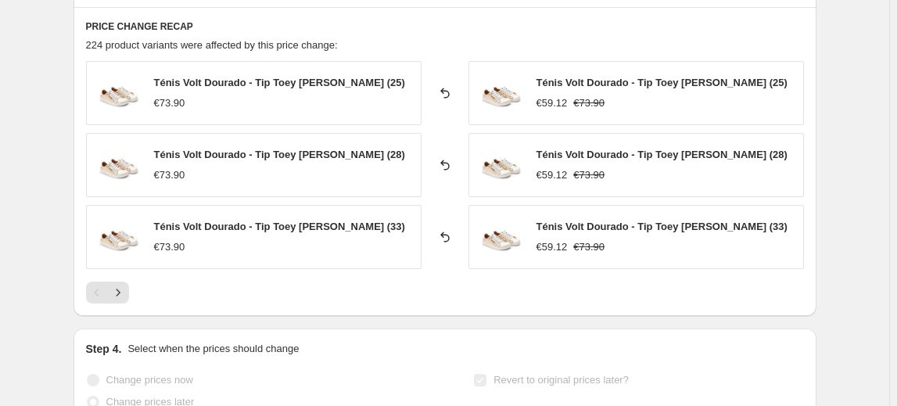
scroll to position [1279, 0]
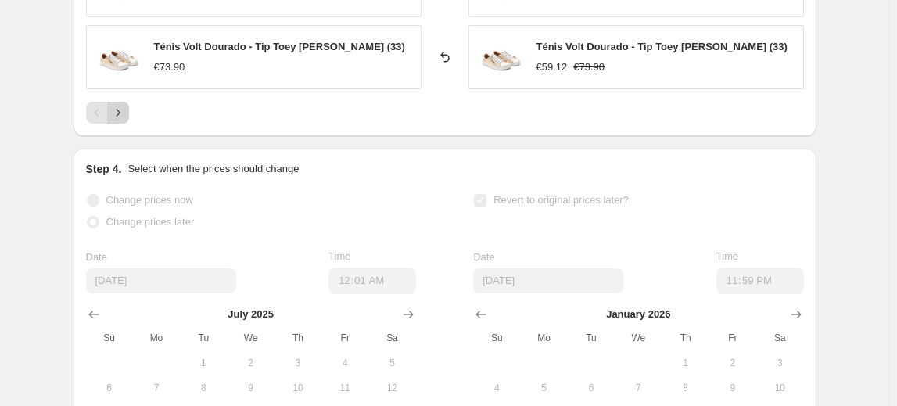
click at [113, 106] on icon "Next" at bounding box center [118, 113] width 16 height 16
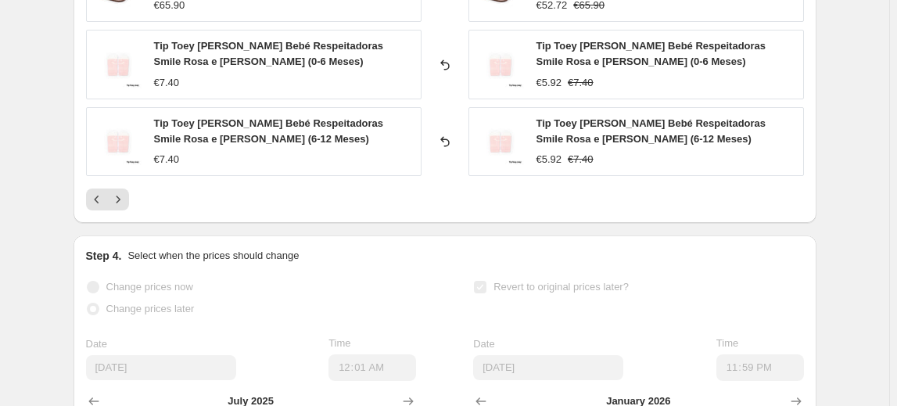
scroll to position [1137, 0]
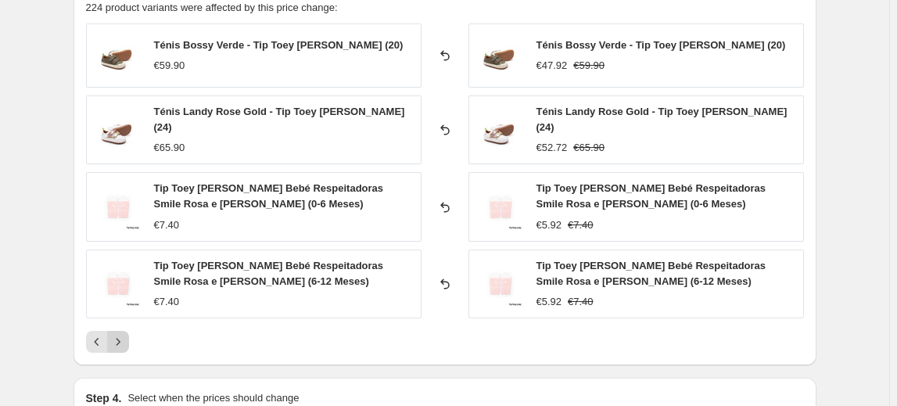
click at [129, 339] on button "Next" at bounding box center [118, 342] width 22 height 22
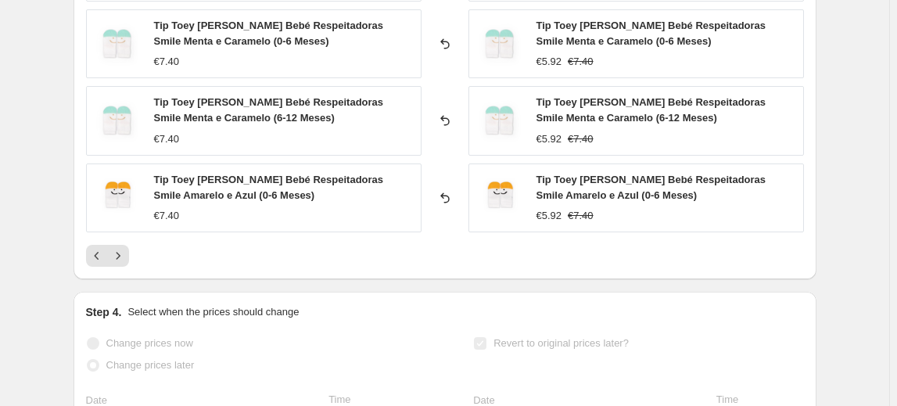
scroll to position [1350, 0]
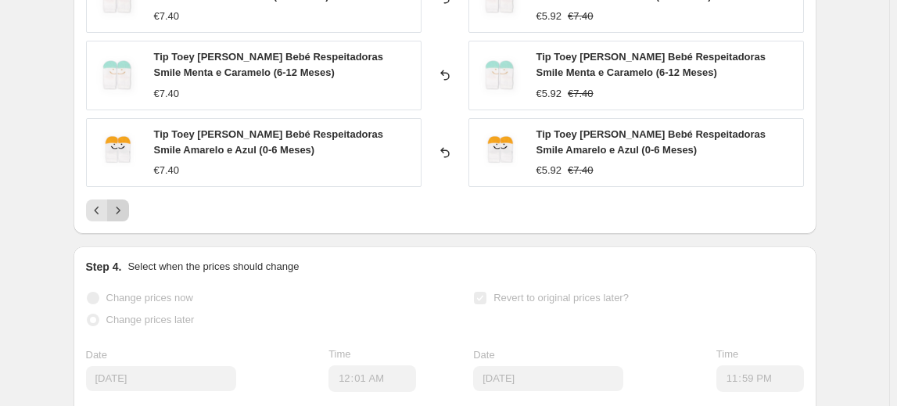
click at [123, 208] on icon "Next" at bounding box center [118, 210] width 16 height 16
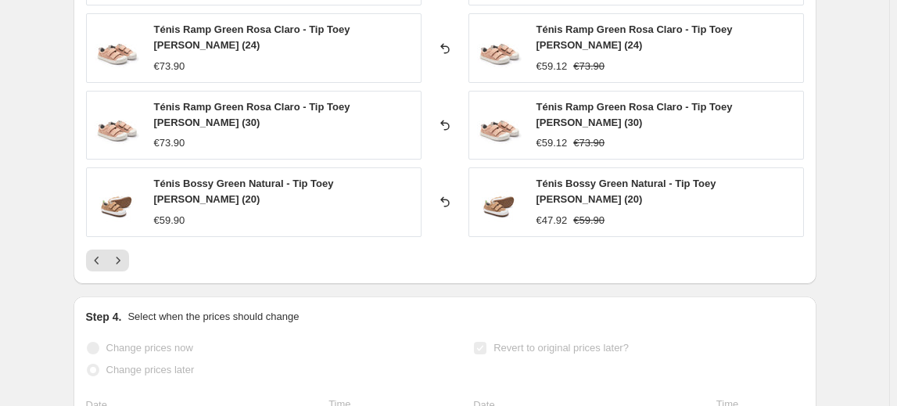
scroll to position [1137, 0]
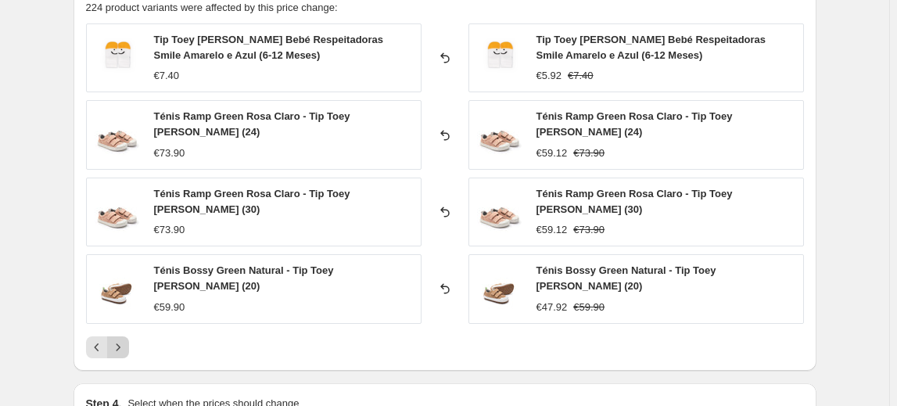
click at [115, 339] on icon "Next" at bounding box center [118, 347] width 16 height 16
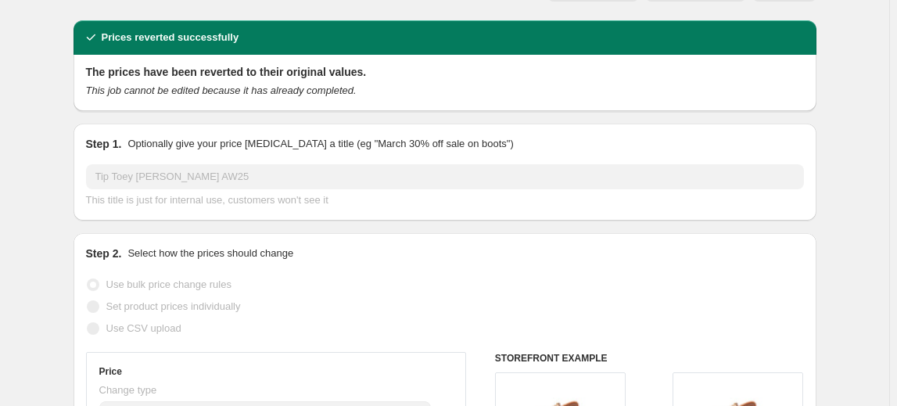
scroll to position [0, 0]
